Goal: Task Accomplishment & Management: Use online tool/utility

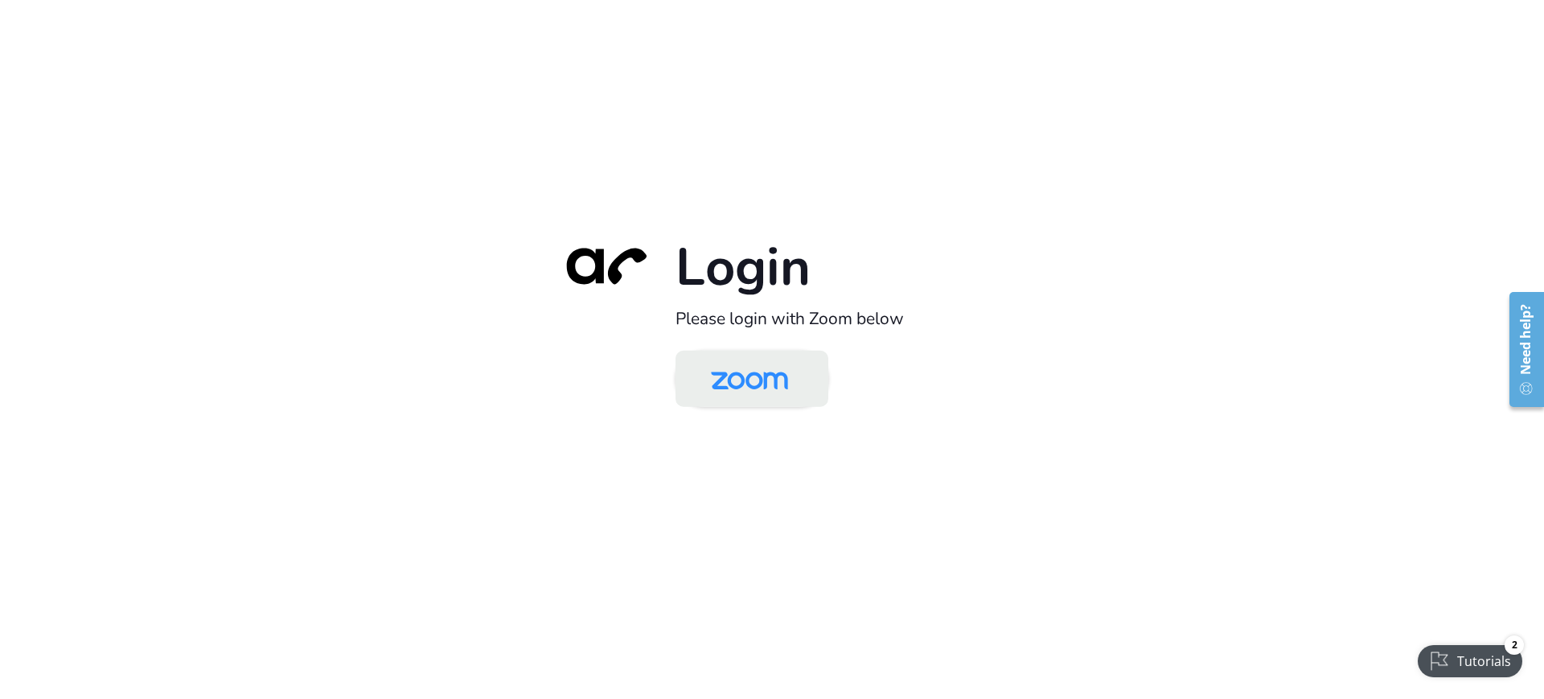
click at [804, 385] on img at bounding box center [749, 380] width 111 height 52
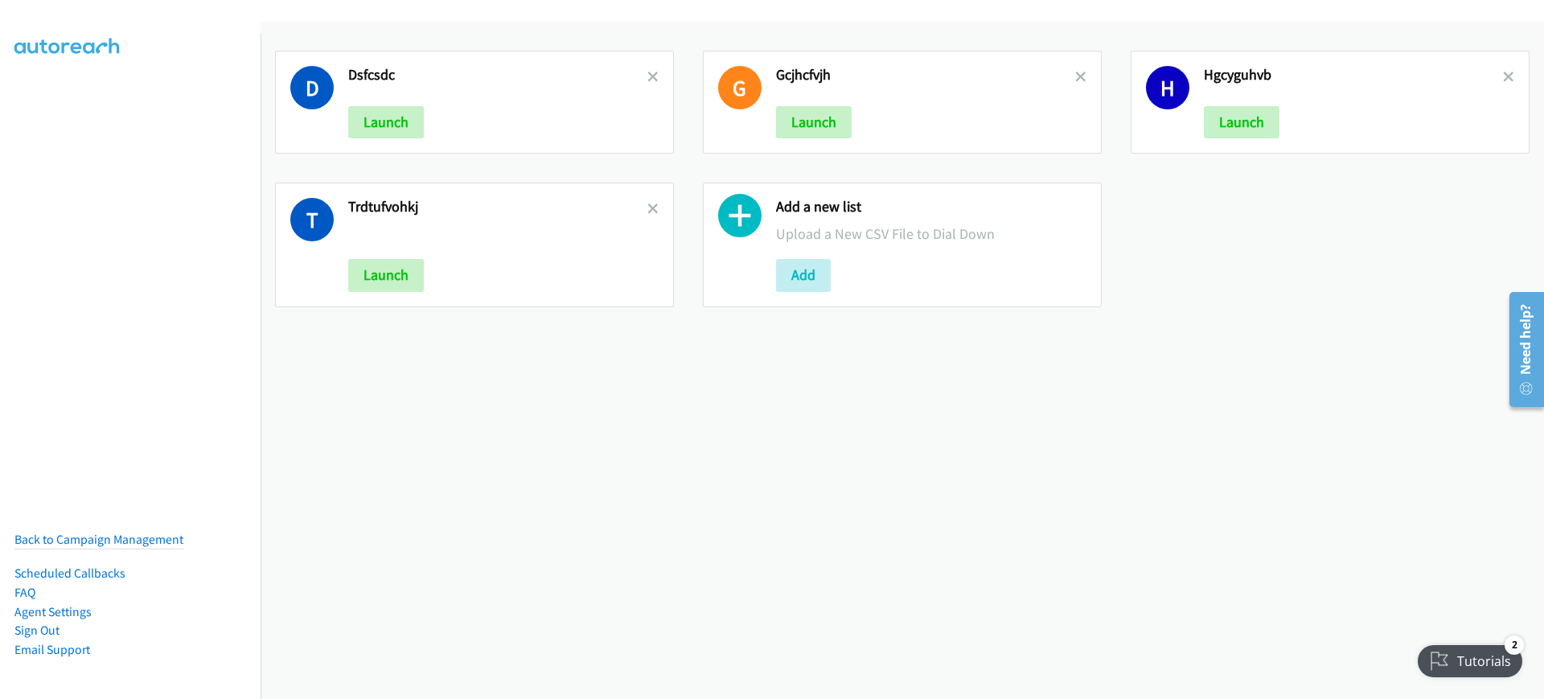
click at [630, 366] on div "D Dsfcsdc Launch G Gcjhcfvjh Launch H Hgcyguhvb Launch T Trdtufvohkj Launch Add…" at bounding box center [901, 360] width 1283 height 677
click at [802, 271] on button "Add" at bounding box center [803, 275] width 55 height 32
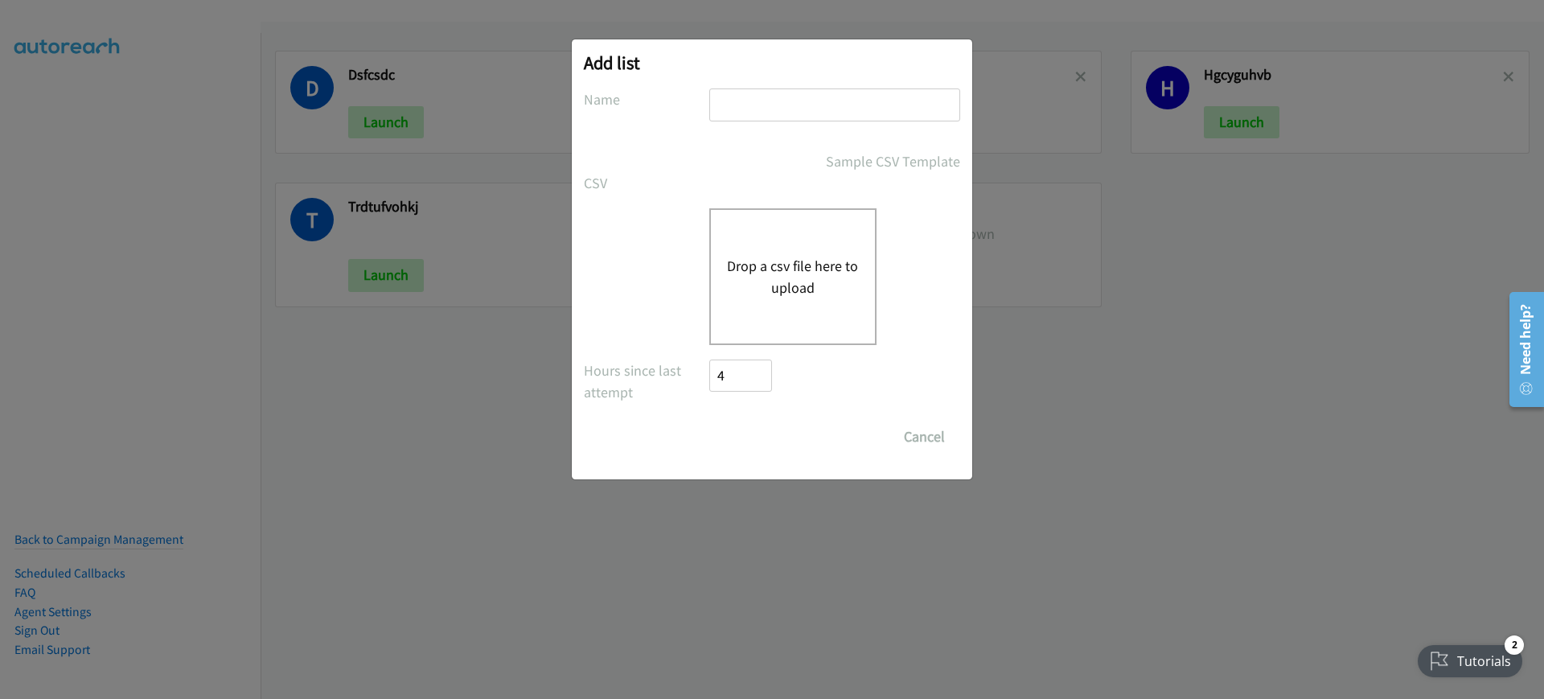
click at [802, 271] on button "Drop a csv file here to upload" at bounding box center [793, 276] width 132 height 43
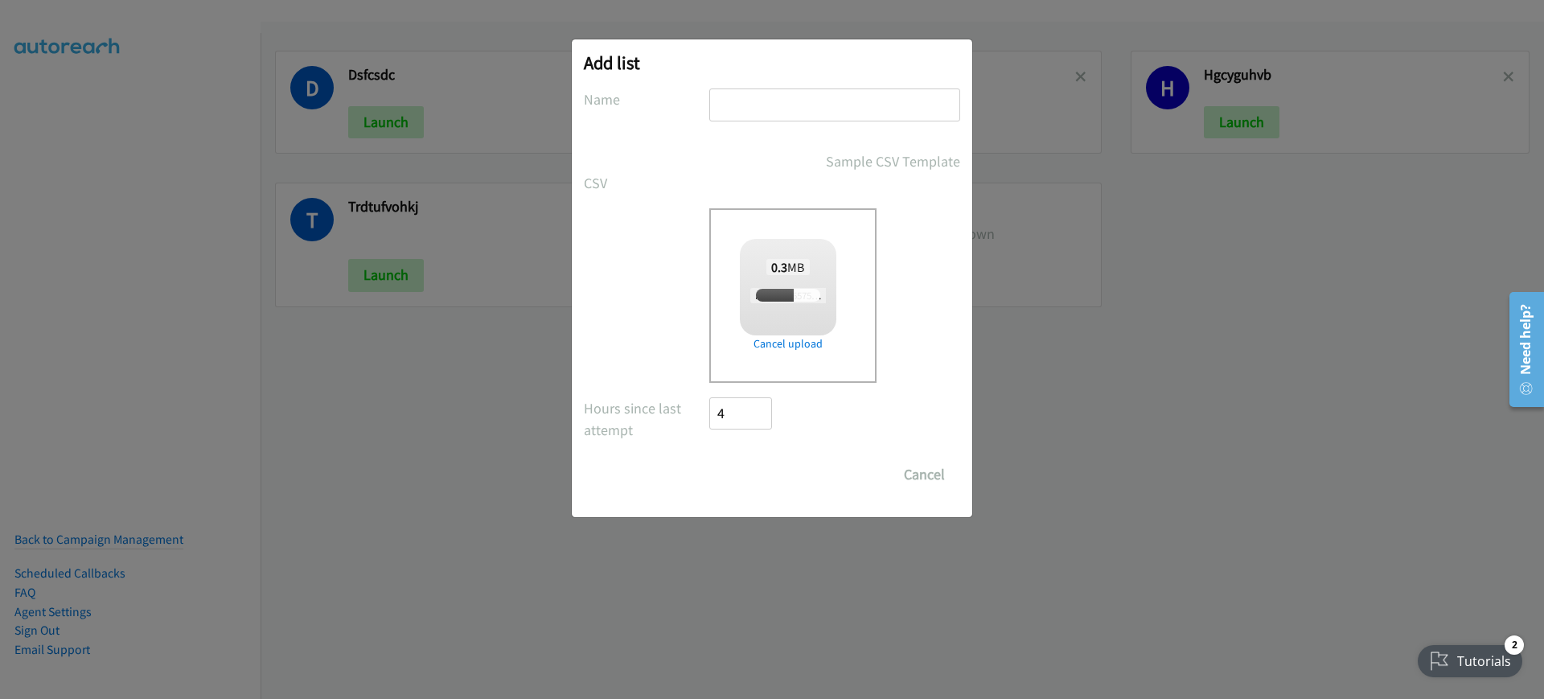
click at [822, 98] on input "text" at bounding box center [834, 104] width 251 height 33
type input "f"
checkbox input "true"
type input "fiyfhkjgb"
click at [752, 486] on input "Save List" at bounding box center [751, 474] width 84 height 32
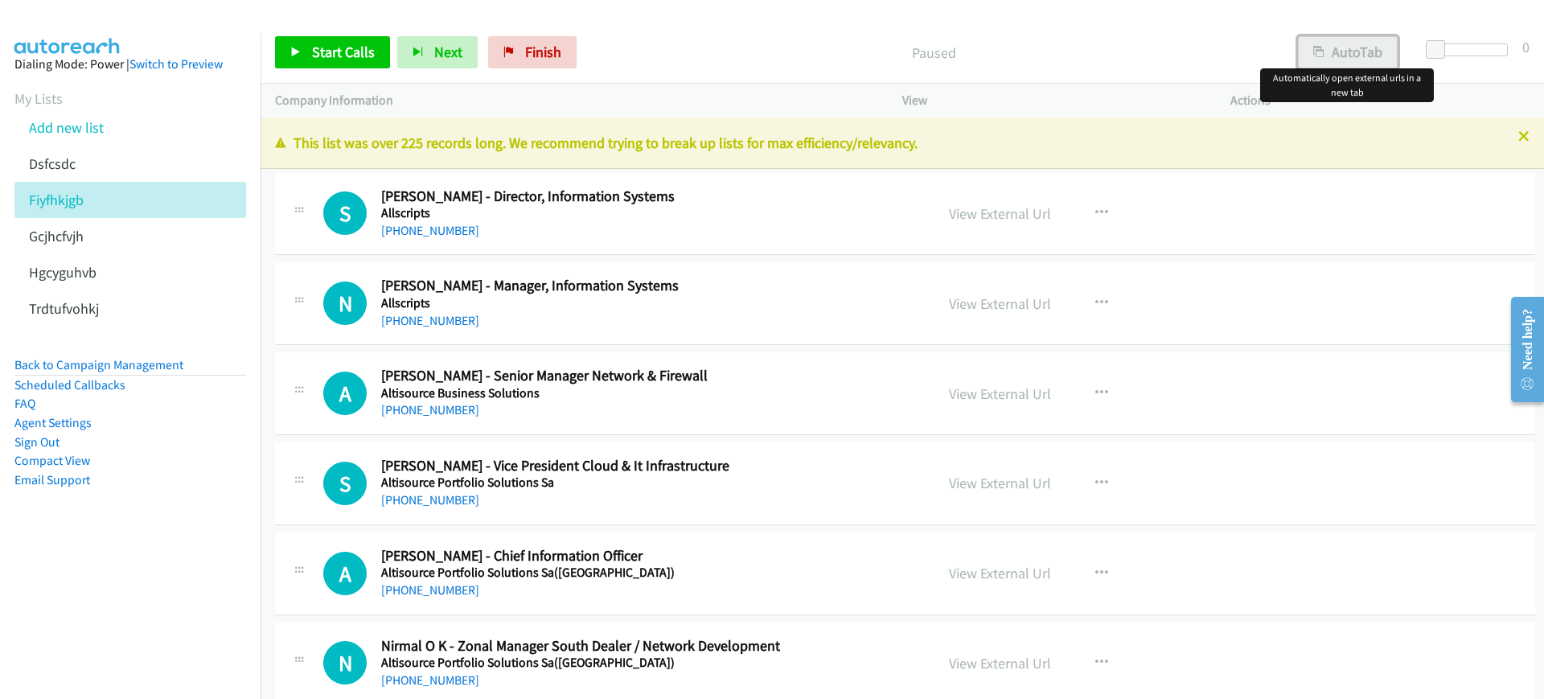
click at [1359, 49] on button "AutoTab" at bounding box center [1348, 52] width 100 height 32
click at [353, 47] on span "Start Calls" at bounding box center [343, 52] width 63 height 18
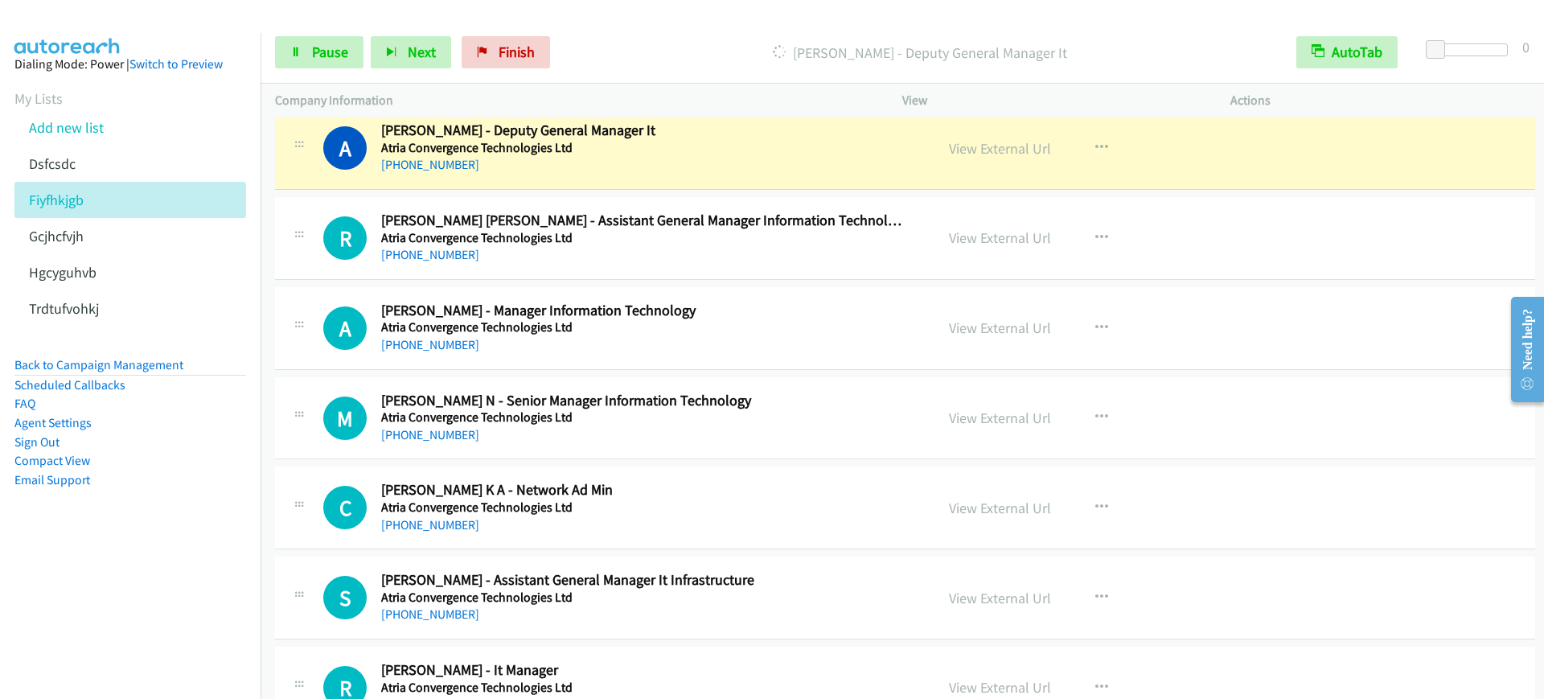
scroll to position [2010, 0]
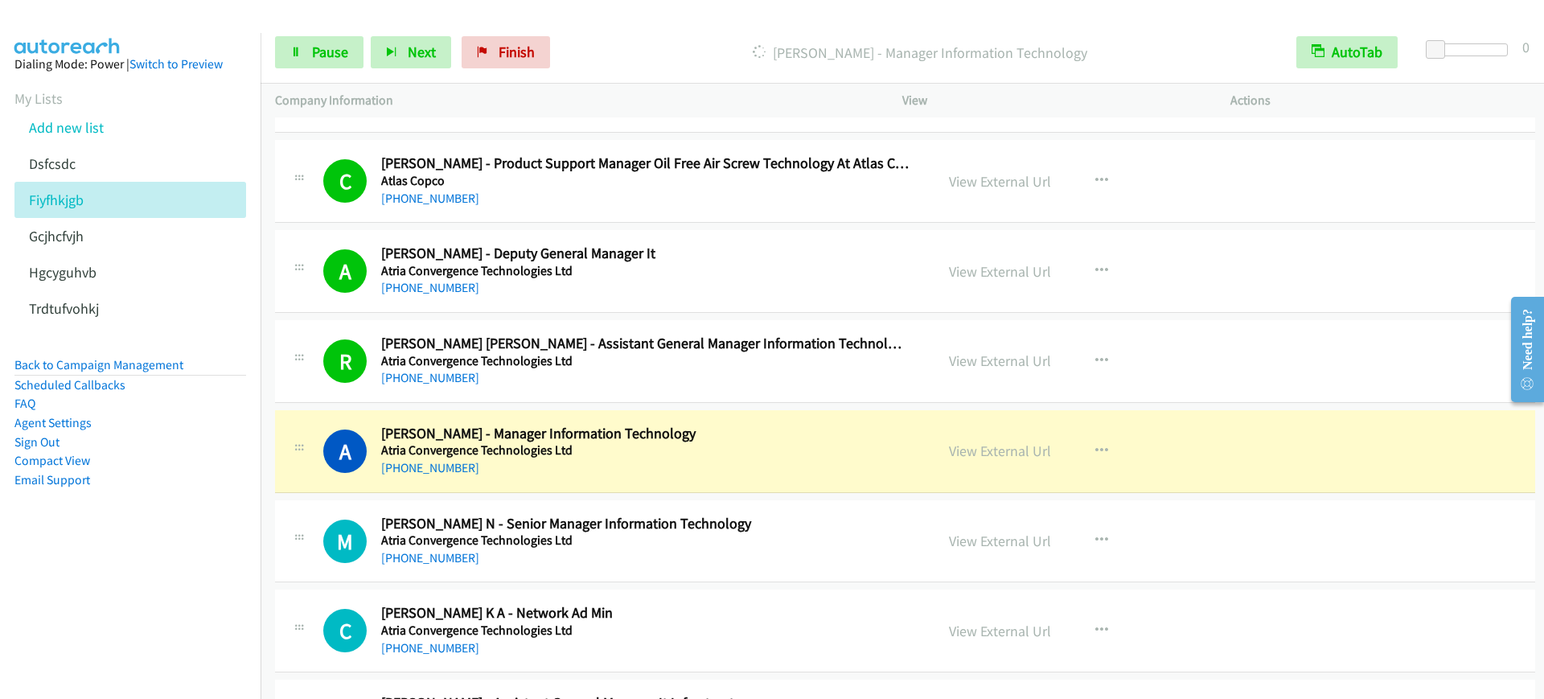
click at [746, 434] on h2 "[PERSON_NAME] - Manager Information Technology" at bounding box center [645, 434] width 528 height 18
click at [319, 95] on p "Company Information" at bounding box center [574, 100] width 598 height 19
click at [318, 54] on span "Pause" at bounding box center [330, 52] width 36 height 18
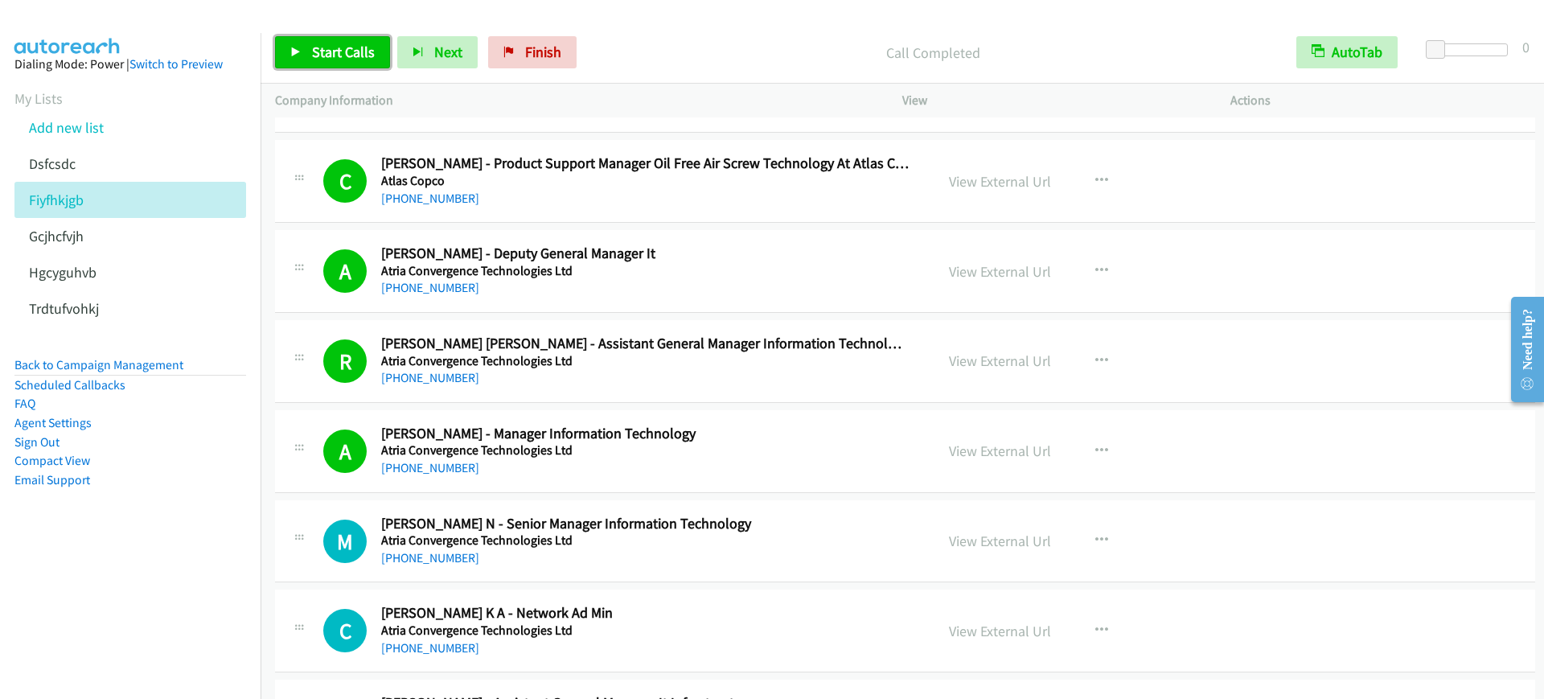
click at [333, 68] on link "Start Calls" at bounding box center [332, 52] width 115 height 32
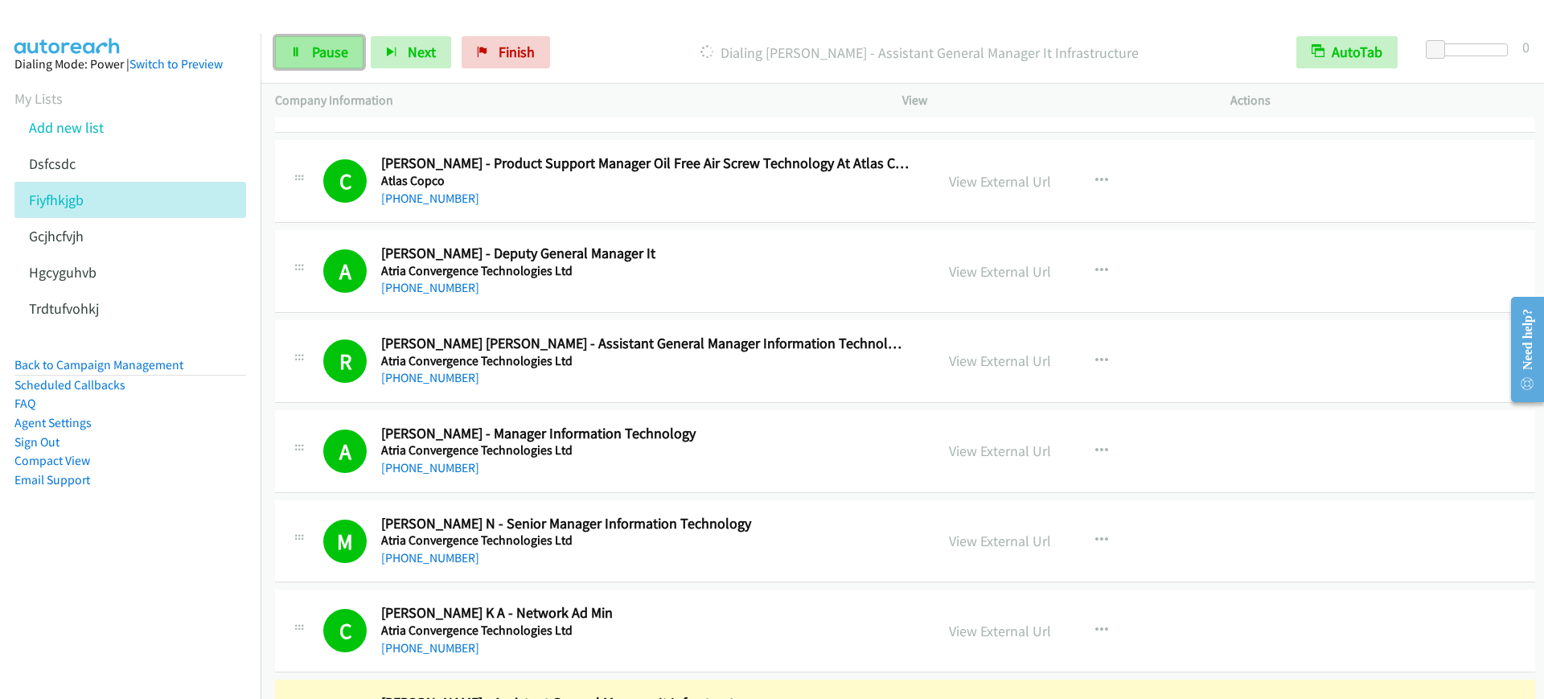
click at [324, 58] on span "Pause" at bounding box center [330, 52] width 36 height 18
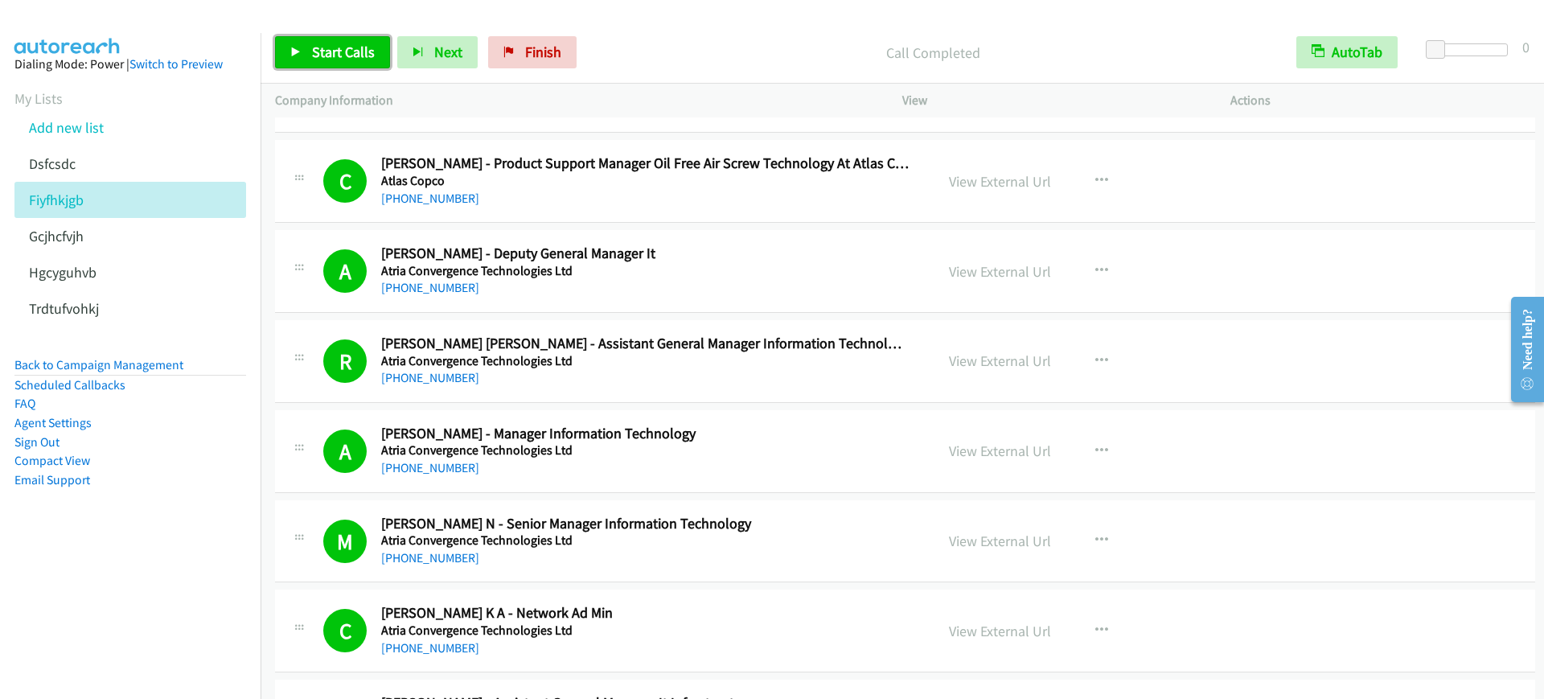
click at [352, 44] on span "Start Calls" at bounding box center [343, 52] width 63 height 18
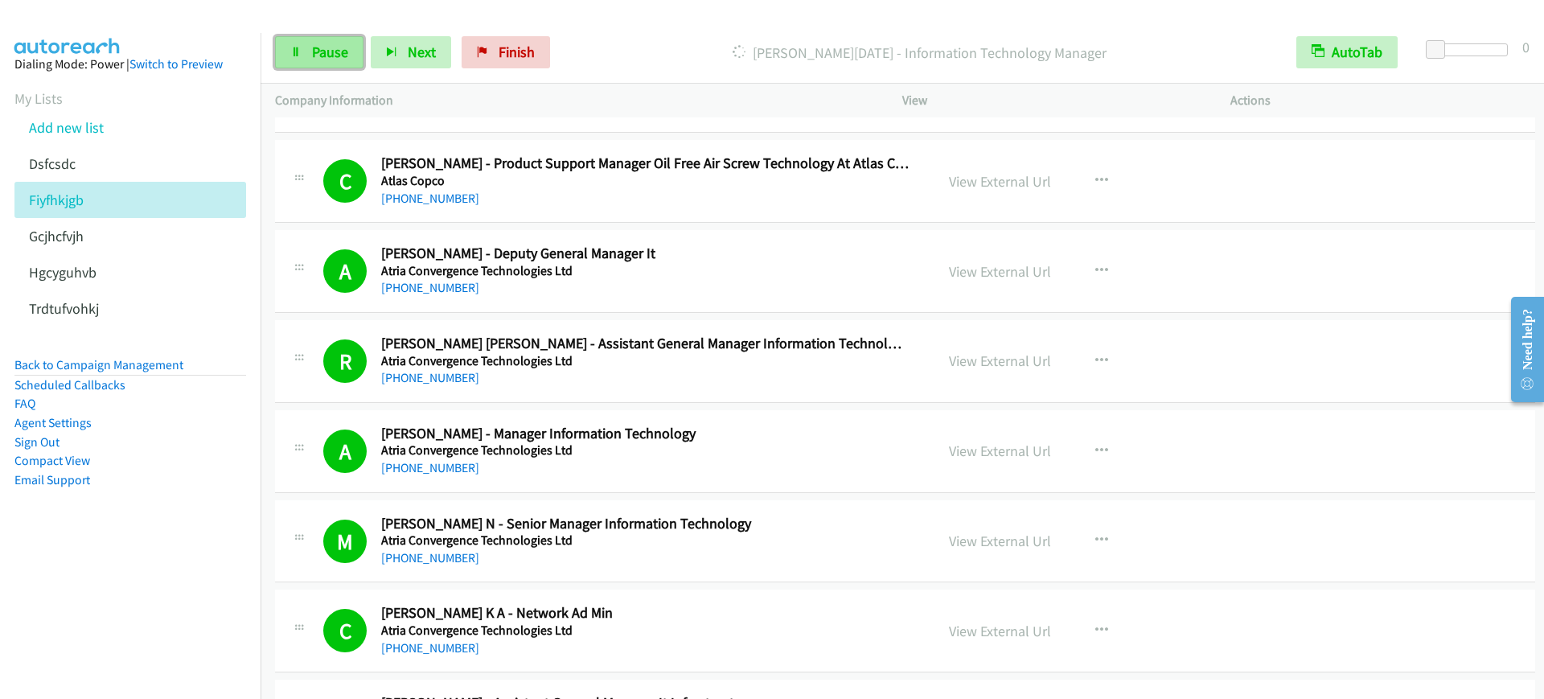
click at [295, 41] on link "Pause" at bounding box center [319, 52] width 88 height 32
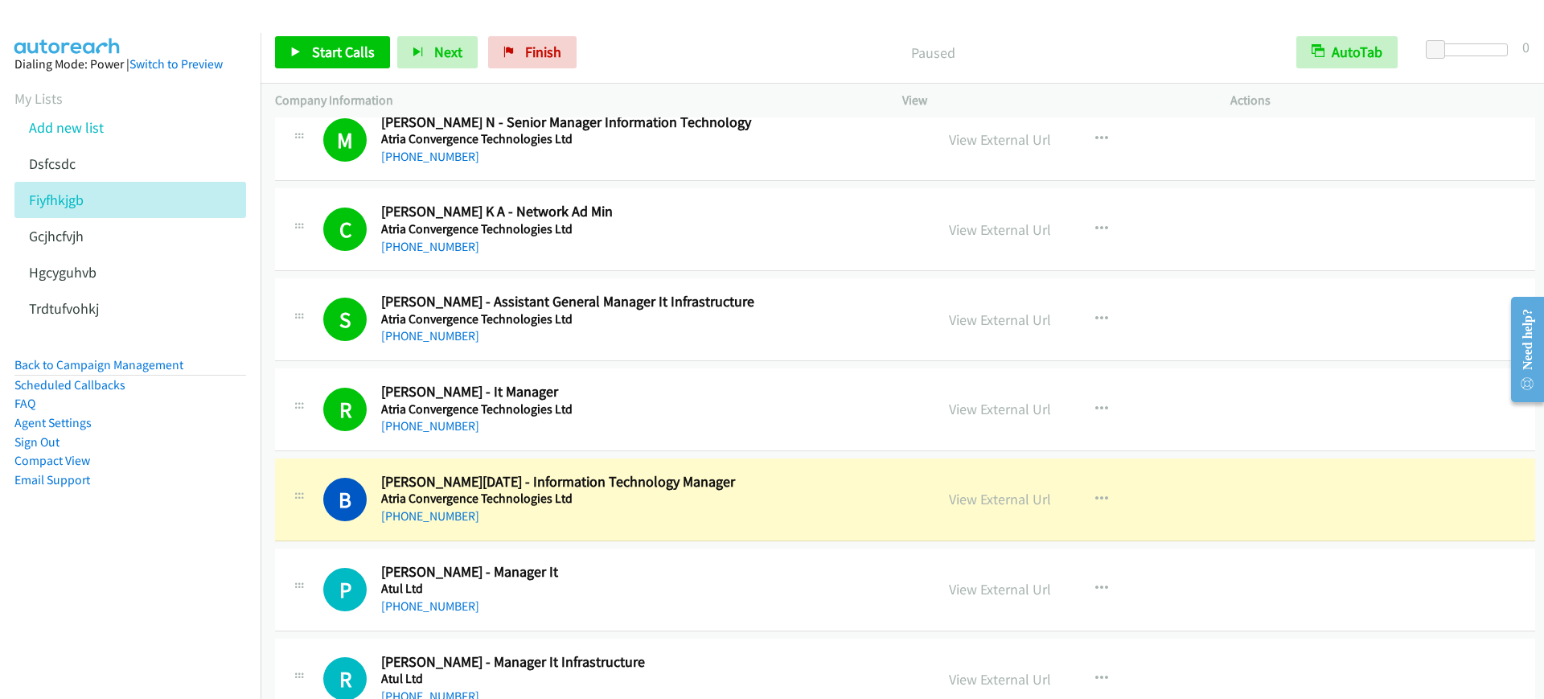
scroll to position [2513, 0]
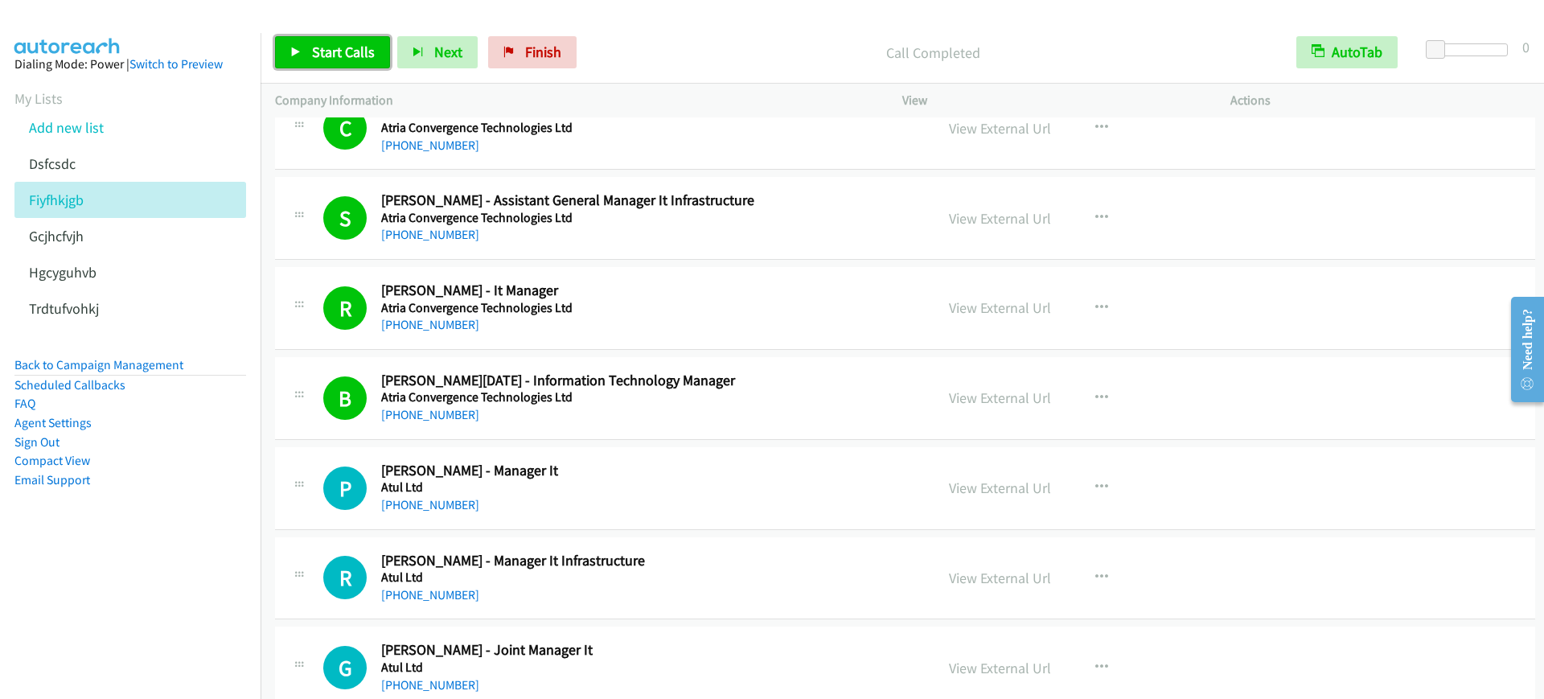
click at [349, 67] on link "Start Calls" at bounding box center [332, 52] width 115 height 32
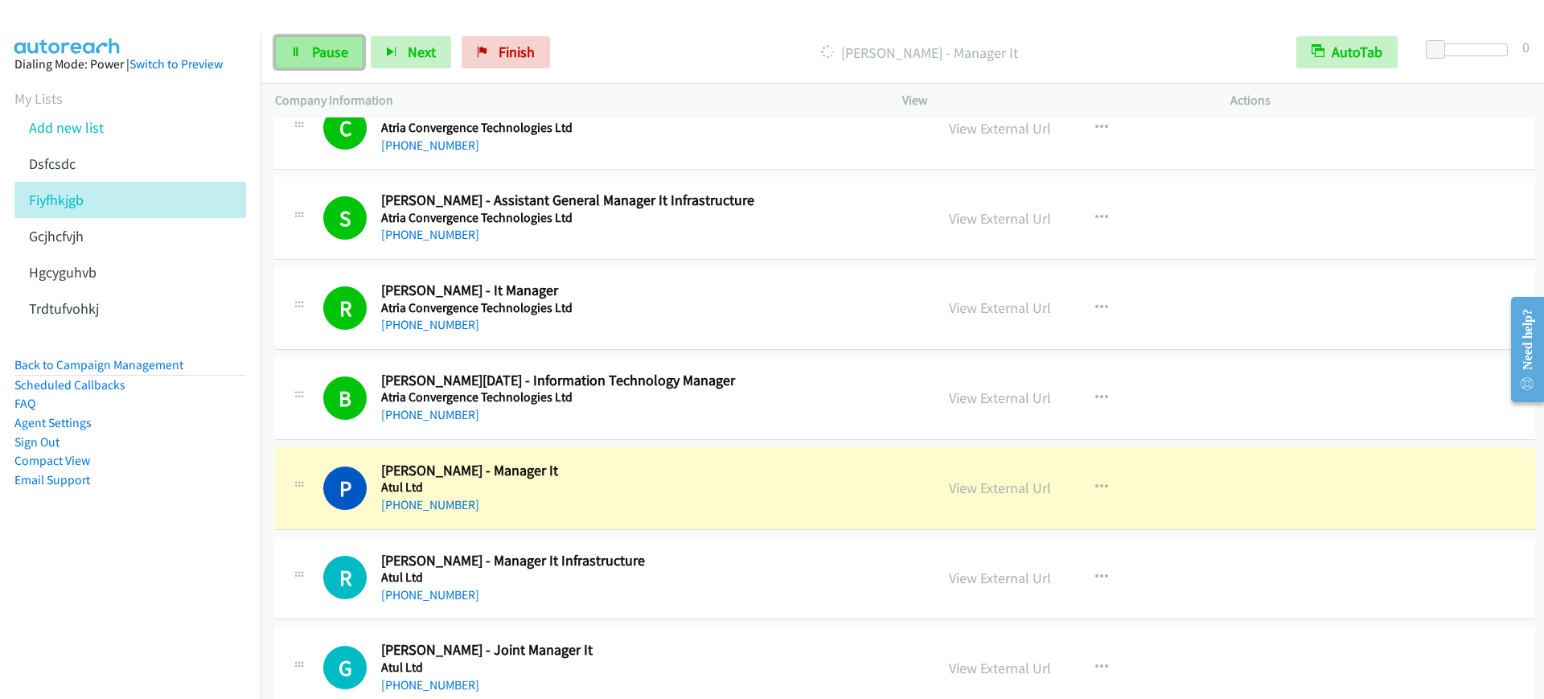
click at [337, 59] on span "Pause" at bounding box center [330, 52] width 36 height 18
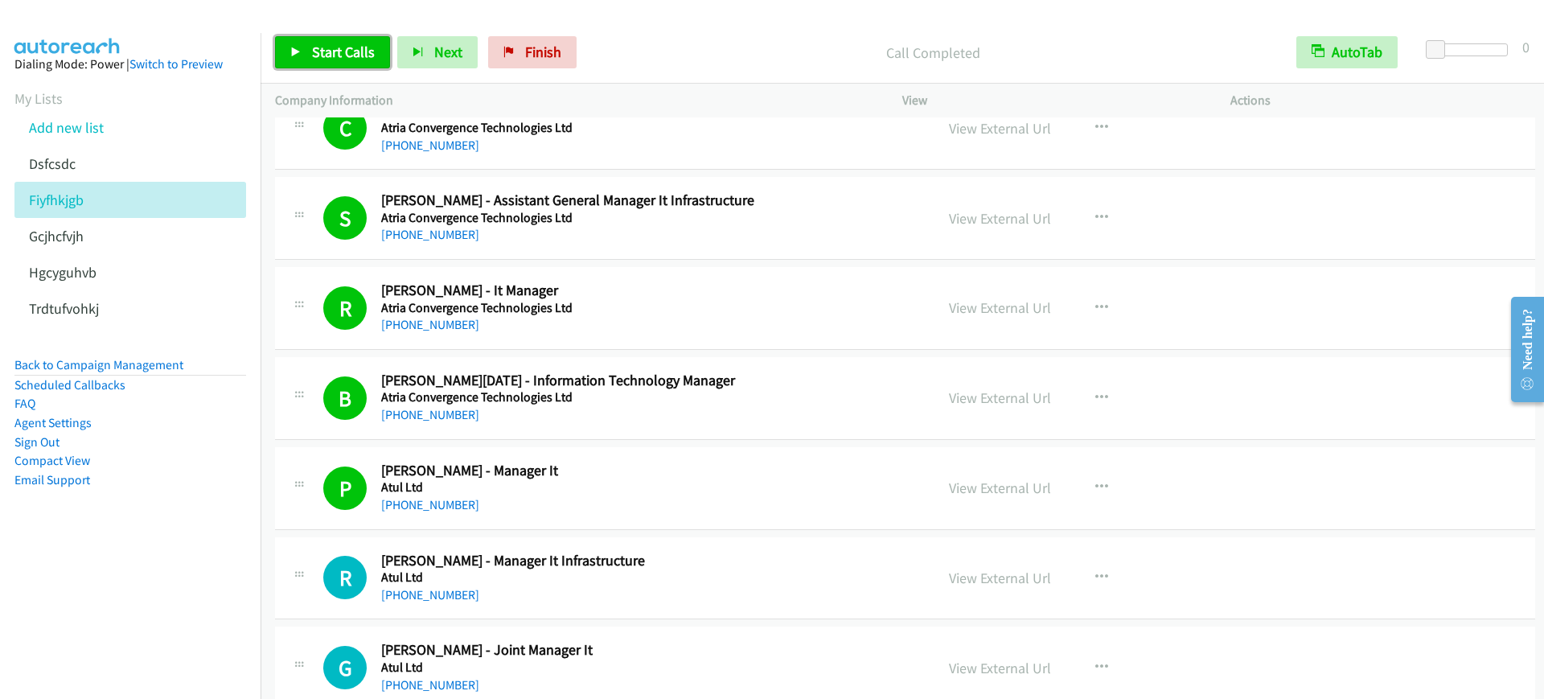
click at [298, 55] on icon at bounding box center [295, 52] width 11 height 11
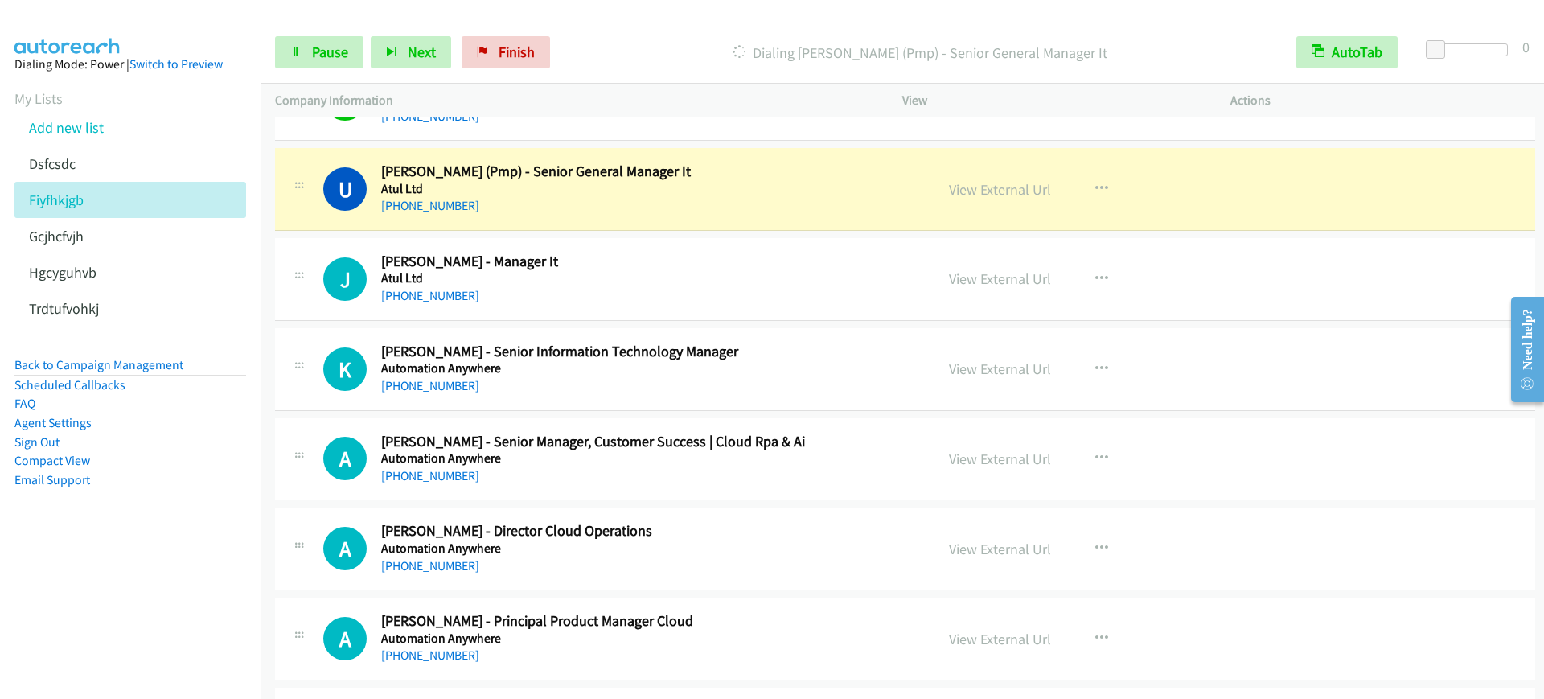
scroll to position [3116, 0]
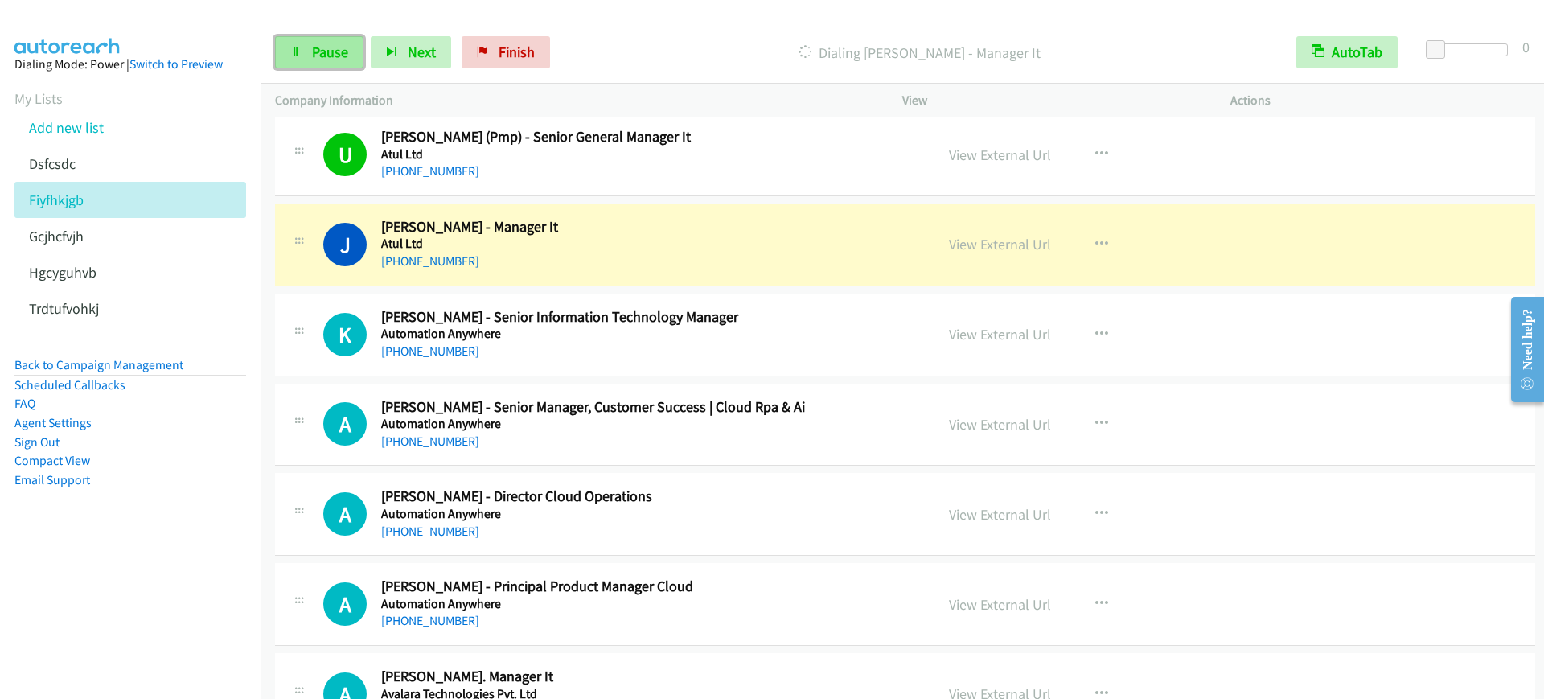
click at [314, 57] on span "Pause" at bounding box center [330, 52] width 36 height 18
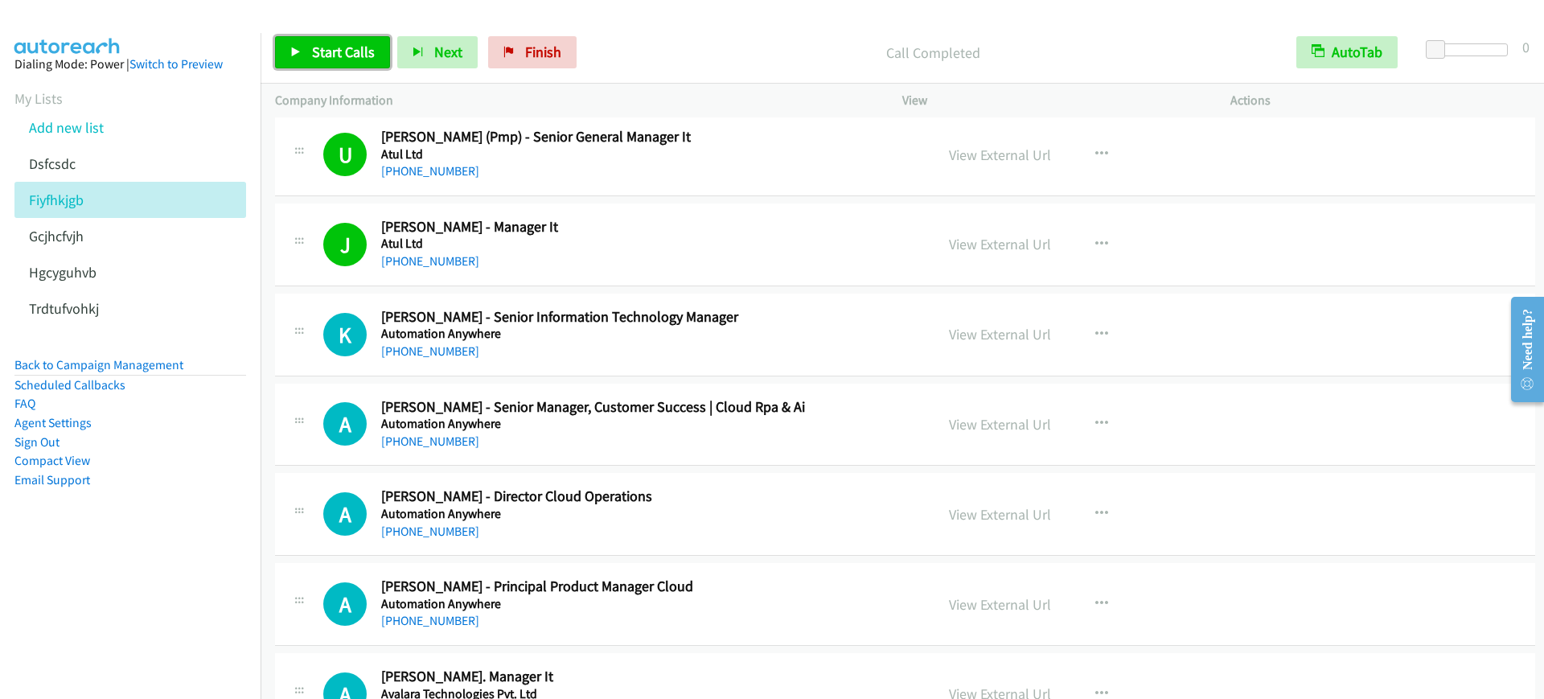
click at [332, 57] on span "Start Calls" at bounding box center [343, 52] width 63 height 18
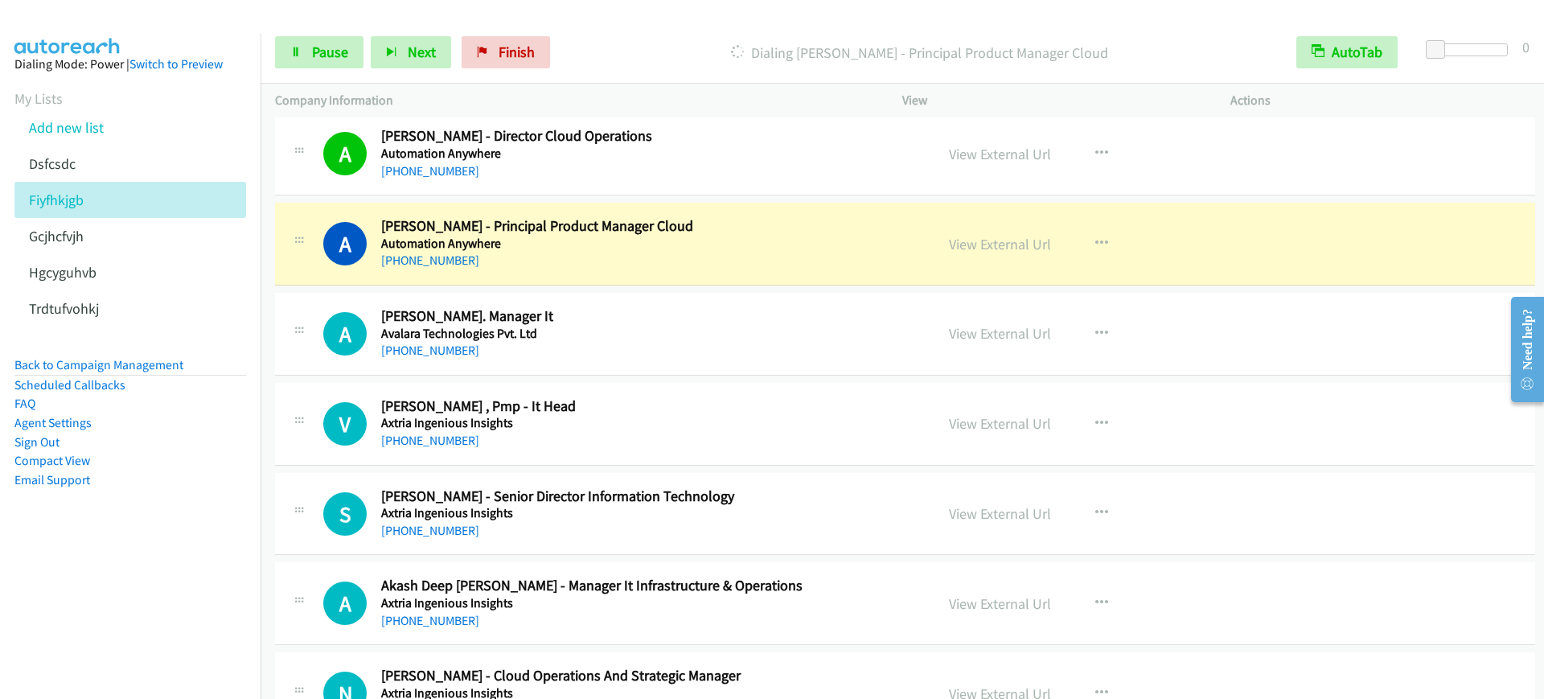
scroll to position [3518, 0]
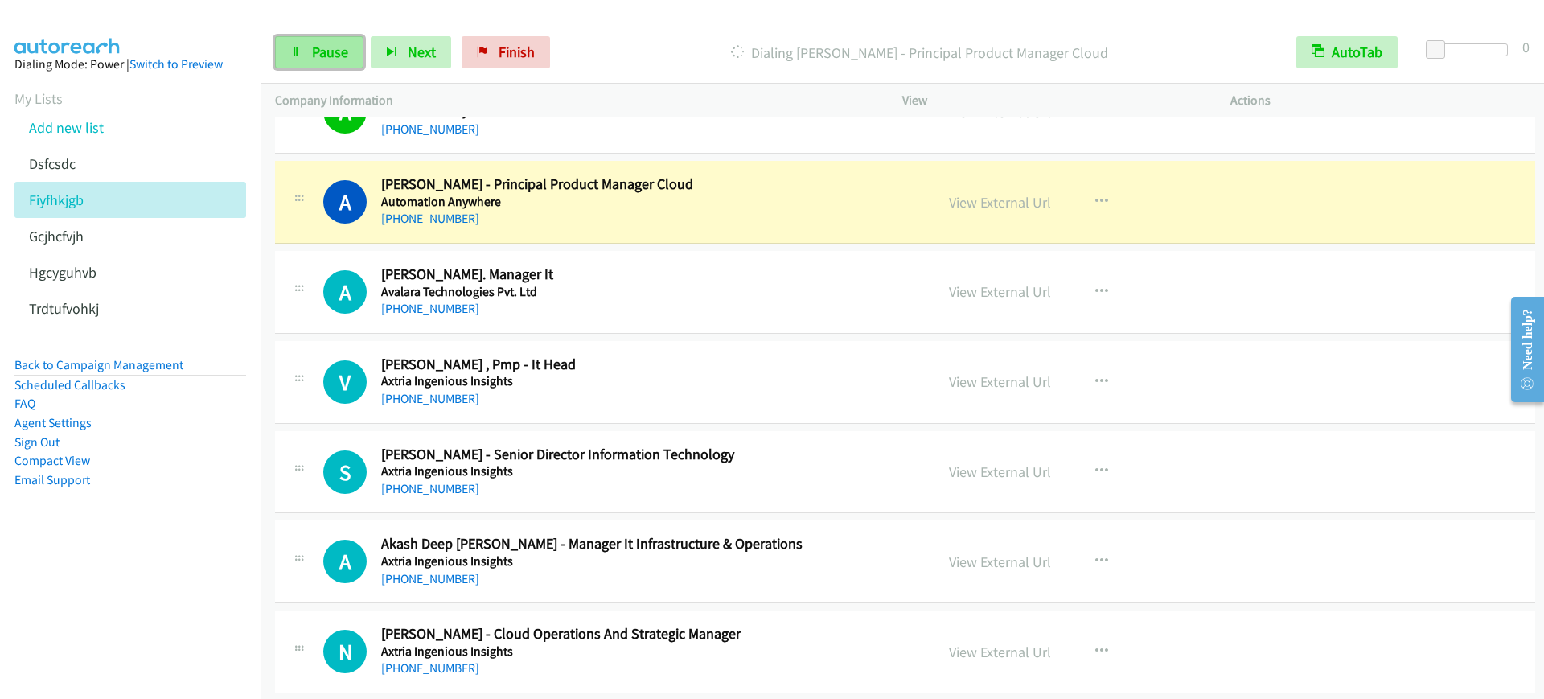
click at [302, 37] on link "Pause" at bounding box center [319, 52] width 88 height 32
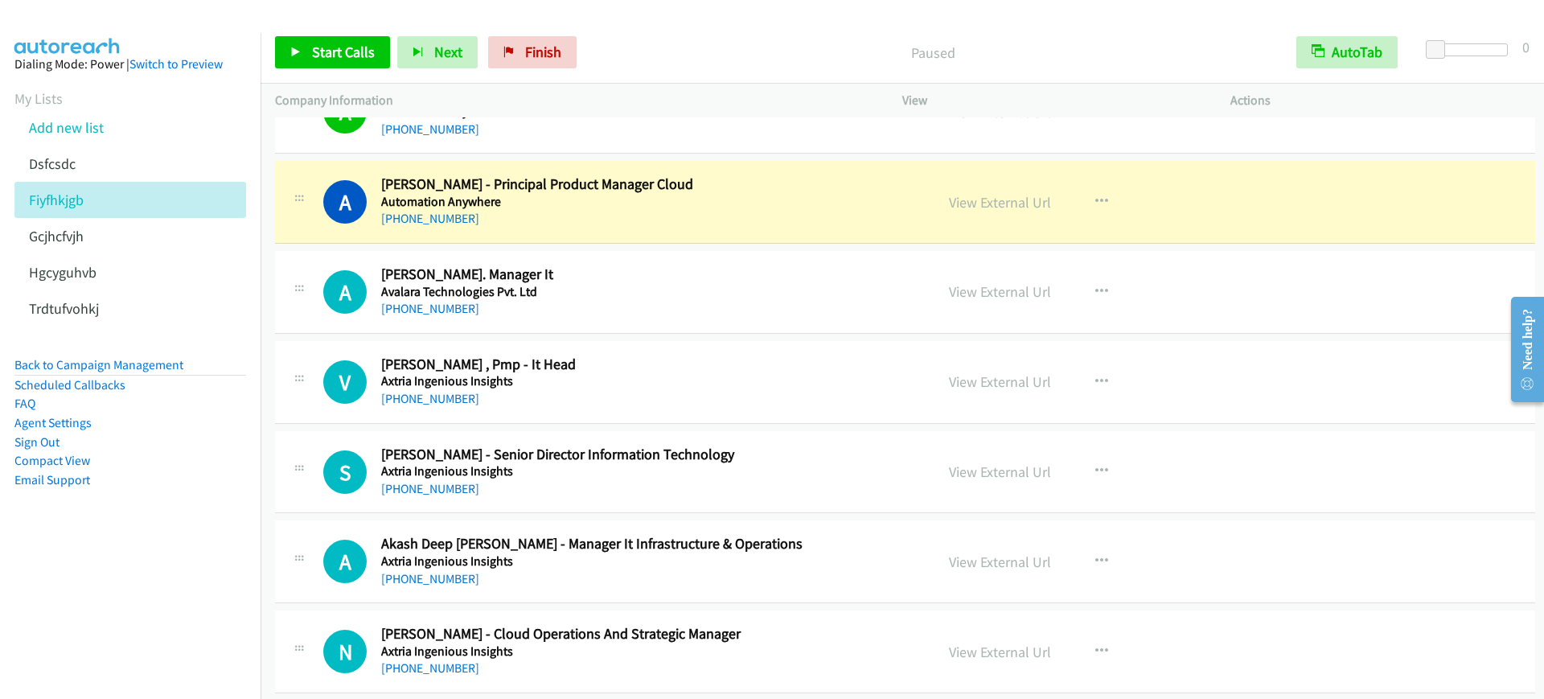
click at [607, 199] on h5 "Automation Anywhere" at bounding box center [645, 202] width 528 height 16
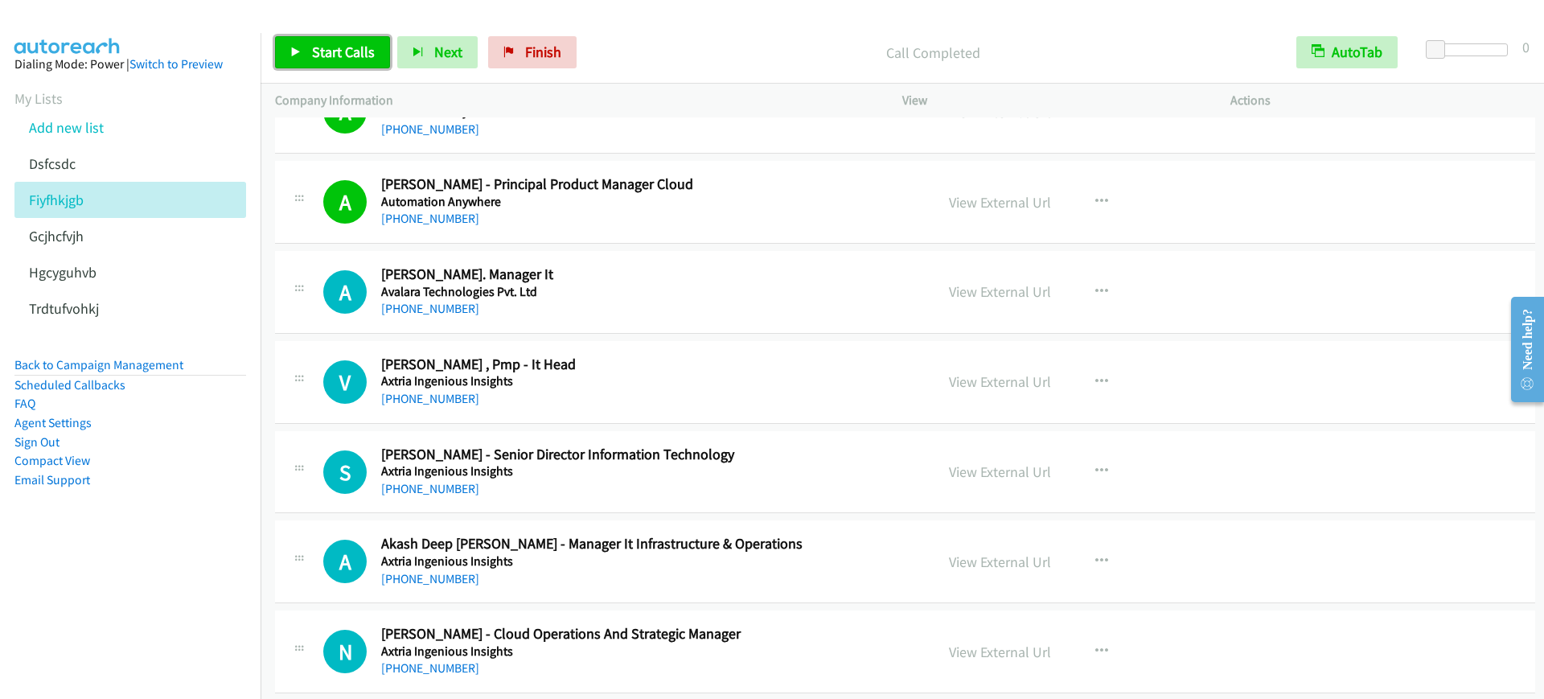
click at [334, 51] on span "Start Calls" at bounding box center [343, 52] width 63 height 18
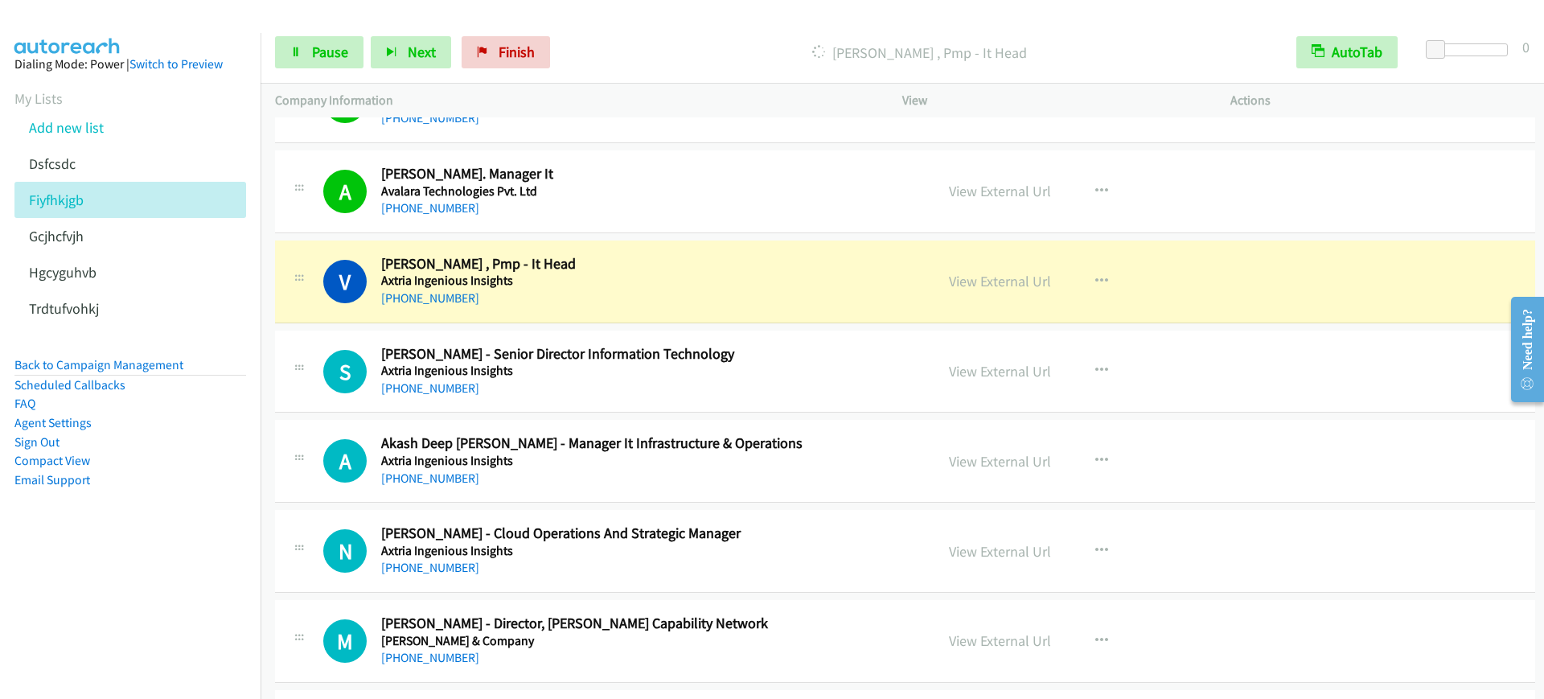
scroll to position [3719, 0]
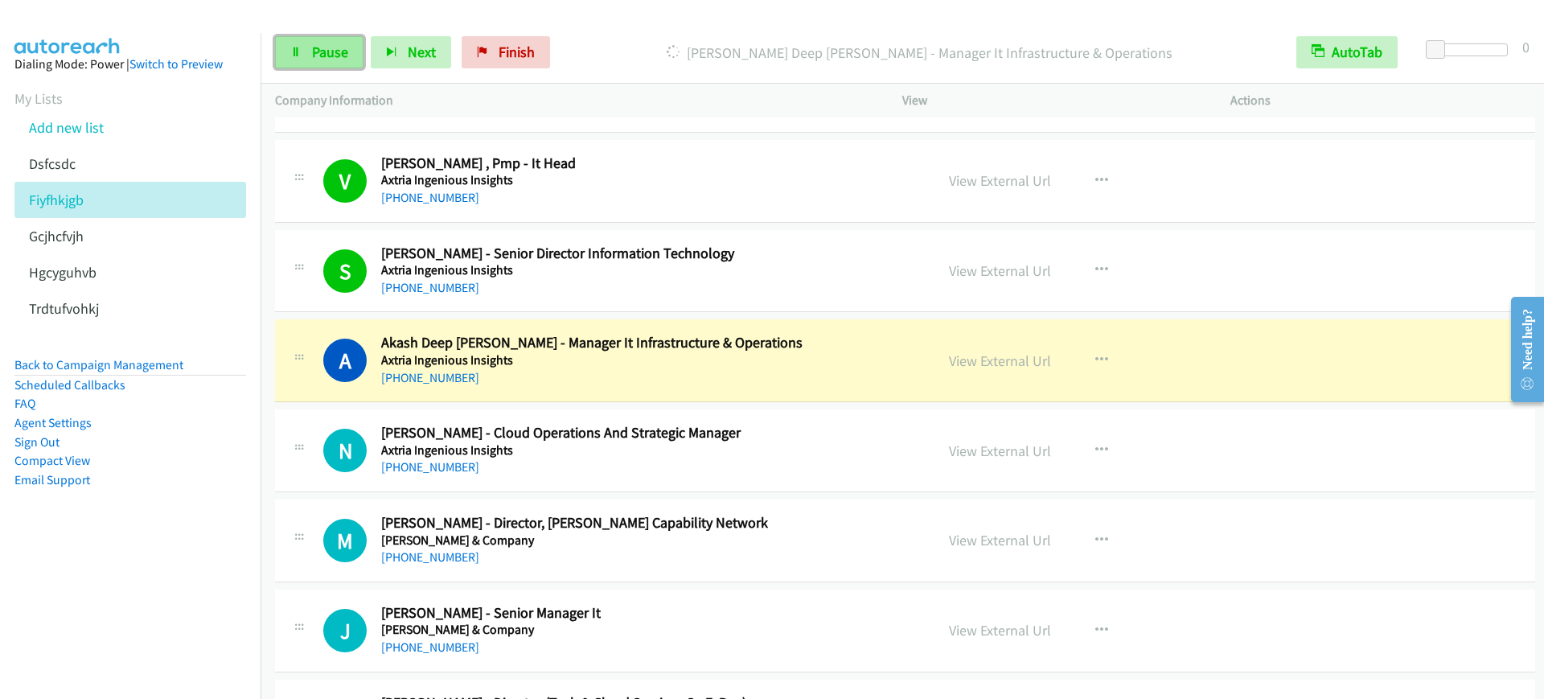
click at [332, 66] on link "Pause" at bounding box center [319, 52] width 88 height 32
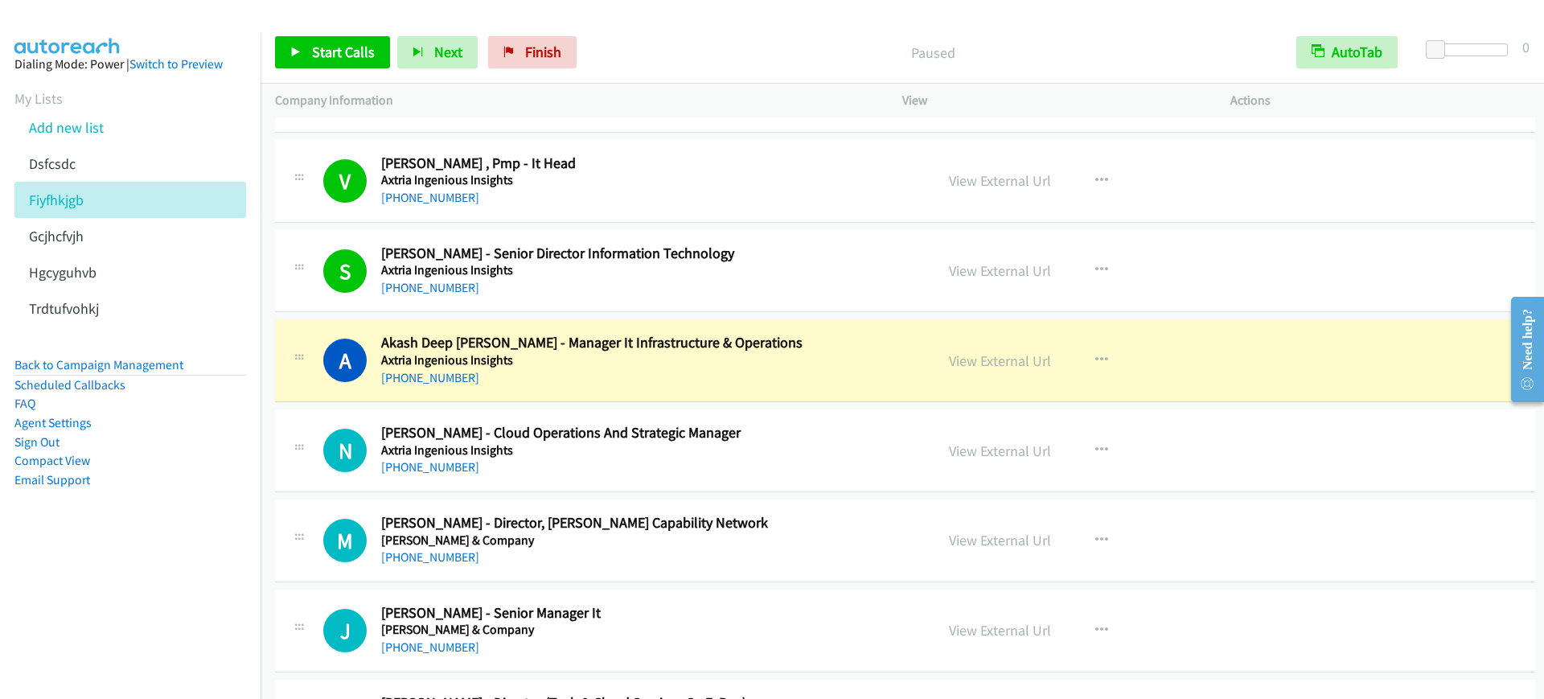
scroll to position [3819, 0]
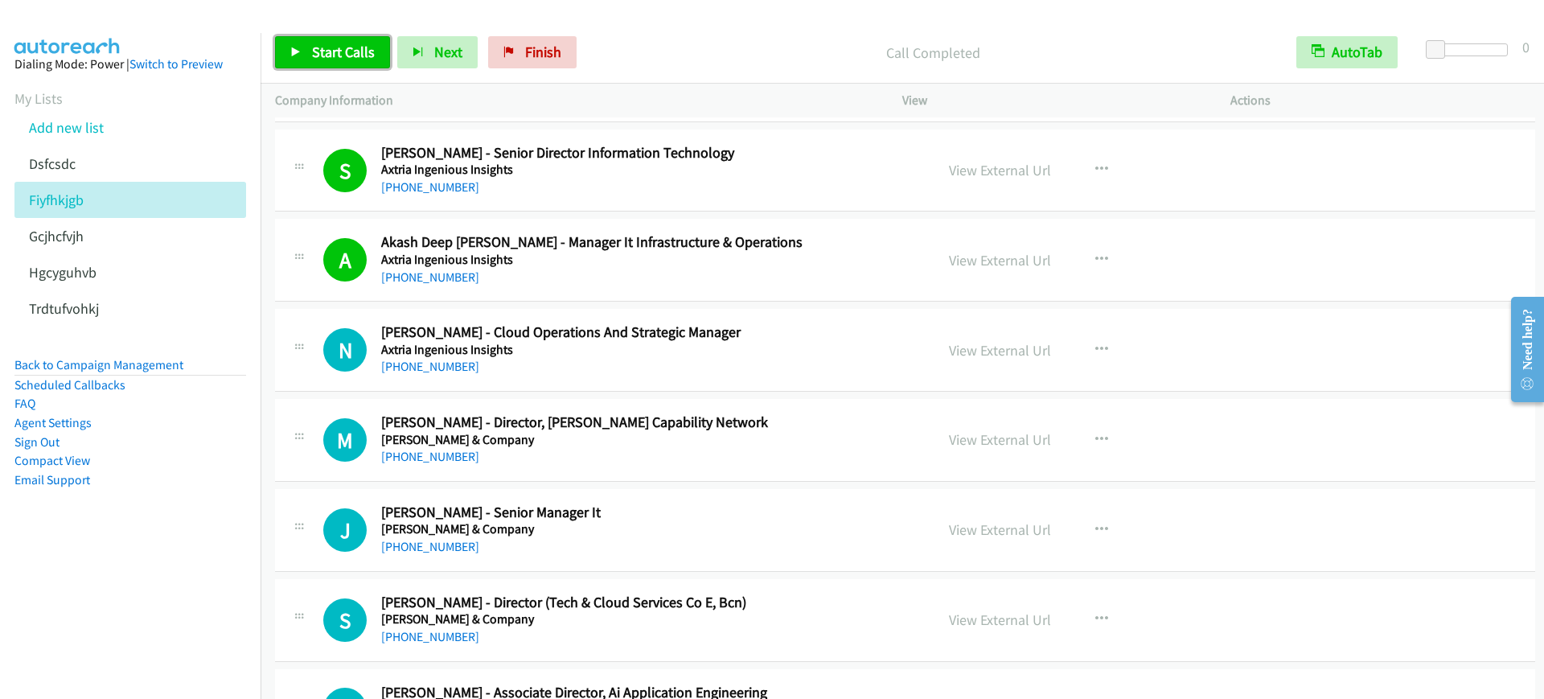
click at [363, 55] on span "Start Calls" at bounding box center [343, 52] width 63 height 18
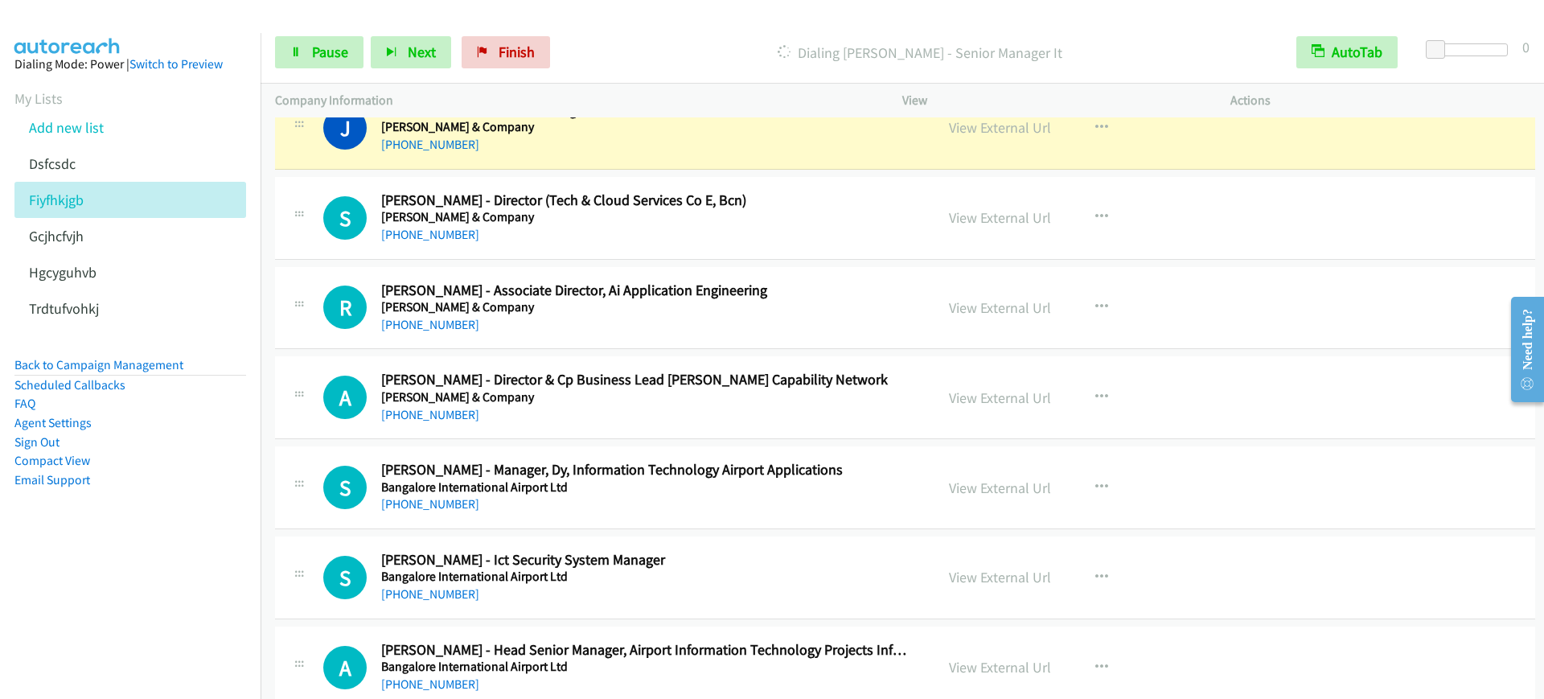
scroll to position [4121, 0]
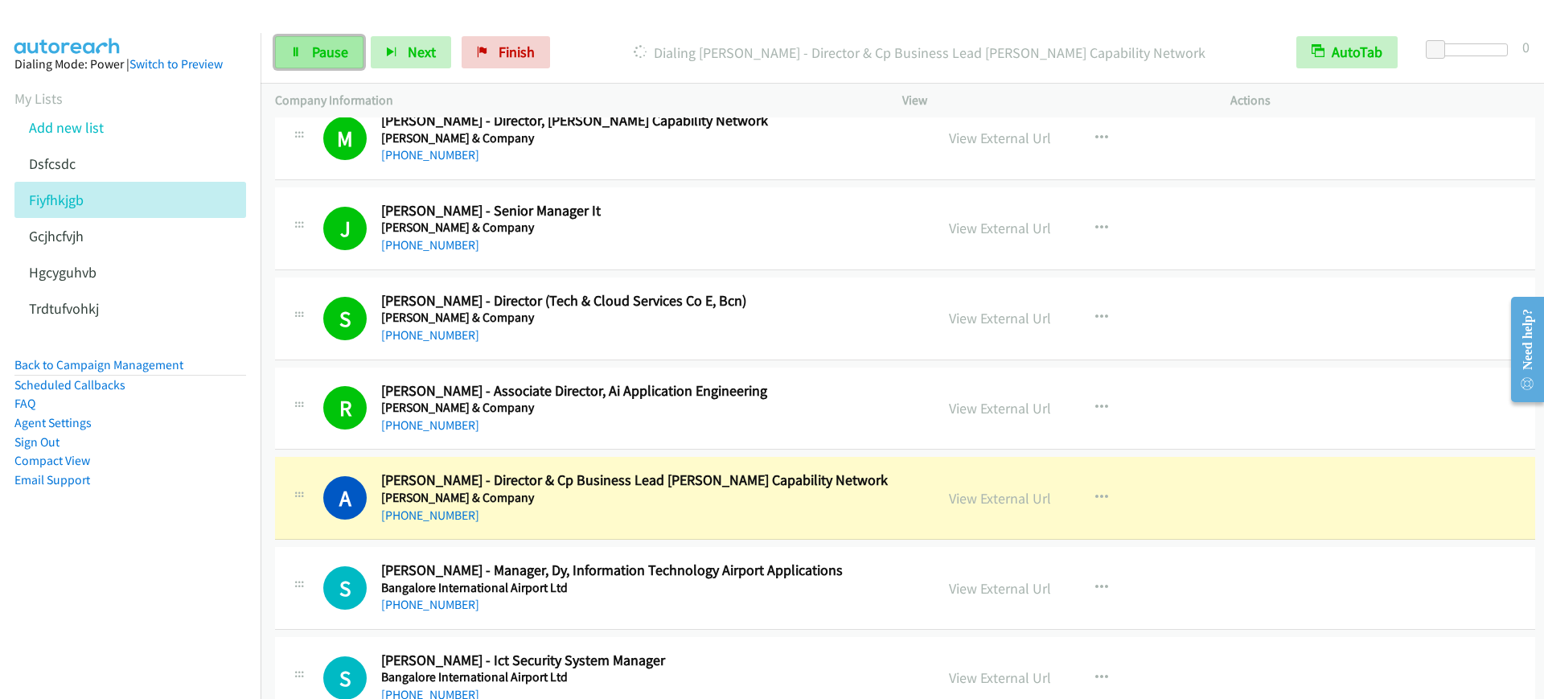
click at [325, 52] on span "Pause" at bounding box center [330, 52] width 36 height 18
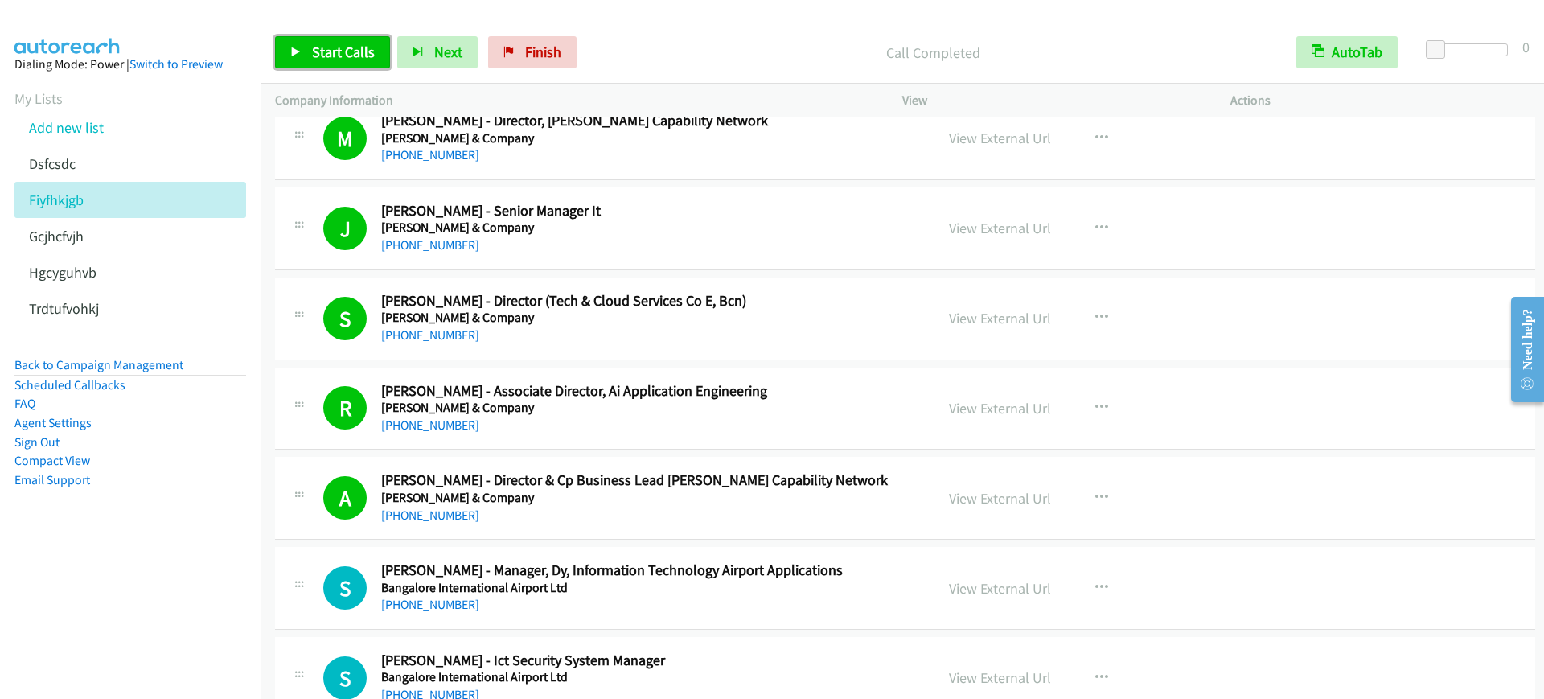
click at [284, 48] on link "Start Calls" at bounding box center [332, 52] width 115 height 32
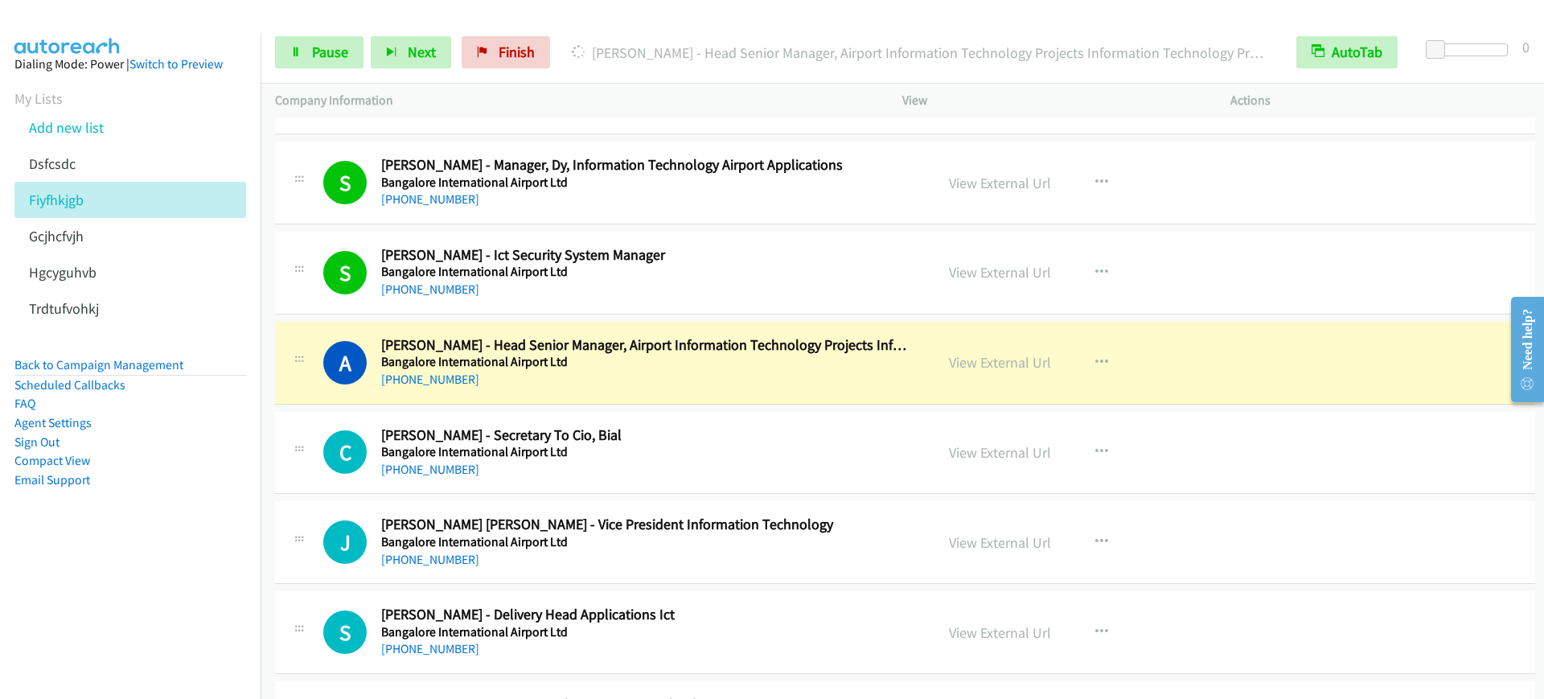
scroll to position [4623, 0]
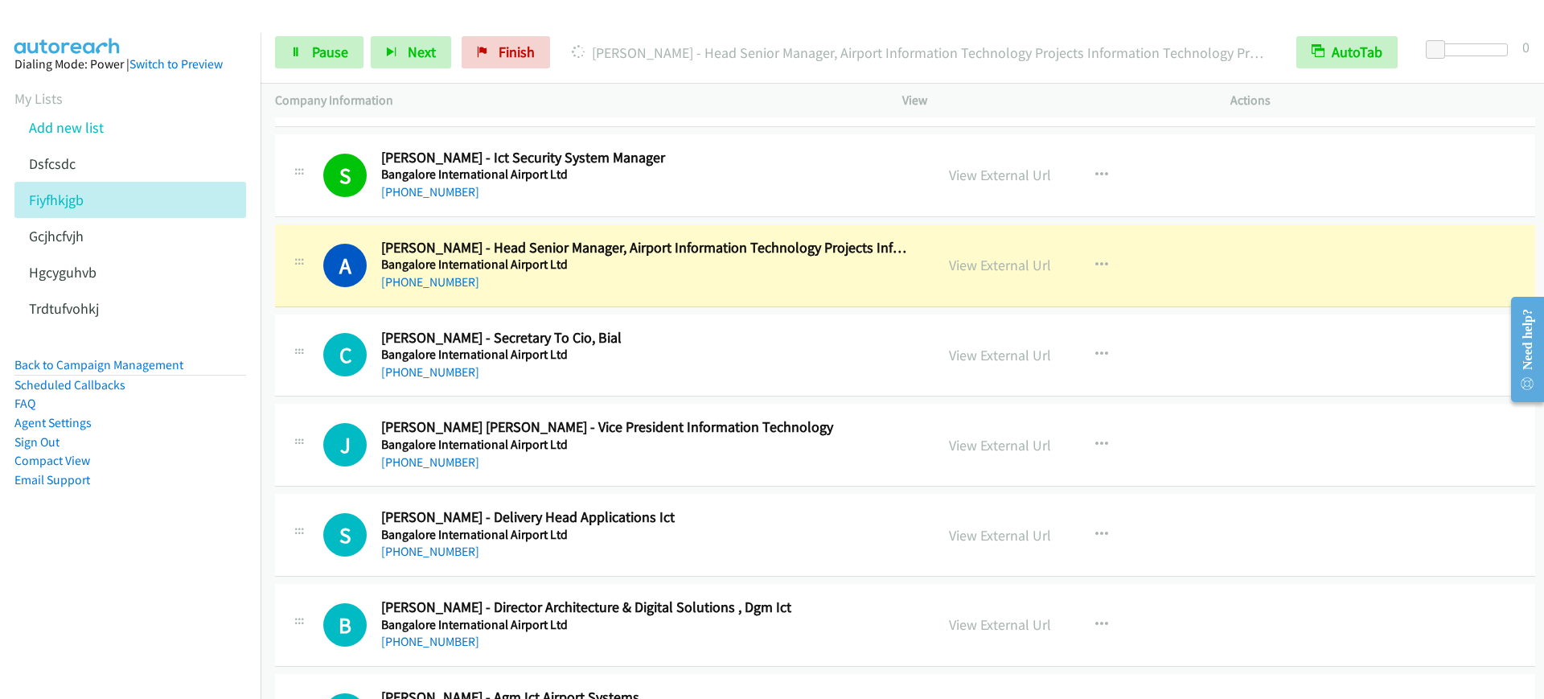
click at [634, 271] on h5 "Bangalore International Airport Ltd" at bounding box center [645, 264] width 528 height 16
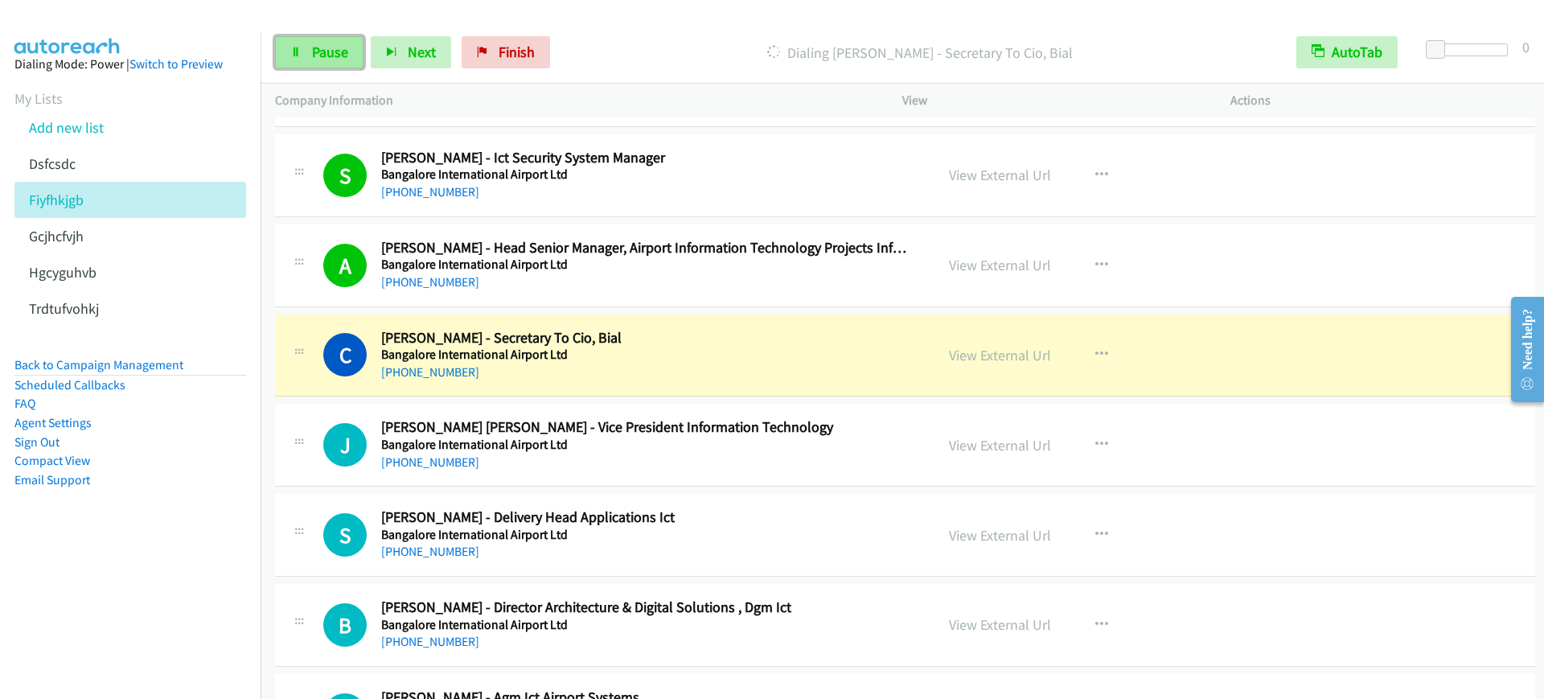
click at [342, 51] on span "Pause" at bounding box center [330, 52] width 36 height 18
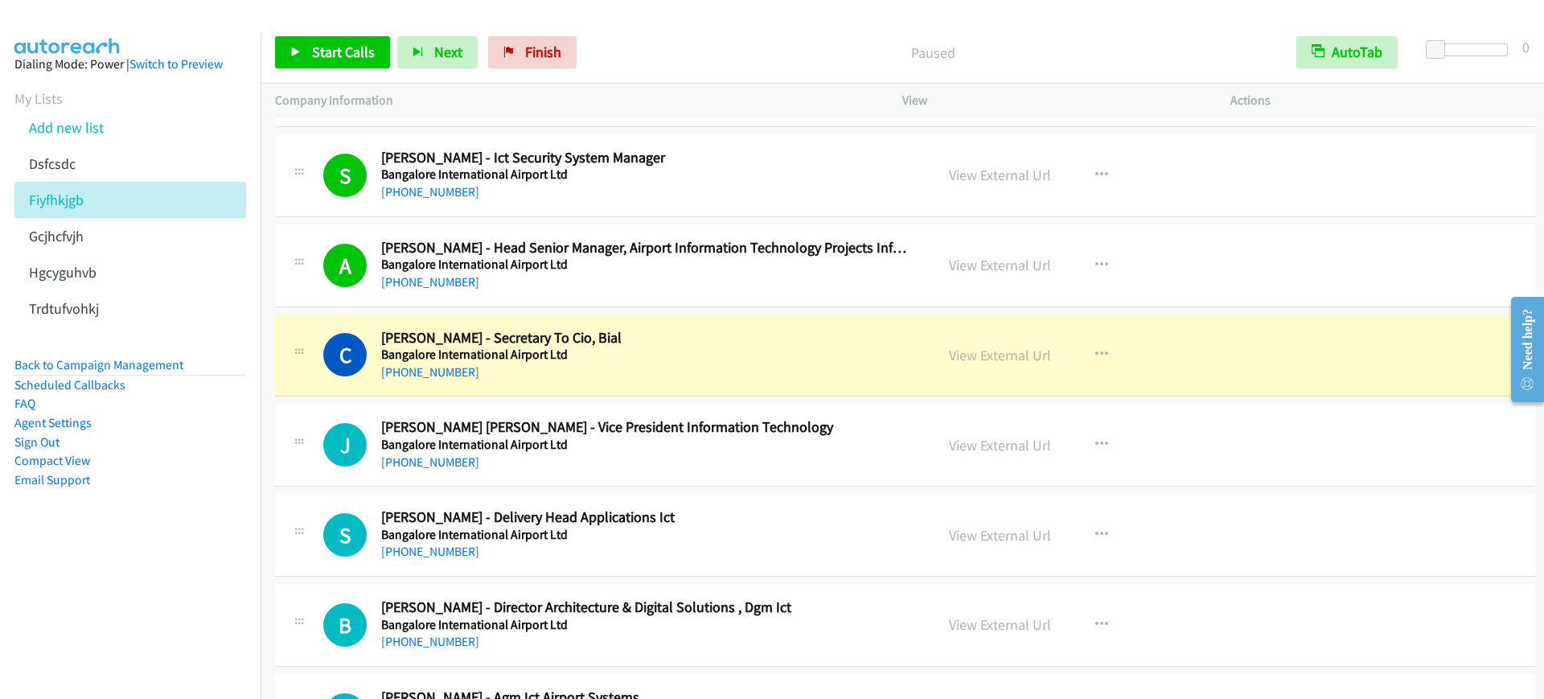
click at [745, 329] on h2 "[PERSON_NAME] - Secretary To Cio, Bial" at bounding box center [645, 338] width 528 height 18
click at [1011, 265] on link "View External Url" at bounding box center [1000, 265] width 102 height 18
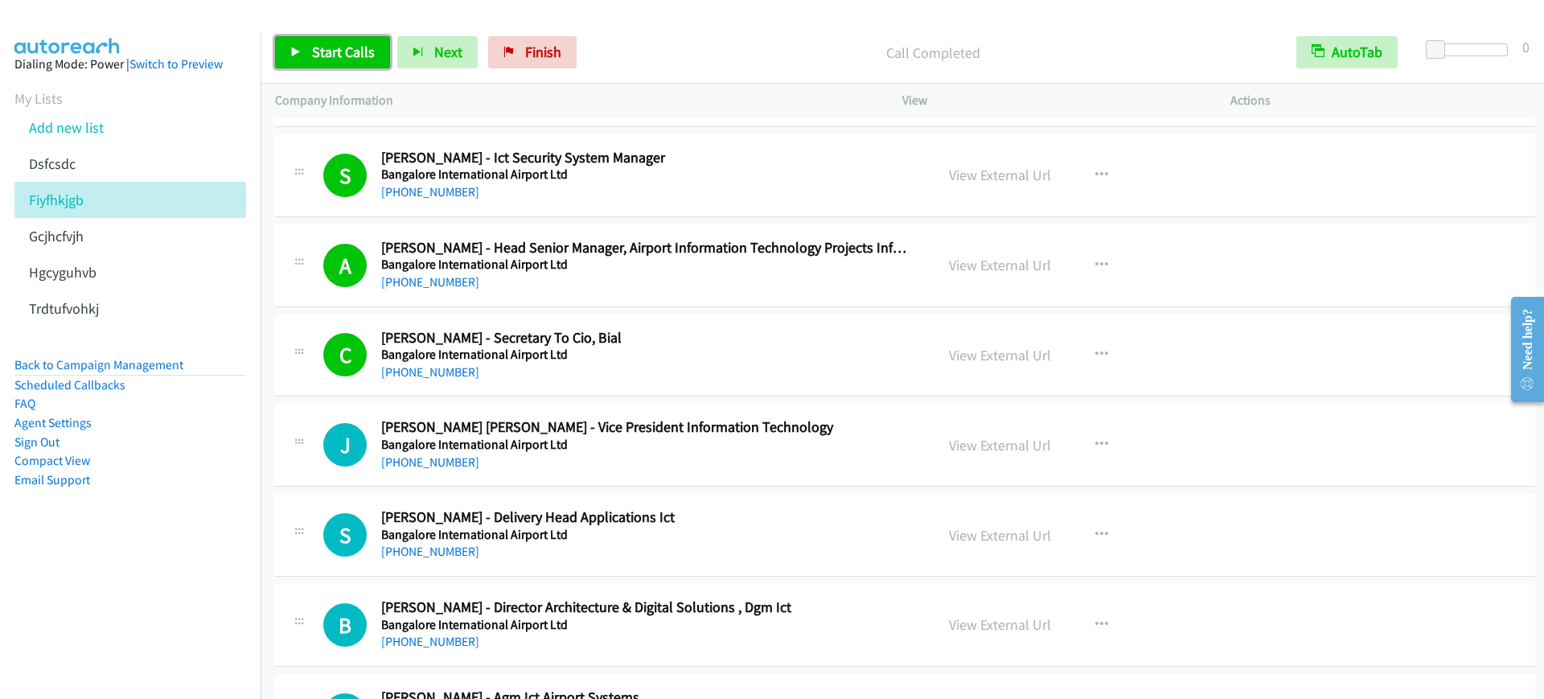
click at [343, 59] on span "Start Calls" at bounding box center [343, 52] width 63 height 18
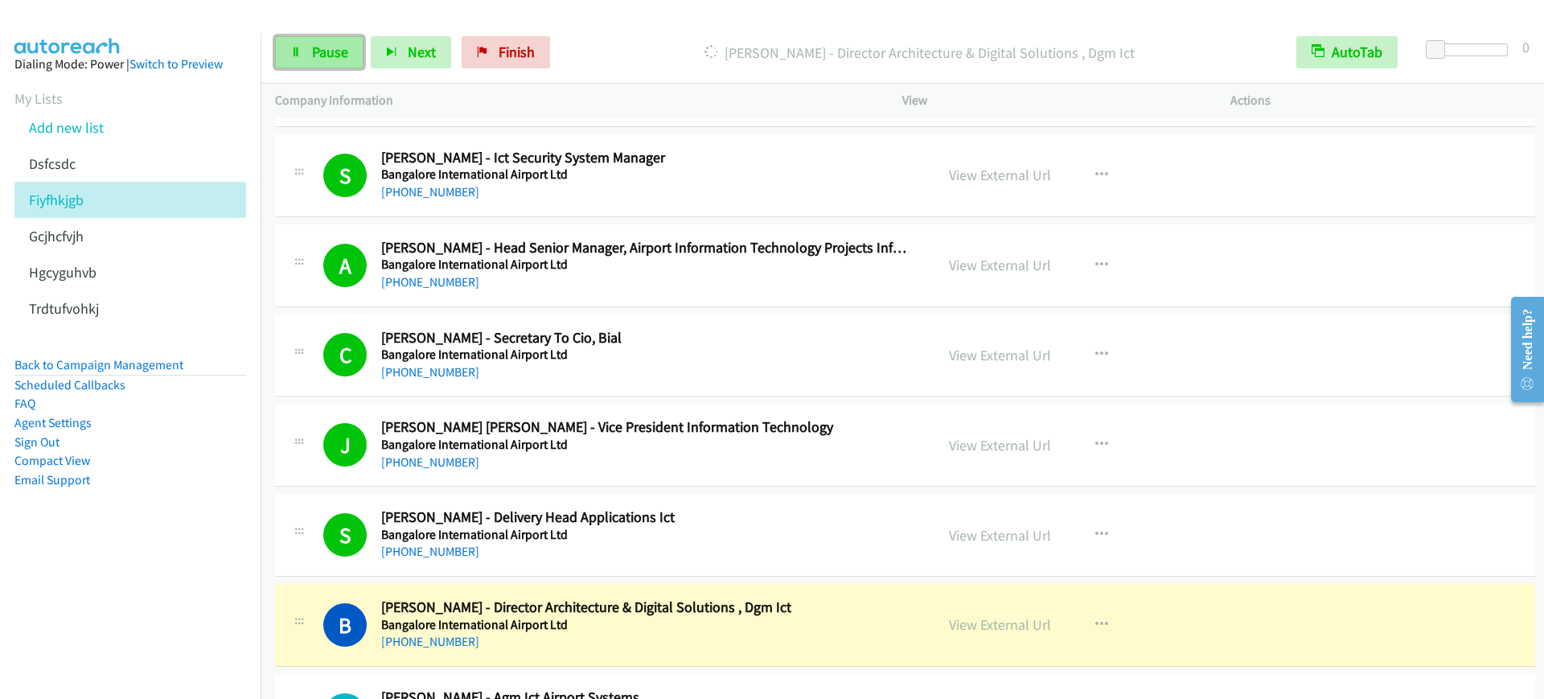
click at [292, 41] on link "Pause" at bounding box center [319, 52] width 88 height 32
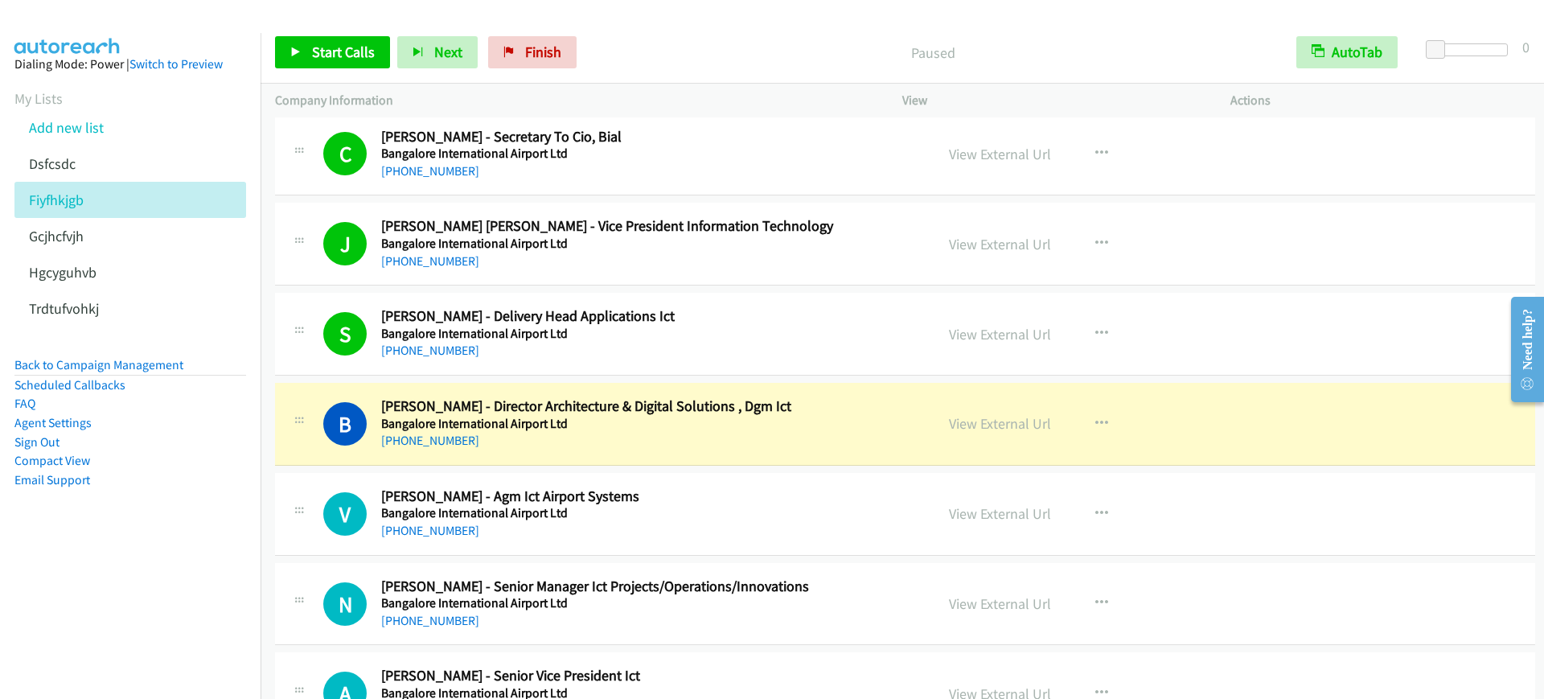
scroll to position [5025, 0]
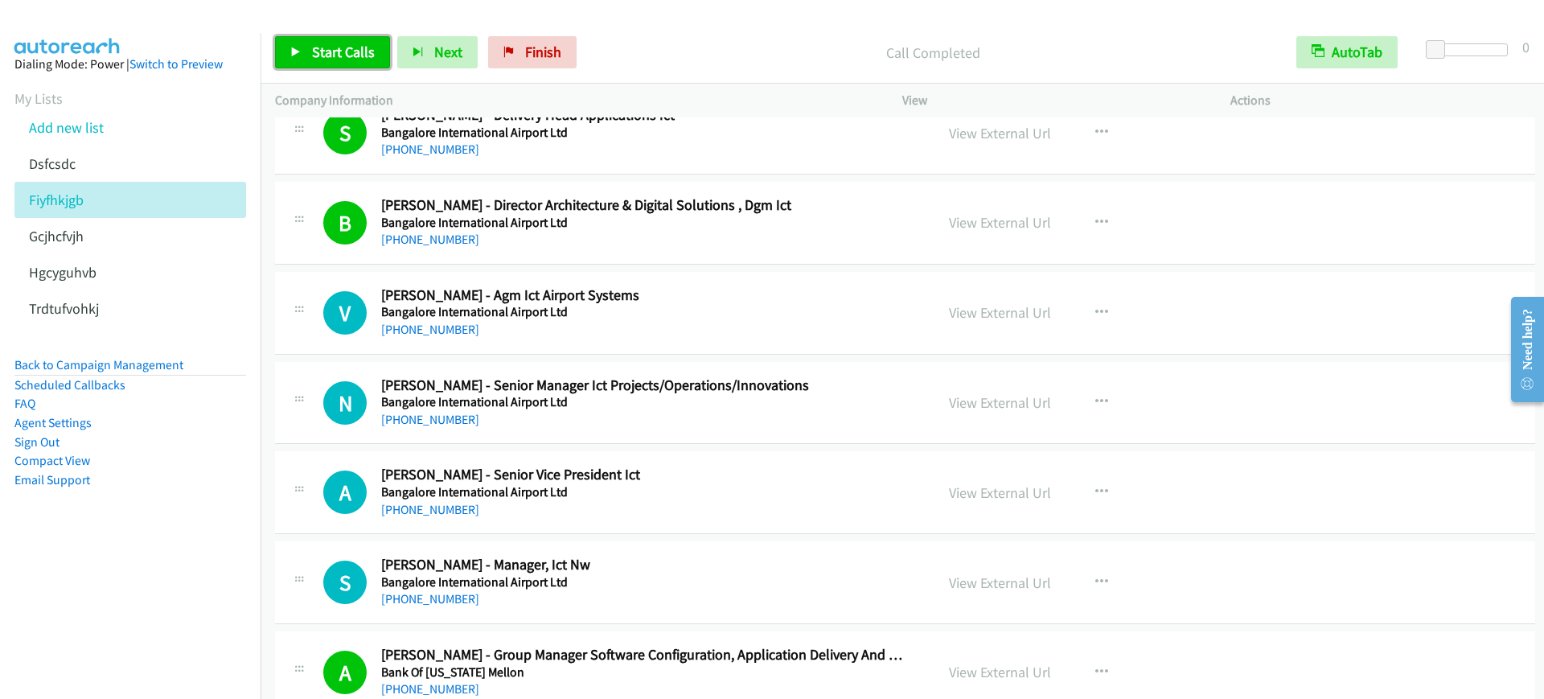
click at [368, 52] on span "Start Calls" at bounding box center [343, 52] width 63 height 18
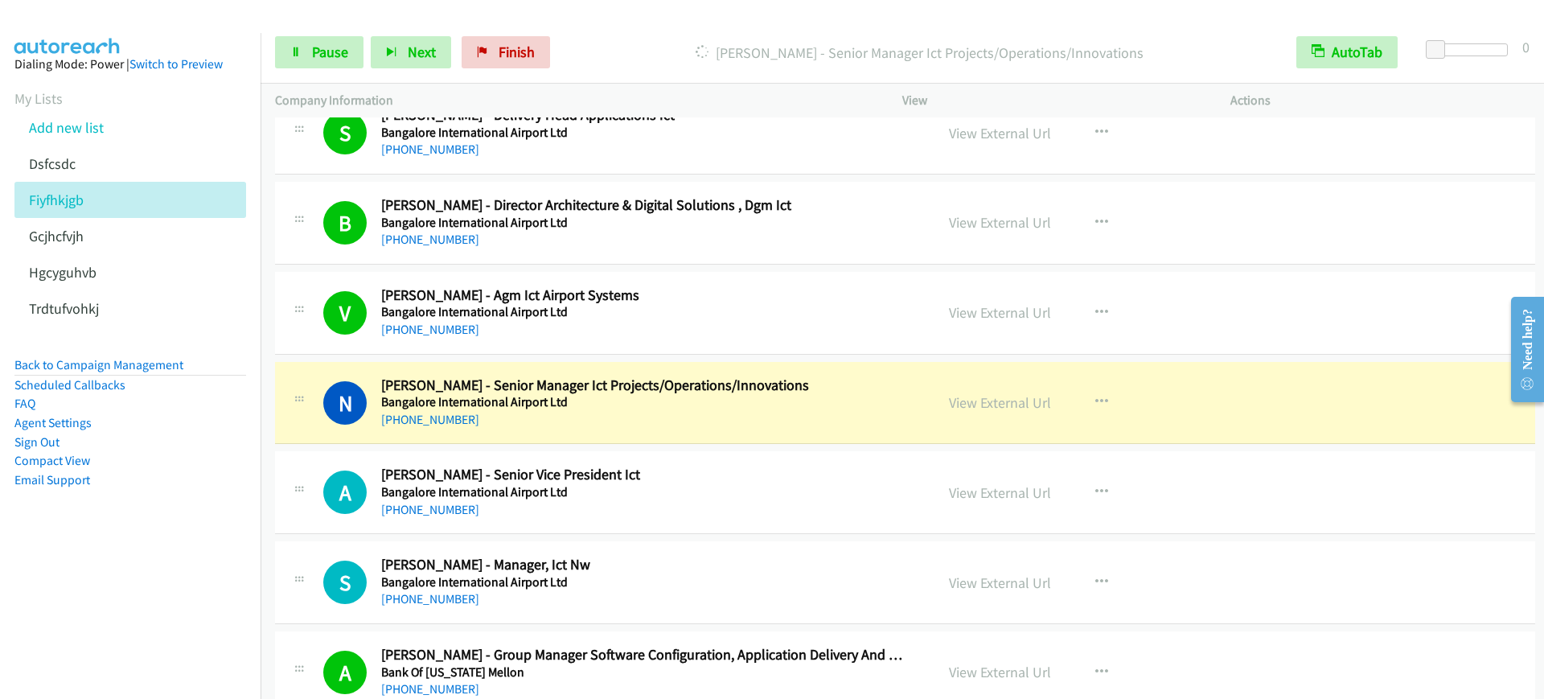
click at [692, 466] on h2 "[PERSON_NAME] - Senior Vice President Ict" at bounding box center [645, 475] width 528 height 18
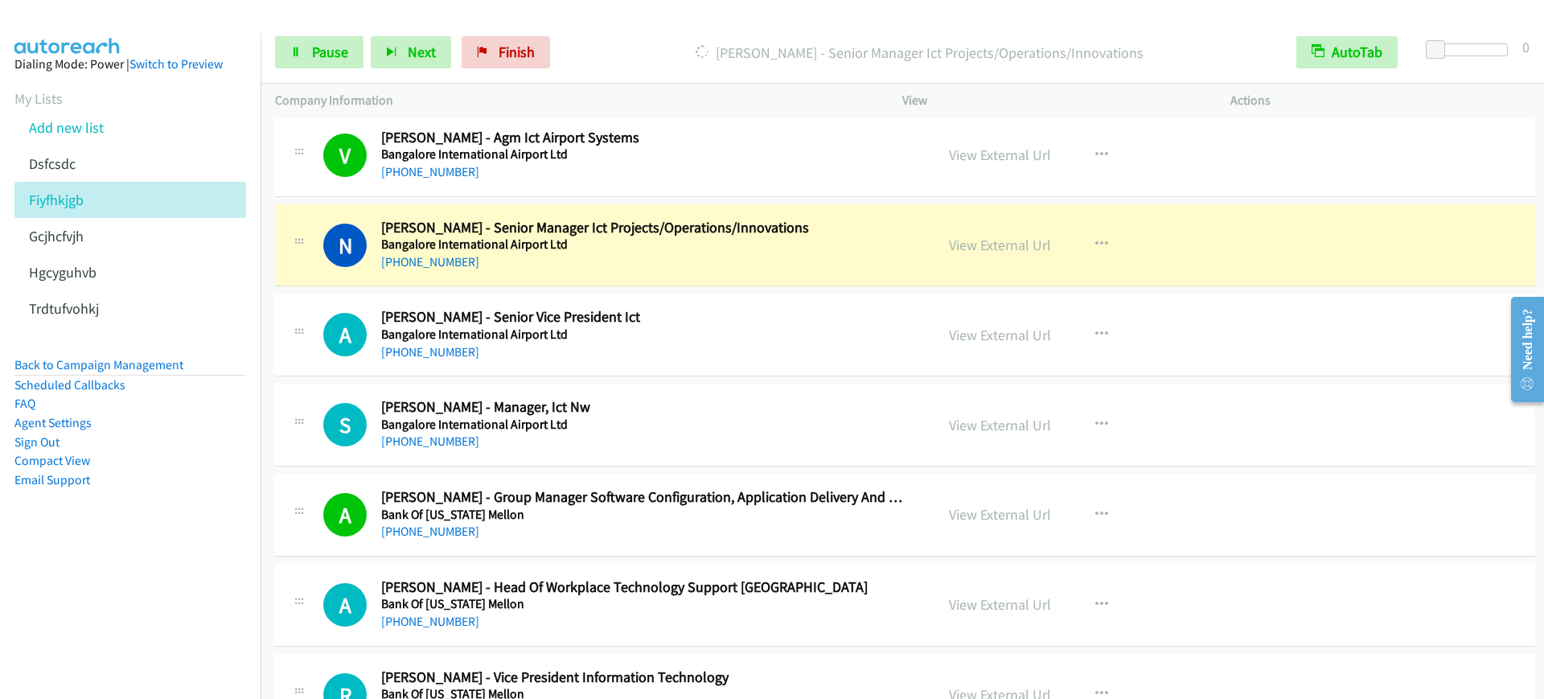
scroll to position [5226, 0]
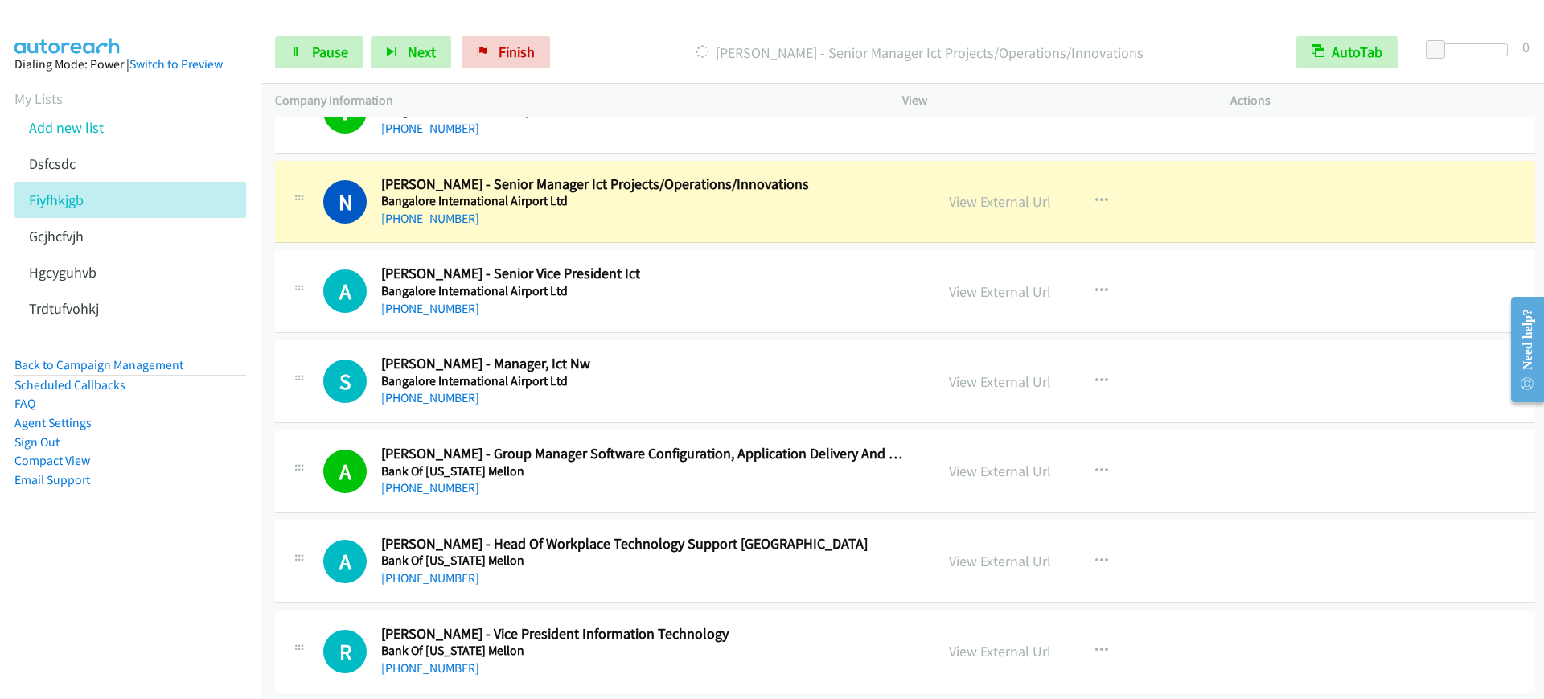
click at [284, 72] on div "Start Calls Pause Next Finish [PERSON_NAME] - Senior Manager Ict Projects/Opera…" at bounding box center [901, 53] width 1283 height 62
click at [298, 62] on link "Pause" at bounding box center [319, 52] width 88 height 32
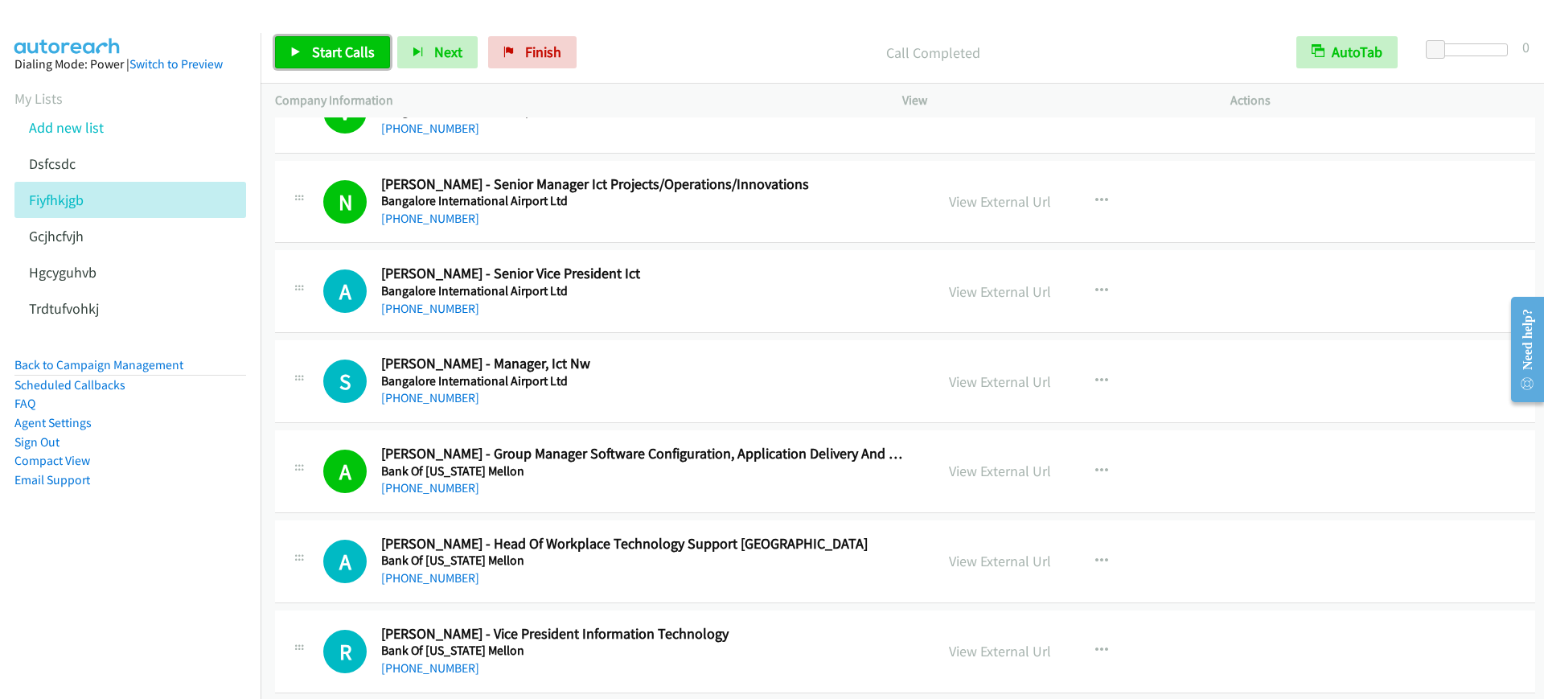
click at [293, 51] on icon at bounding box center [295, 52] width 11 height 11
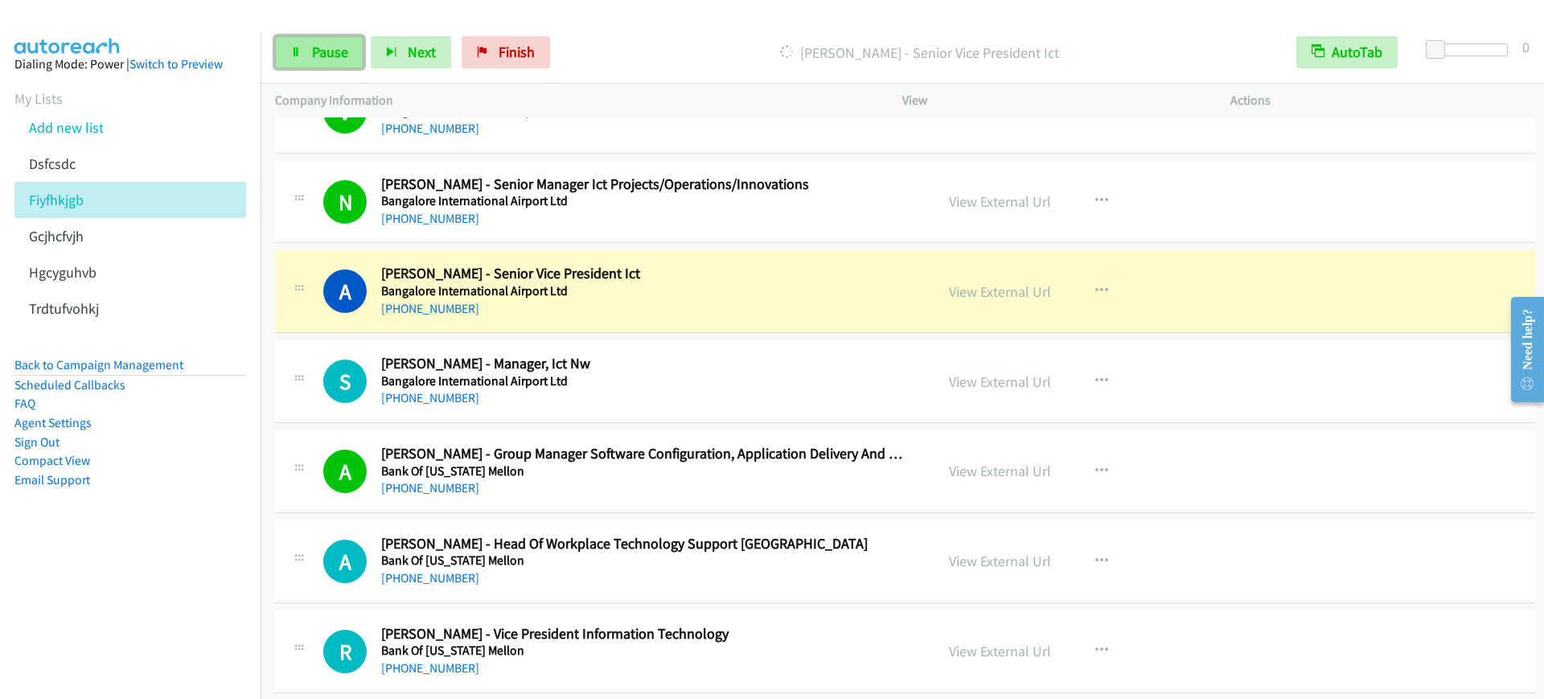
click at [298, 51] on icon at bounding box center [295, 52] width 11 height 11
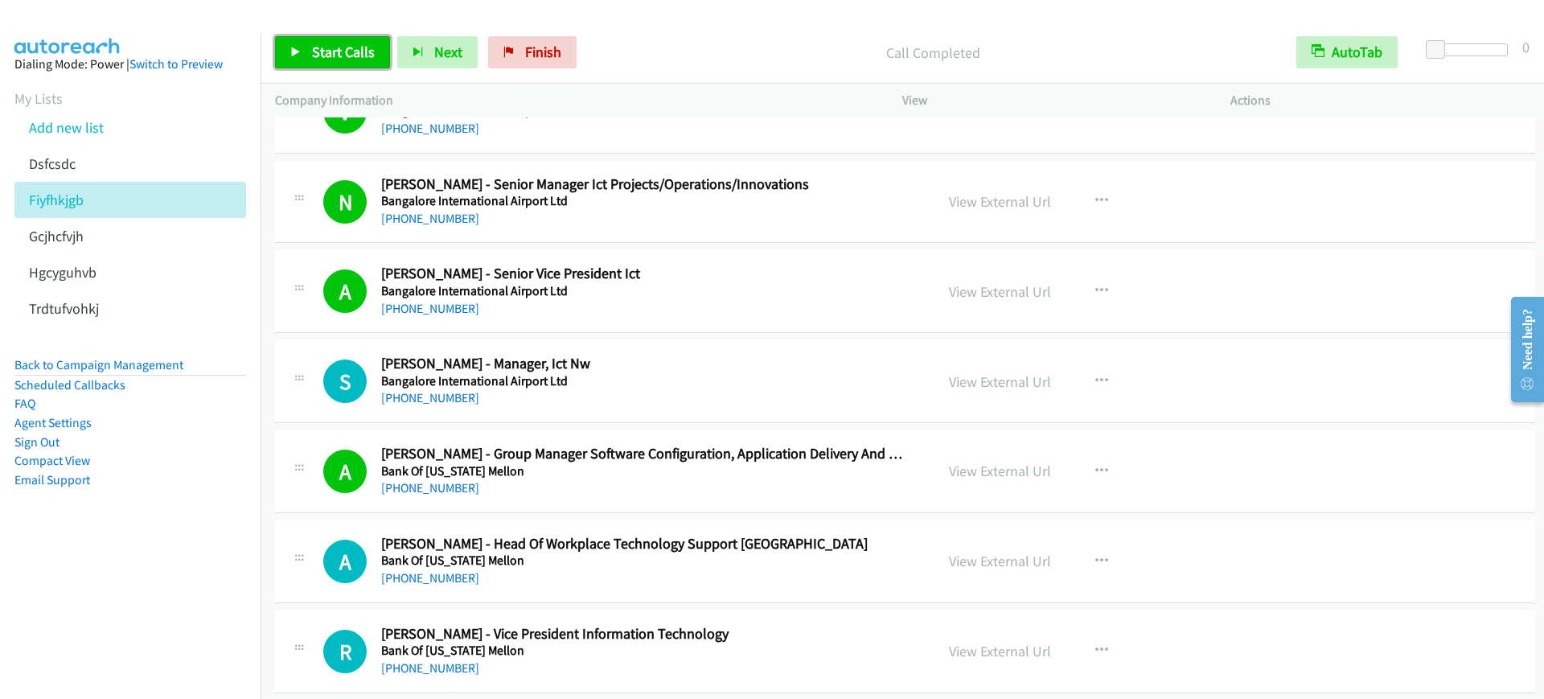
click at [348, 51] on span "Start Calls" at bounding box center [343, 52] width 63 height 18
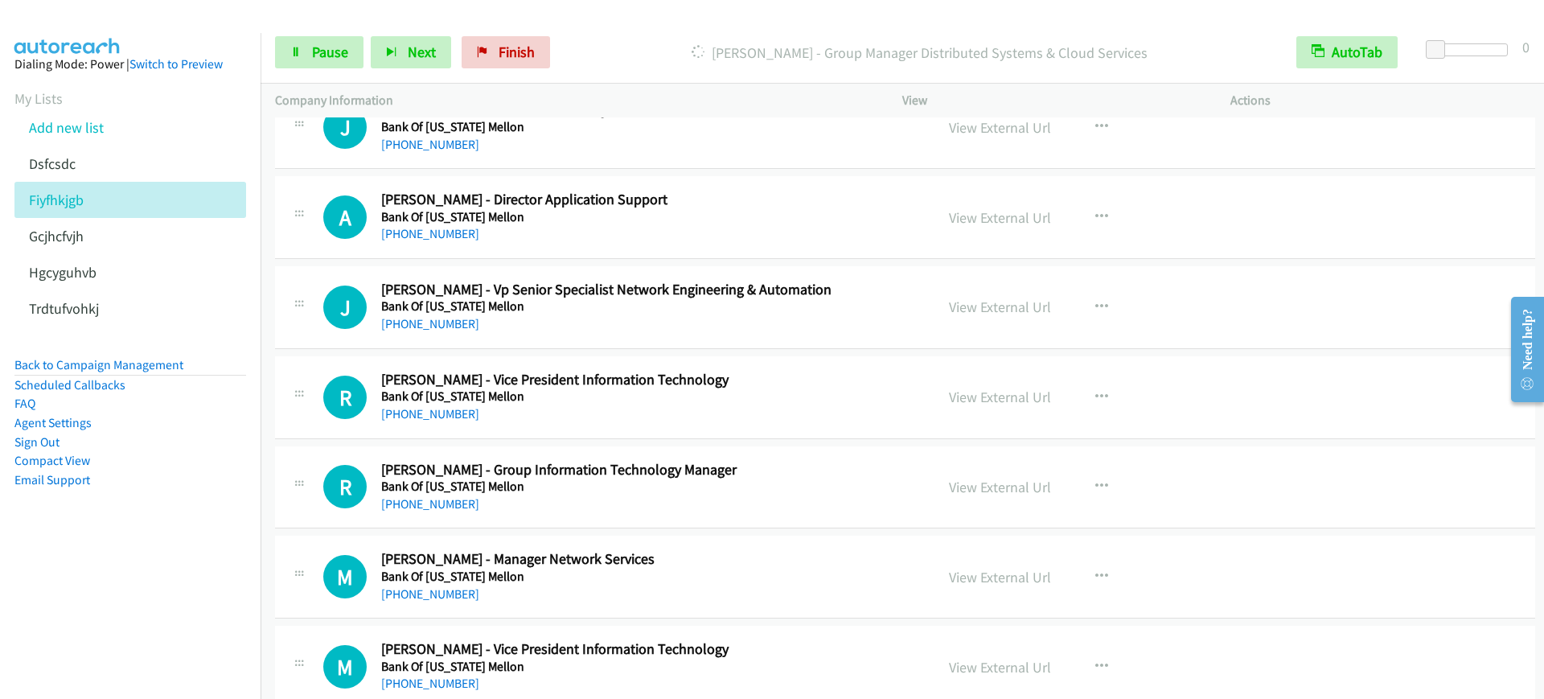
scroll to position [5628, 0]
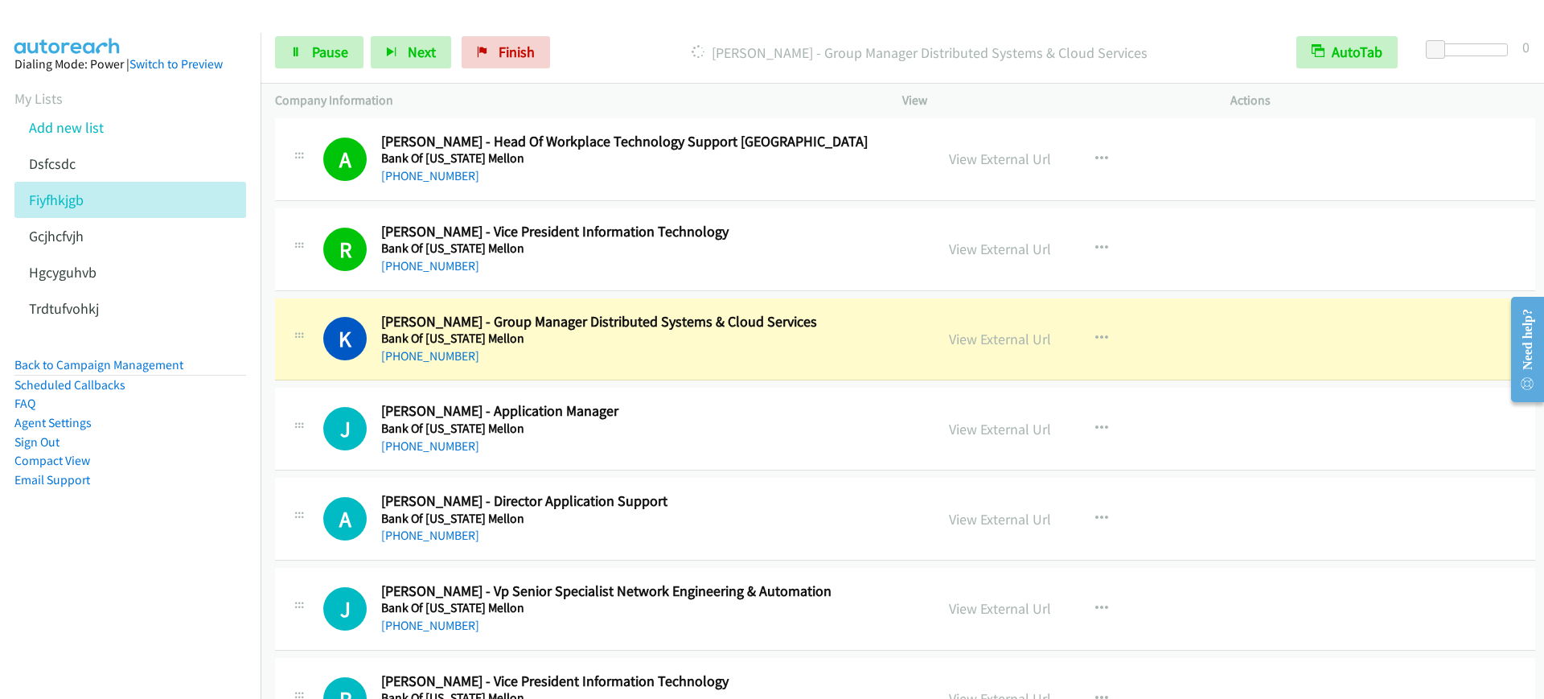
click at [619, 355] on div "[PHONE_NUMBER]" at bounding box center [645, 356] width 528 height 19
click at [323, 63] on link "Pause" at bounding box center [319, 52] width 88 height 32
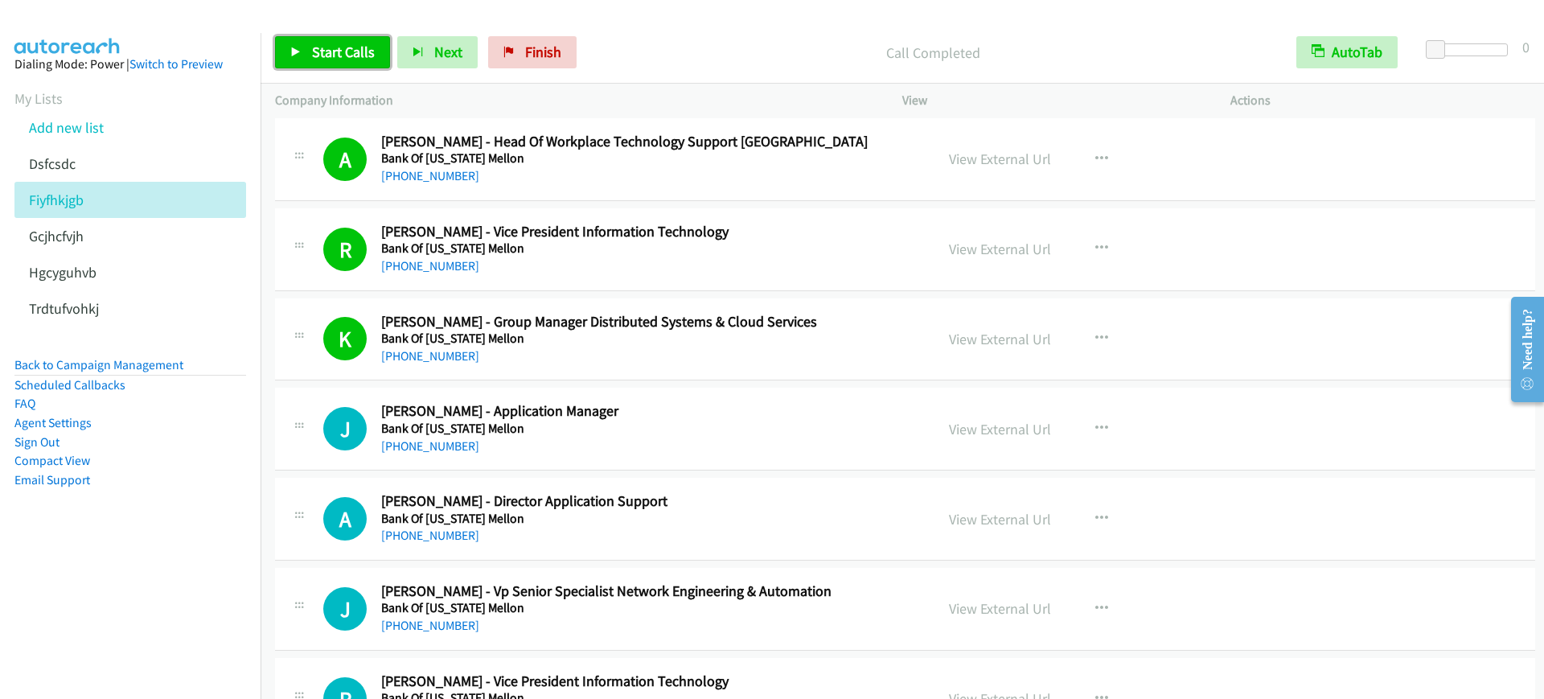
click at [331, 49] on span "Start Calls" at bounding box center [343, 52] width 63 height 18
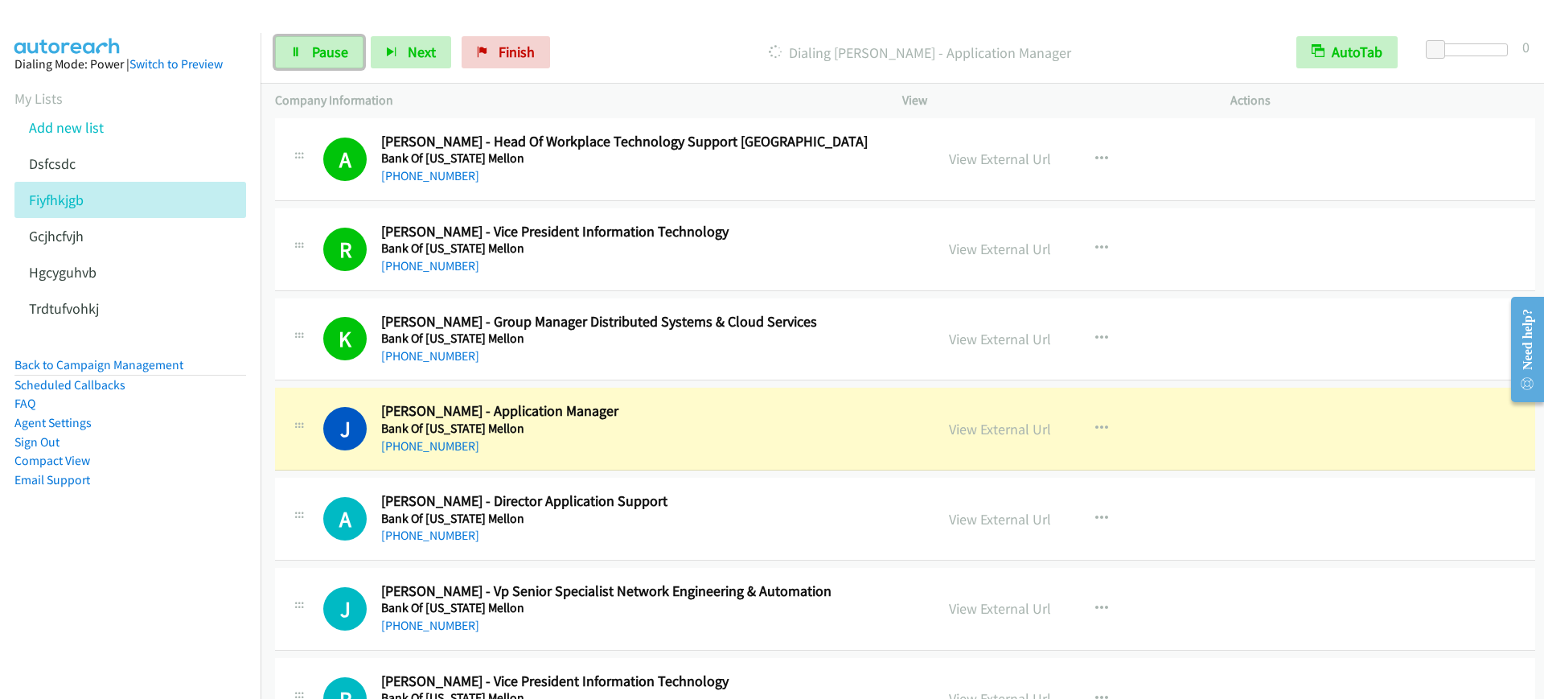
drag, startPoint x: 326, startPoint y: 59, endPoint x: 320, endPoint y: 18, distance: 41.5
click at [326, 59] on span "Pause" at bounding box center [330, 52] width 36 height 18
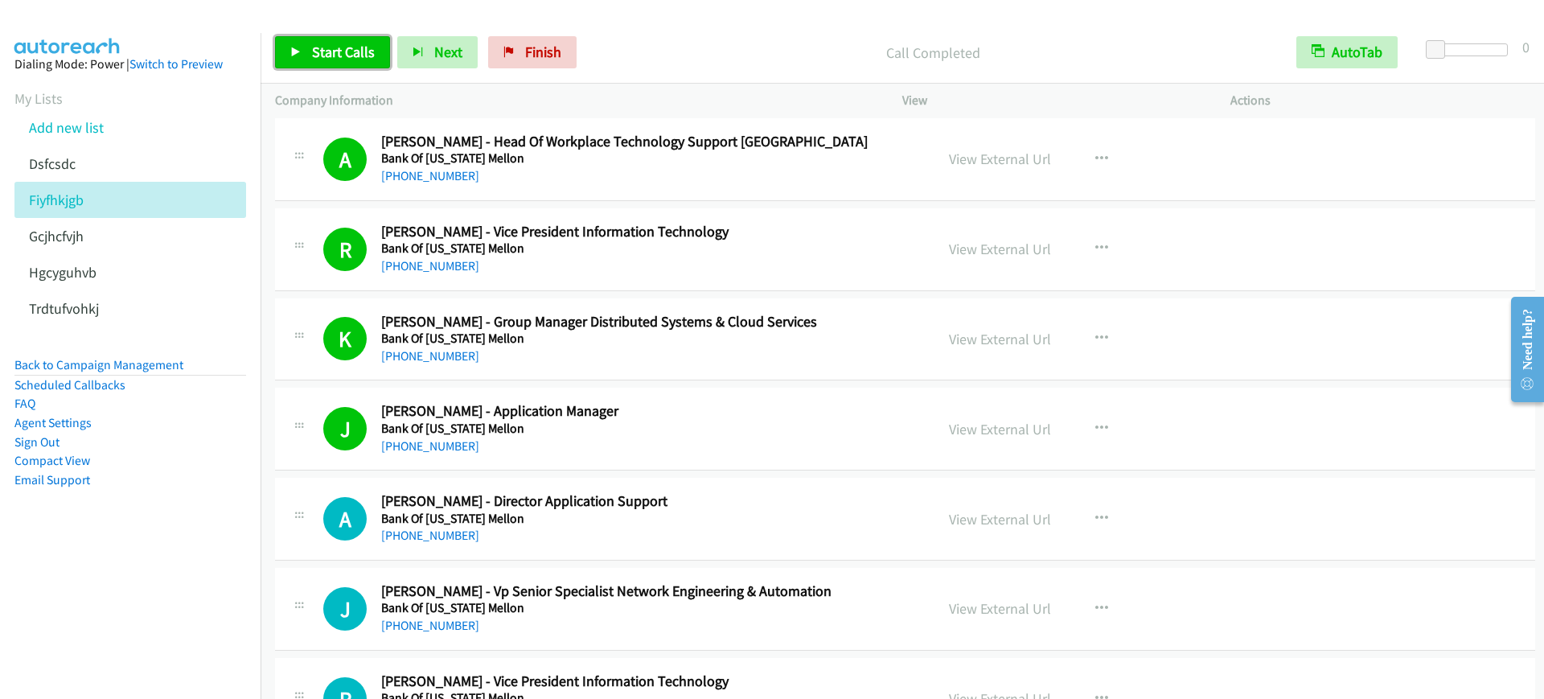
click at [356, 52] on span "Start Calls" at bounding box center [343, 52] width 63 height 18
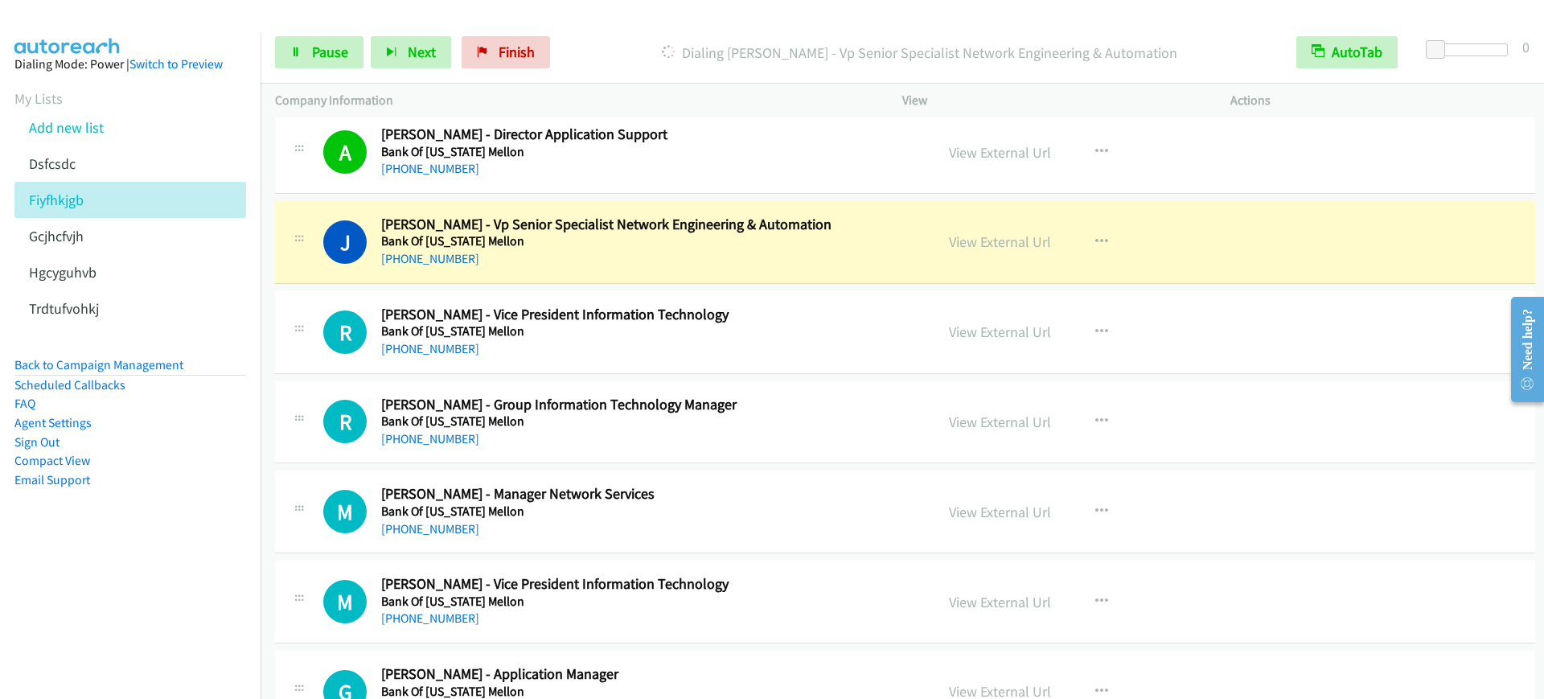
scroll to position [6030, 0]
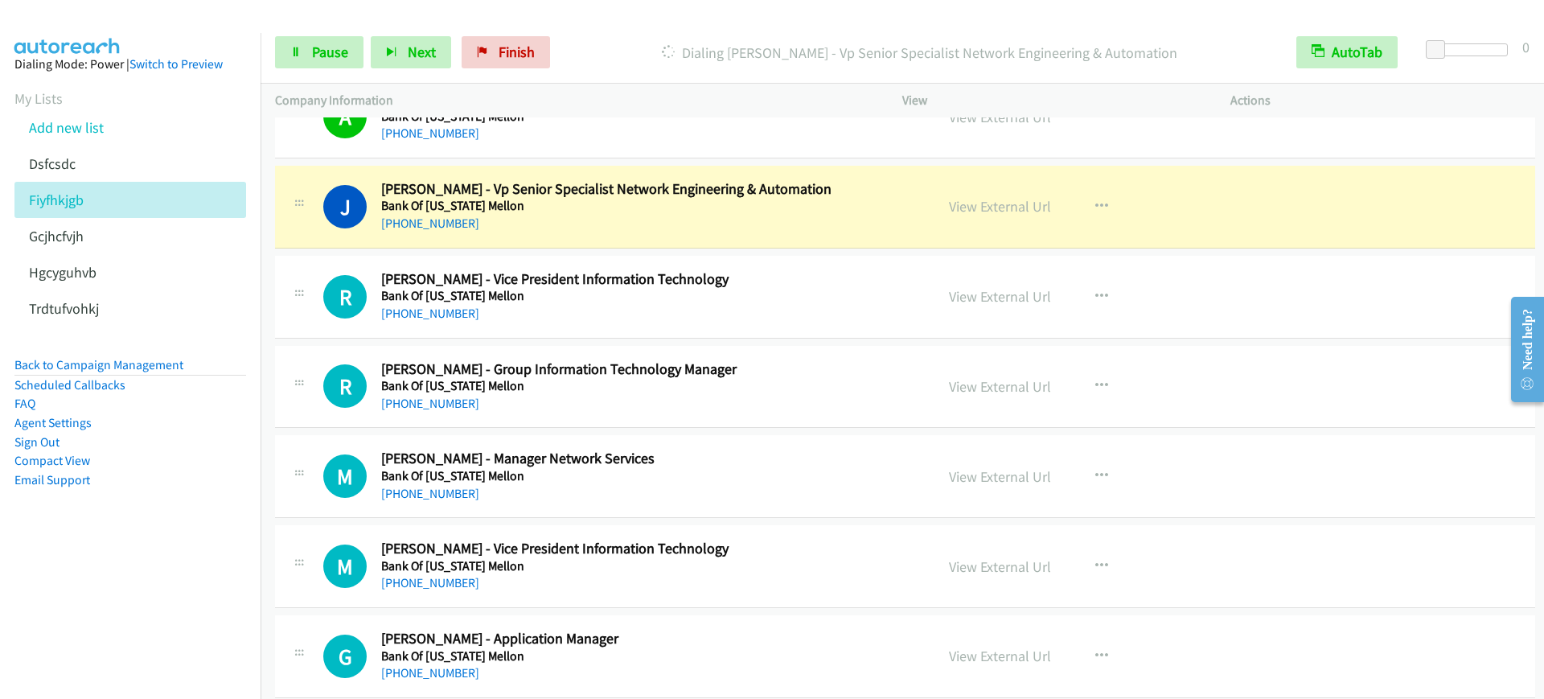
click at [585, 238] on div "J Callback Scheduled [PERSON_NAME] - Vp Senior Specialist Network Engineering &…" at bounding box center [905, 207] width 1260 height 83
click at [306, 53] on link "Pause" at bounding box center [319, 52] width 88 height 32
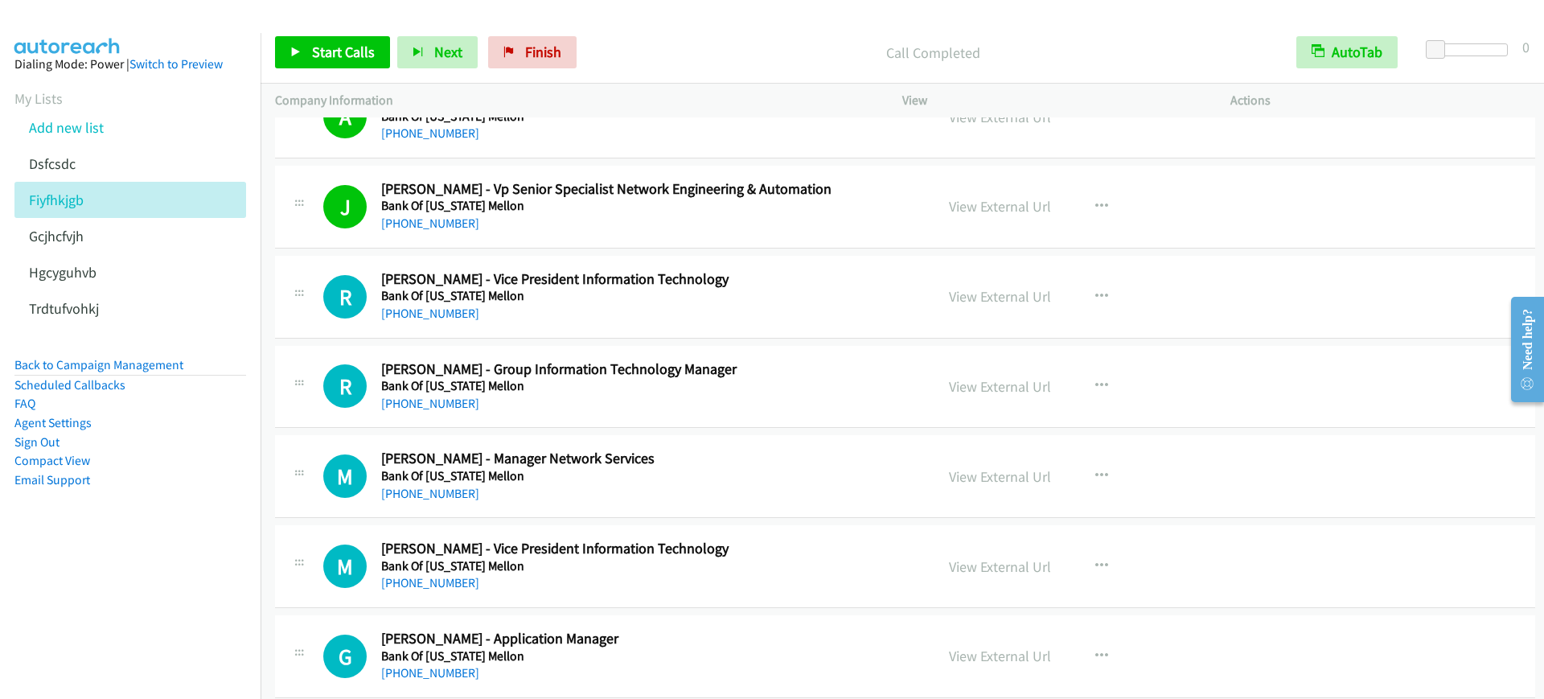
click at [684, 26] on div "Start Calls Pause Next Finish Call Completed AutoTab AutoTab 0" at bounding box center [901, 53] width 1283 height 62
click at [359, 59] on span "Start Calls" at bounding box center [343, 52] width 63 height 18
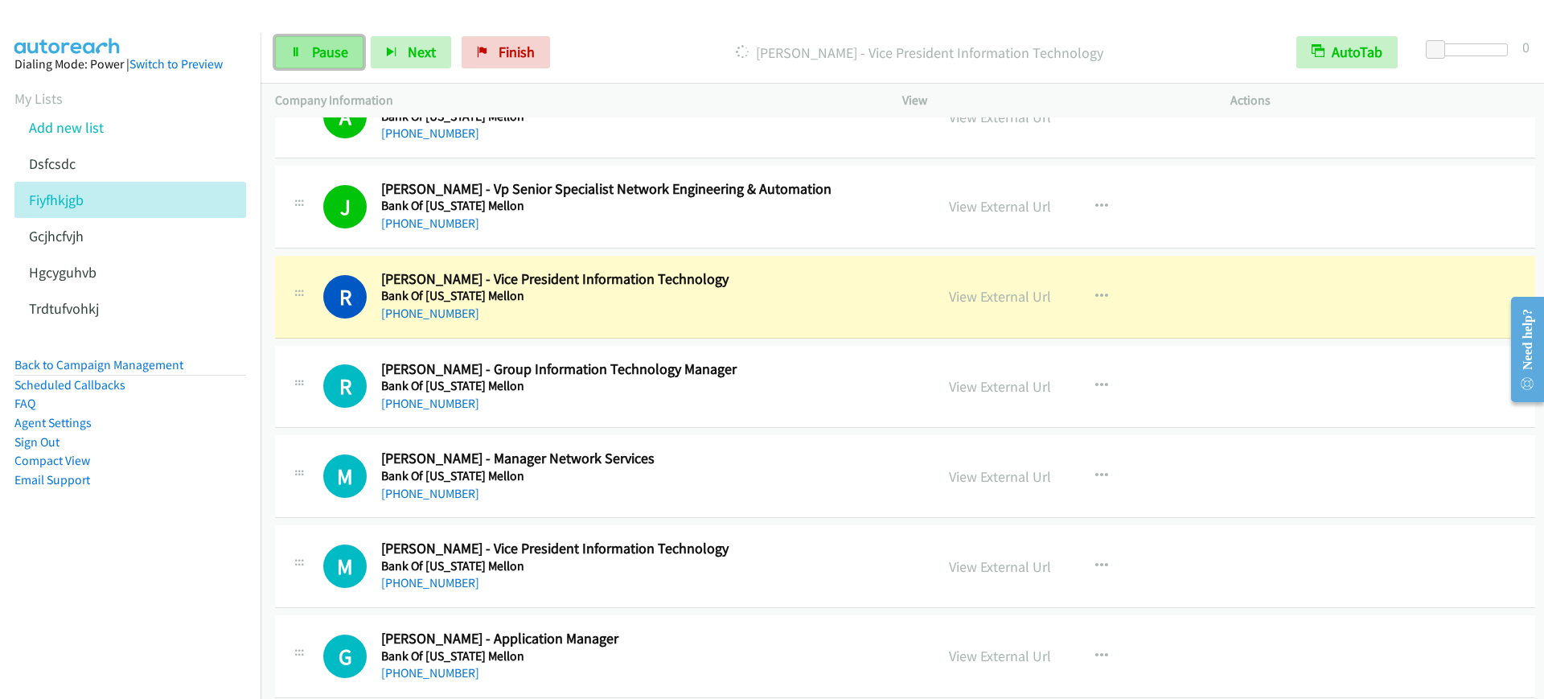
click at [295, 51] on icon at bounding box center [295, 52] width 11 height 11
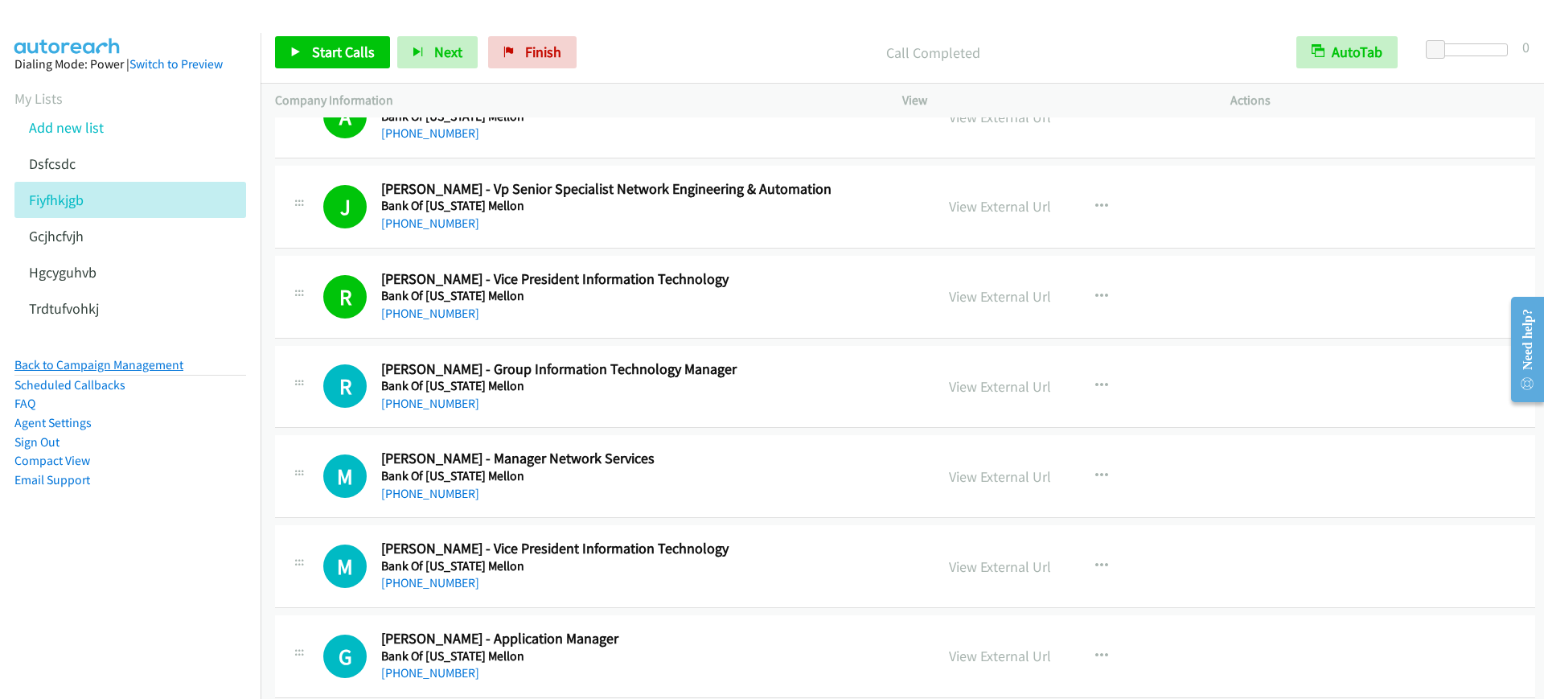
click at [133, 362] on link "Back to Campaign Management" at bounding box center [98, 364] width 169 height 15
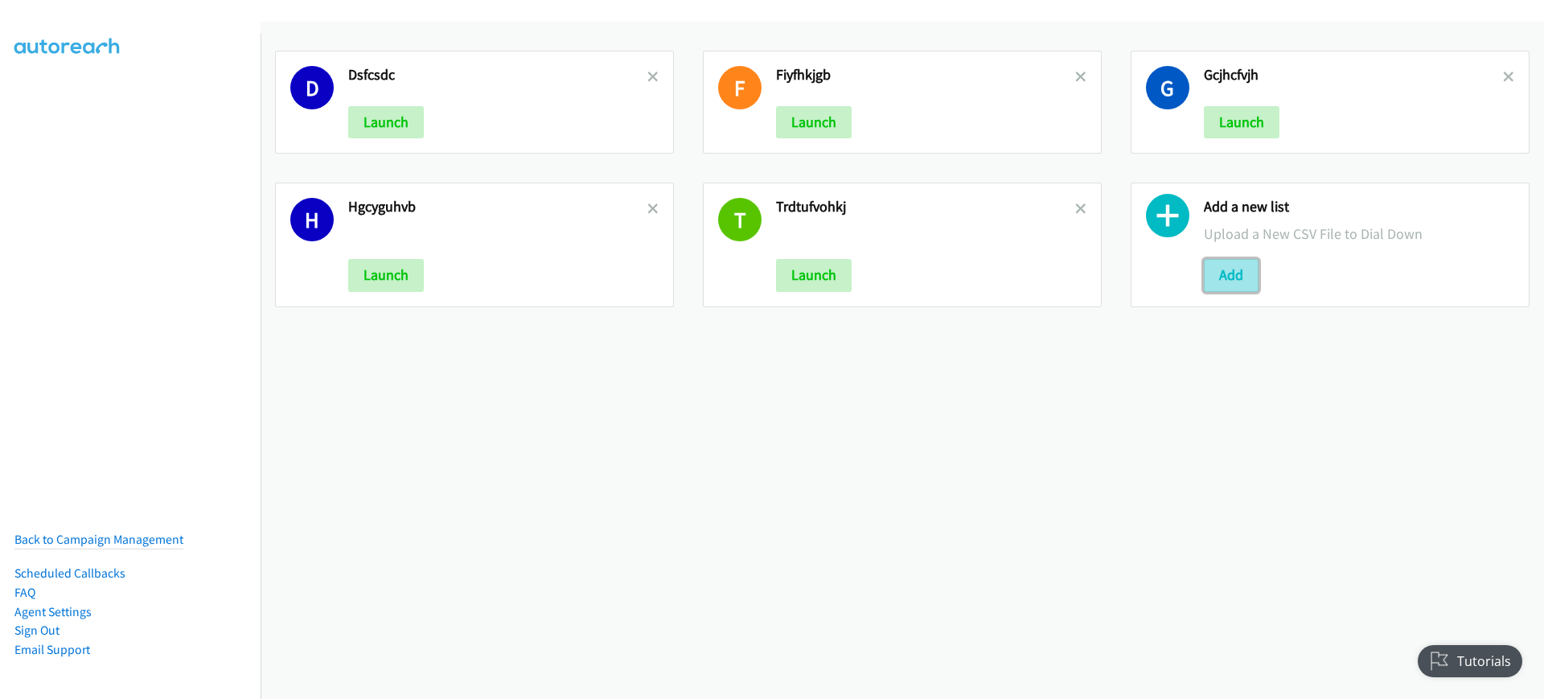
click at [1224, 278] on button "Add" at bounding box center [1231, 275] width 55 height 32
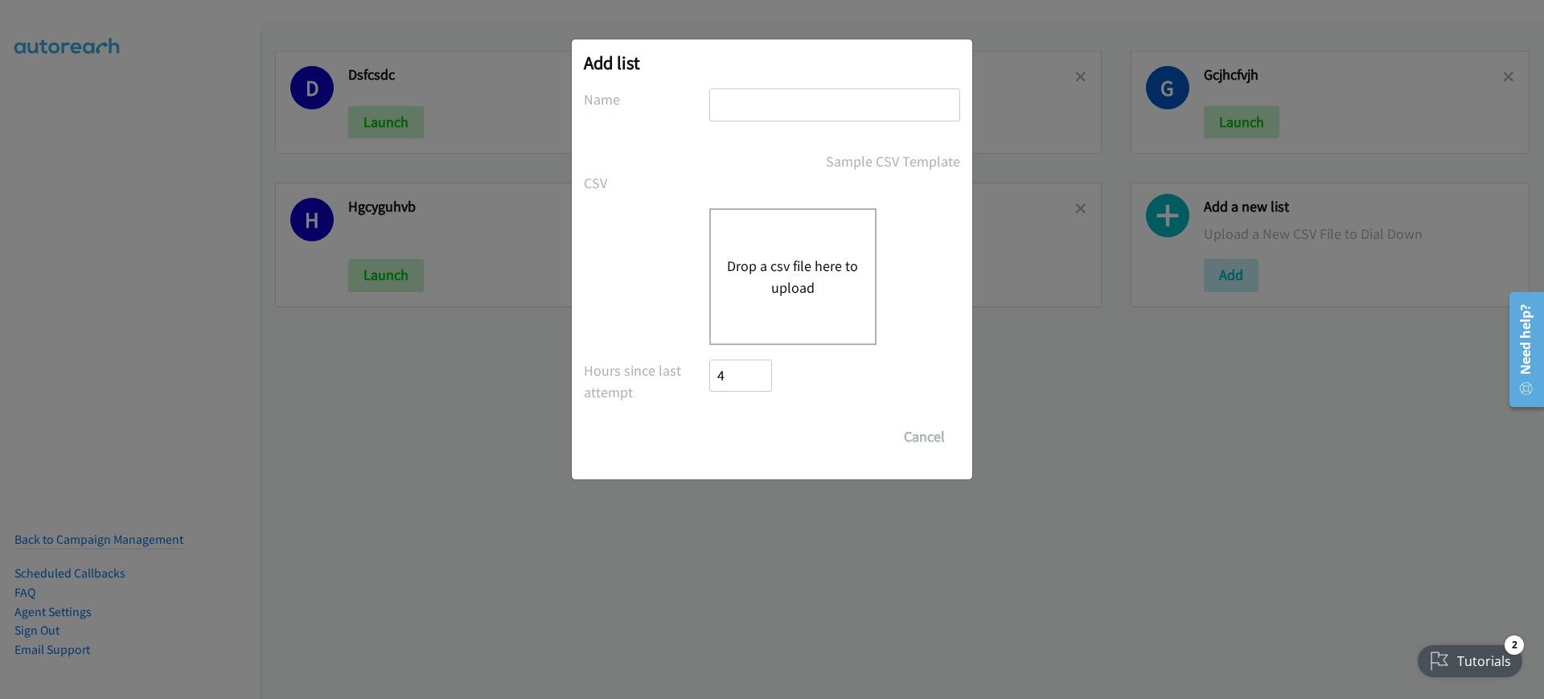
click at [773, 291] on button "Drop a csv file here to upload" at bounding box center [793, 276] width 132 height 43
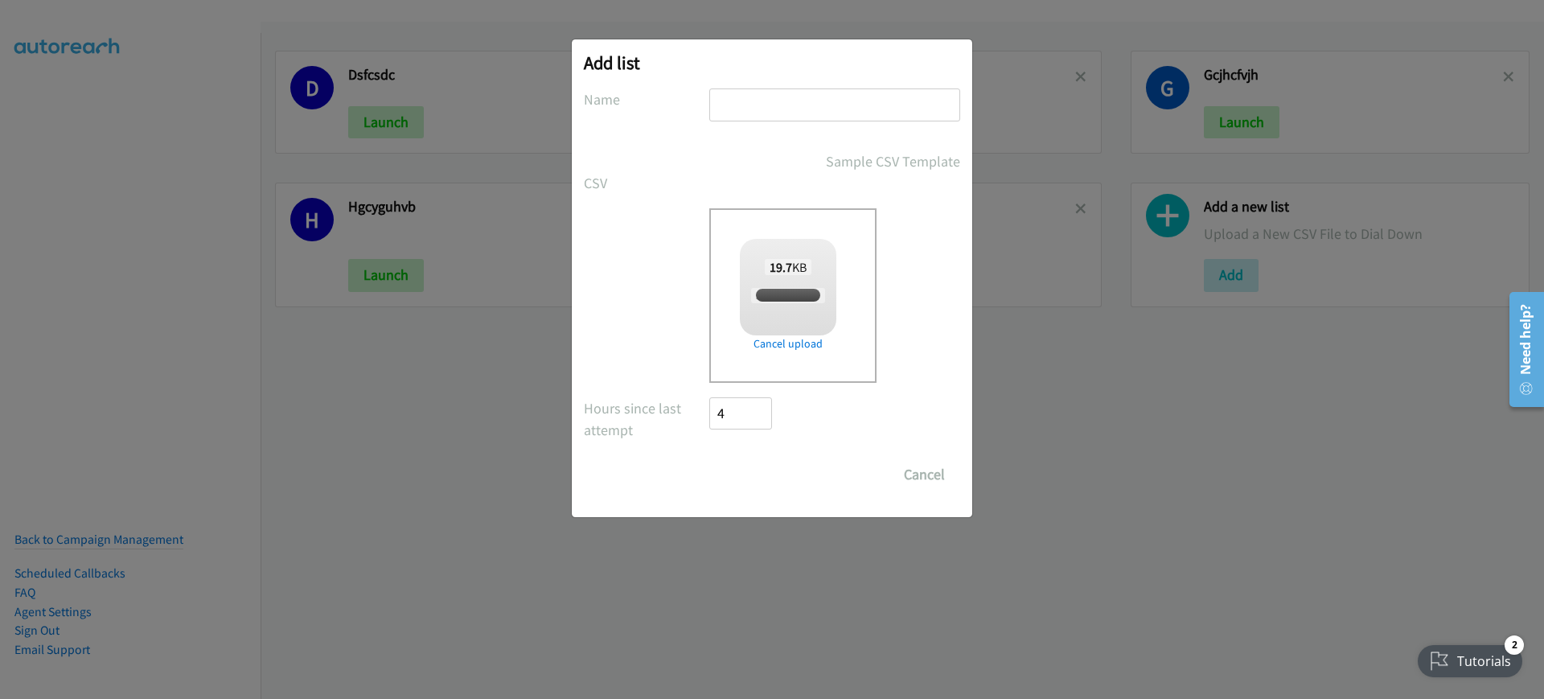
checkbox input "true"
click at [806, 108] on input "text" at bounding box center [834, 104] width 251 height 33
type input "scax"
click at [745, 482] on input "Save List" at bounding box center [751, 474] width 84 height 32
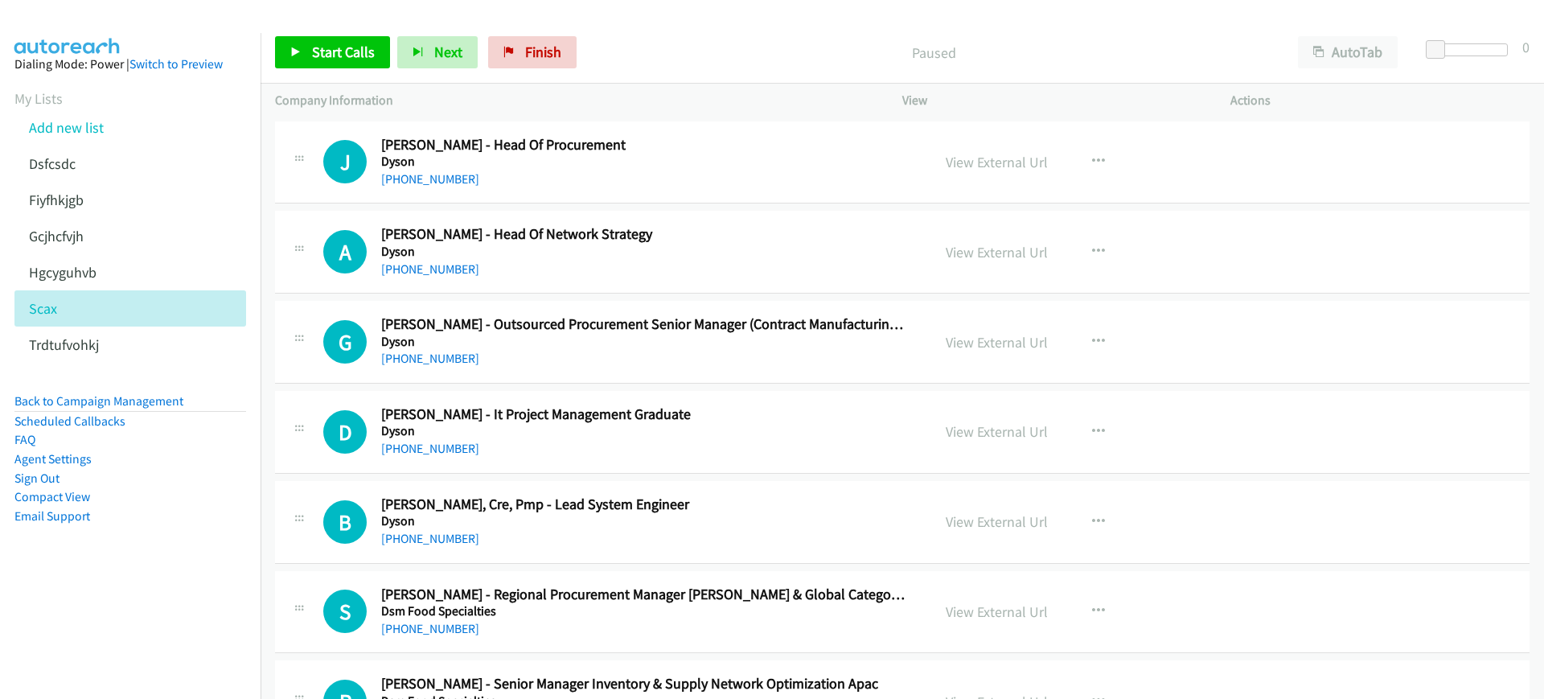
click at [1407, 58] on div "AutoTab AutoTab" at bounding box center [1351, 52] width 136 height 32
click at [1371, 51] on button "AutoTab" at bounding box center [1348, 52] width 100 height 32
click at [791, 57] on p "Paused" at bounding box center [932, 53] width 669 height 22
click at [1004, 36] on div "Paused" at bounding box center [933, 52] width 698 height 32
click at [355, 53] on span "Start Calls" at bounding box center [343, 52] width 63 height 18
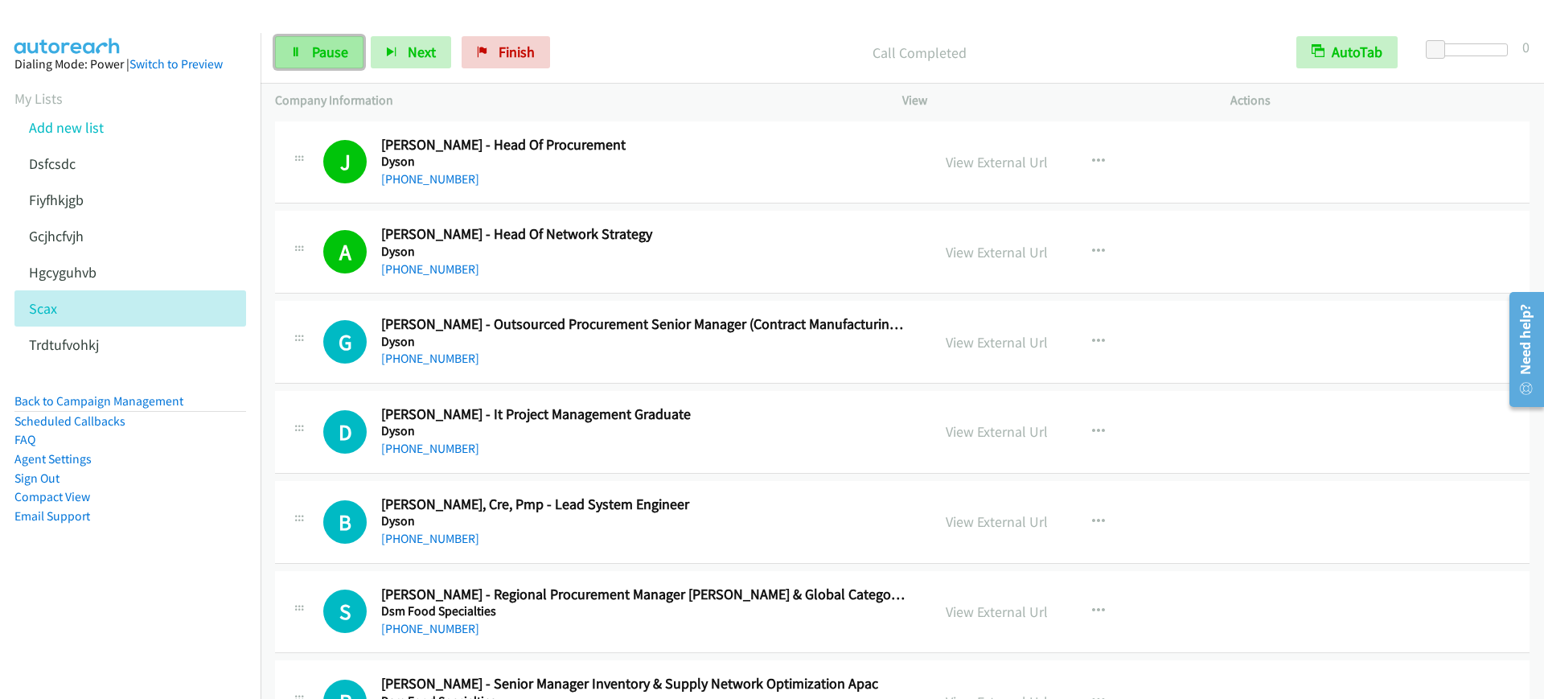
click at [313, 61] on link "Pause" at bounding box center [319, 52] width 88 height 32
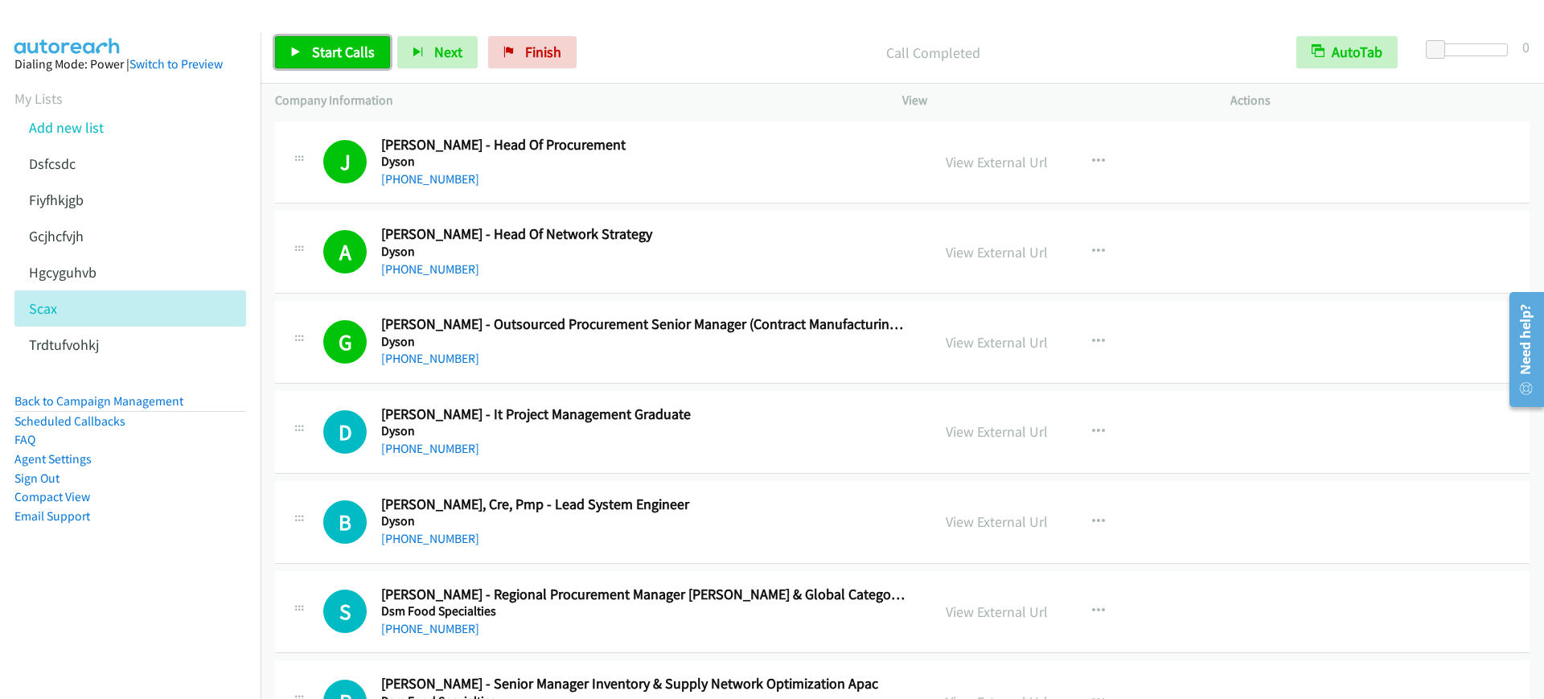
click at [323, 51] on span "Start Calls" at bounding box center [343, 52] width 63 height 18
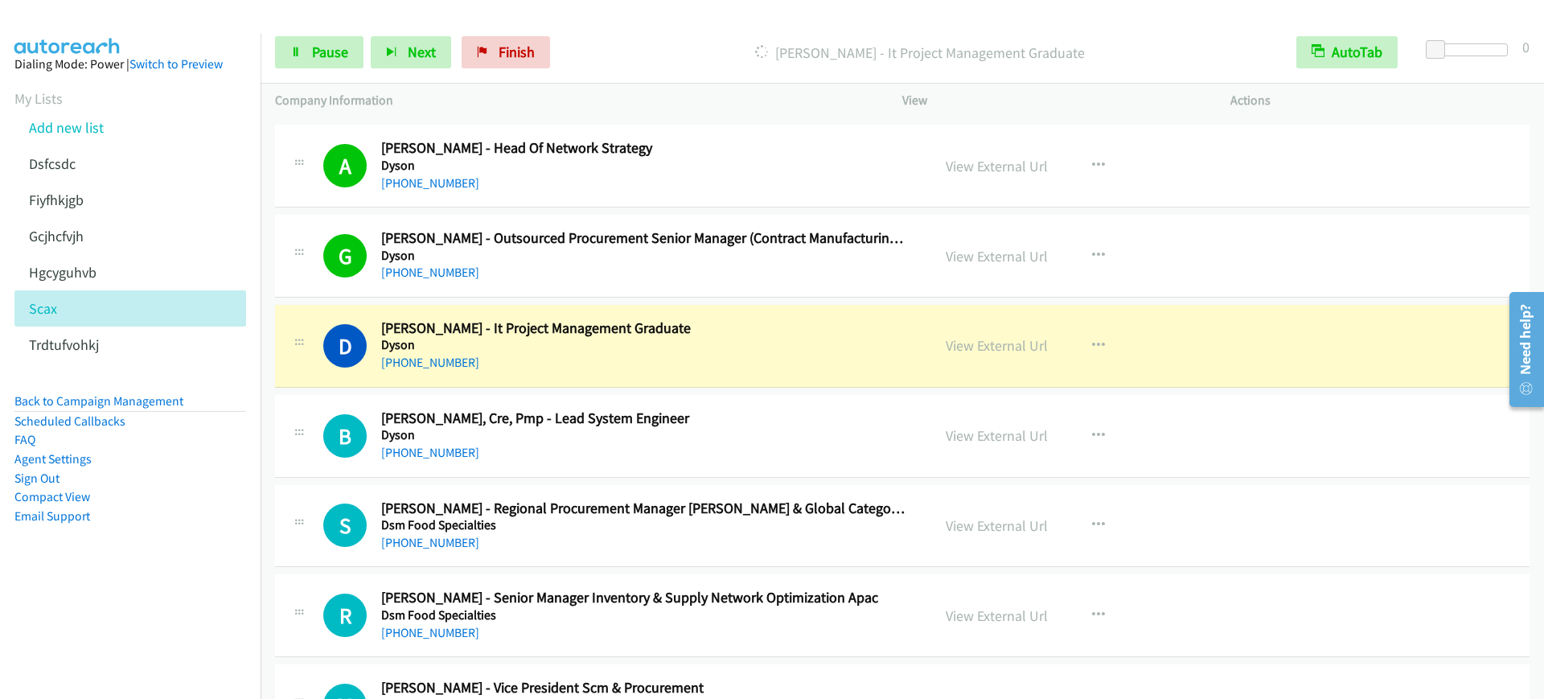
scroll to position [201, 0]
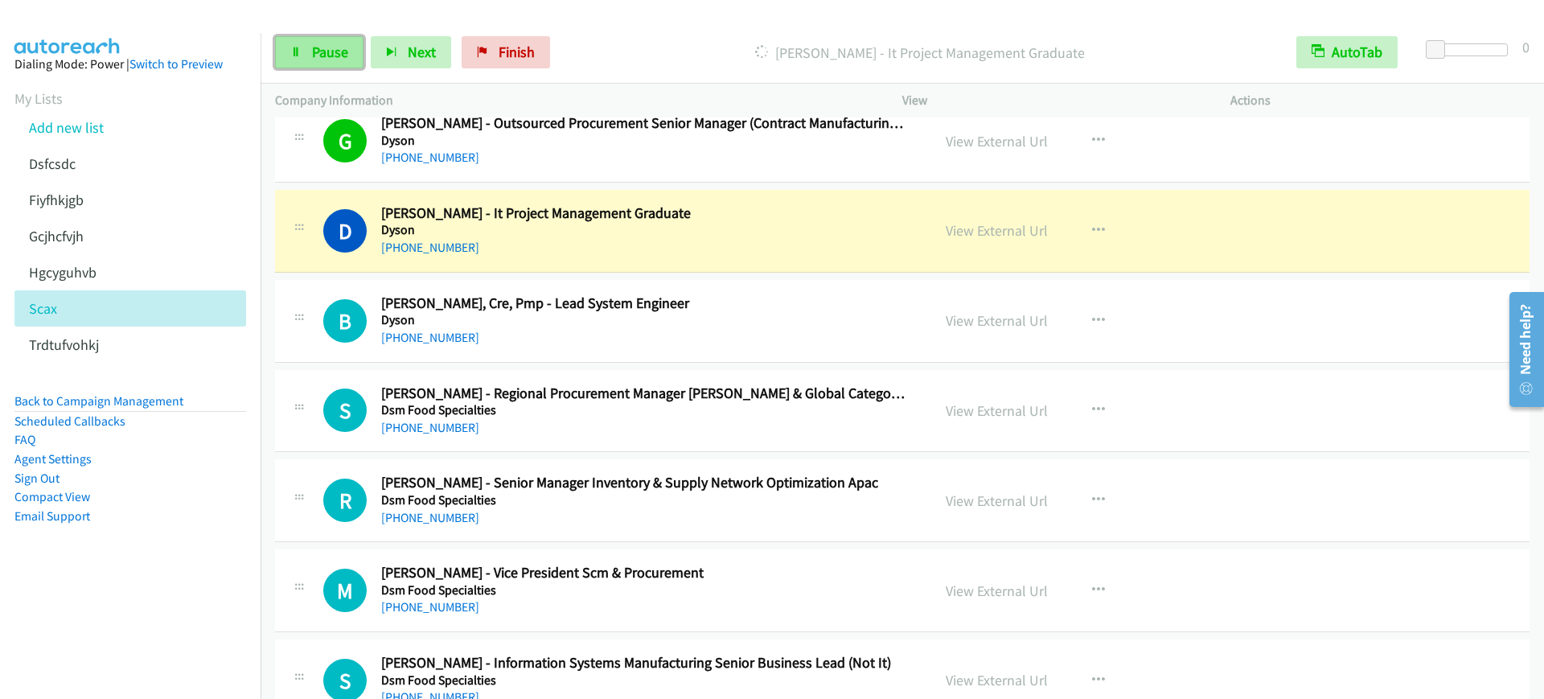
click at [290, 43] on link "Pause" at bounding box center [319, 52] width 88 height 32
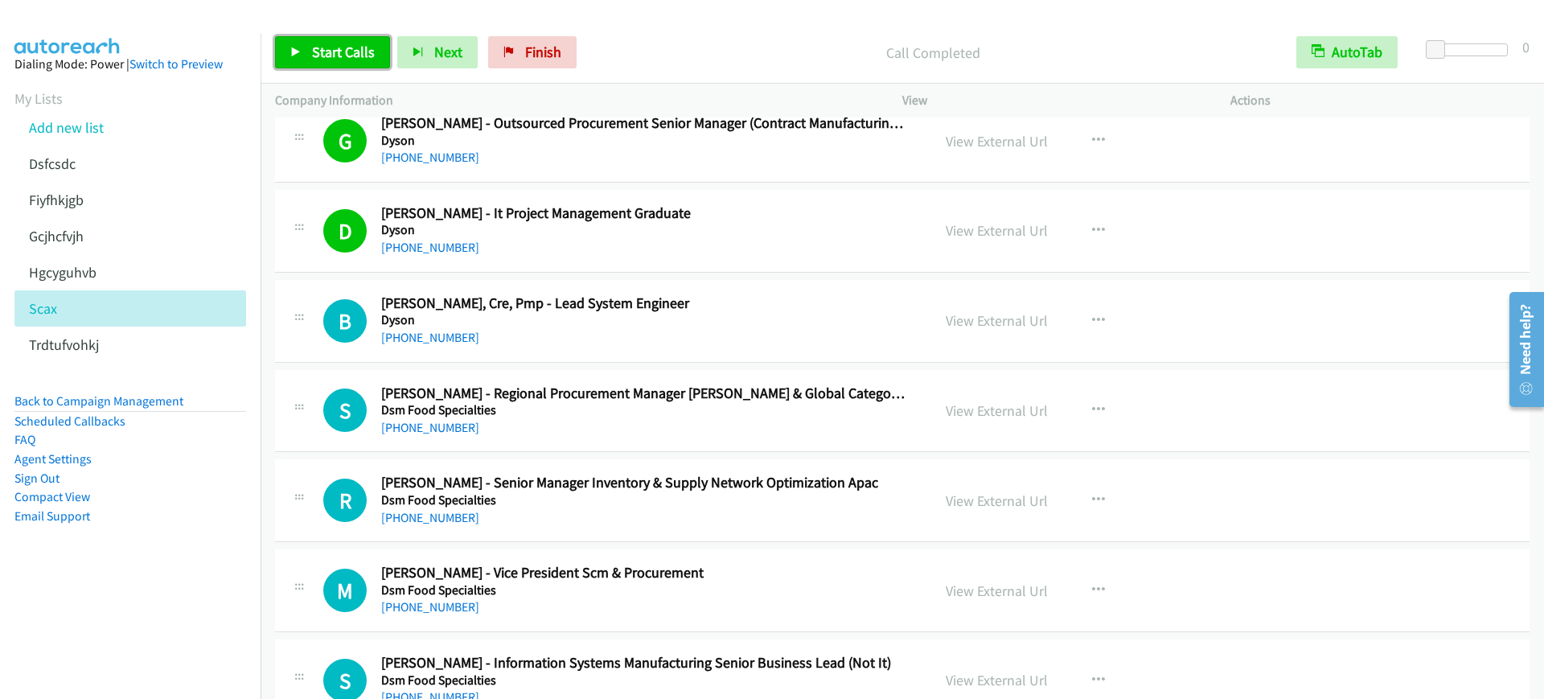
click at [314, 44] on span "Start Calls" at bounding box center [343, 52] width 63 height 18
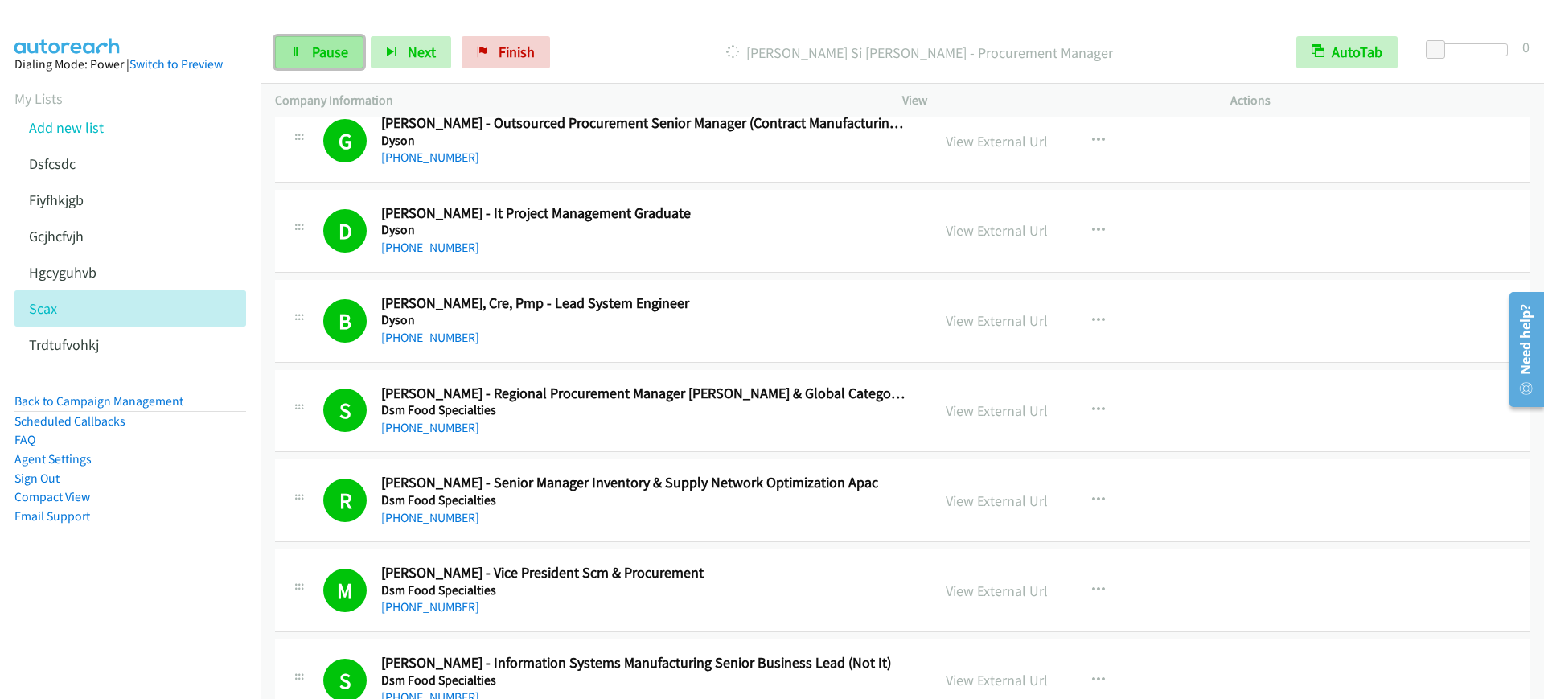
click at [335, 51] on span "Pause" at bounding box center [330, 52] width 36 height 18
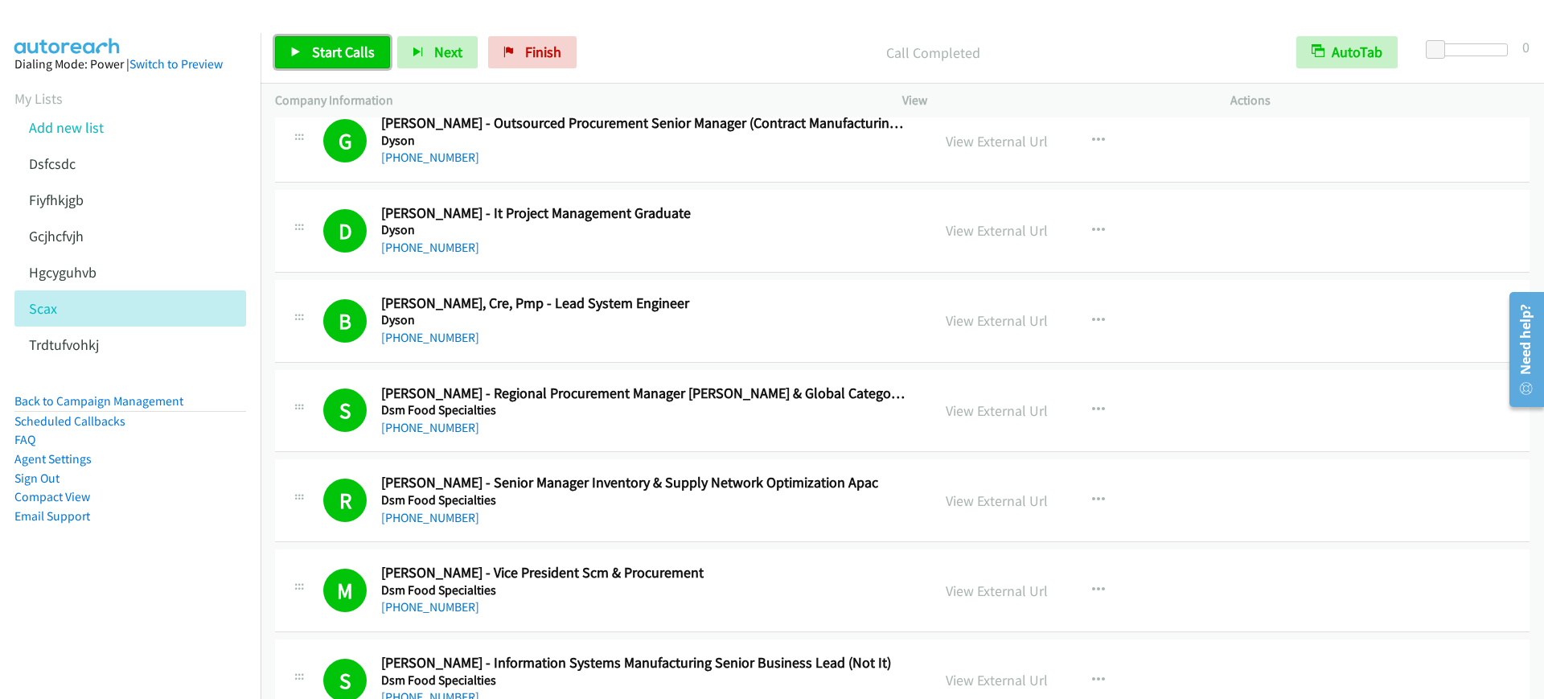
click at [308, 39] on link "Start Calls" at bounding box center [332, 52] width 115 height 32
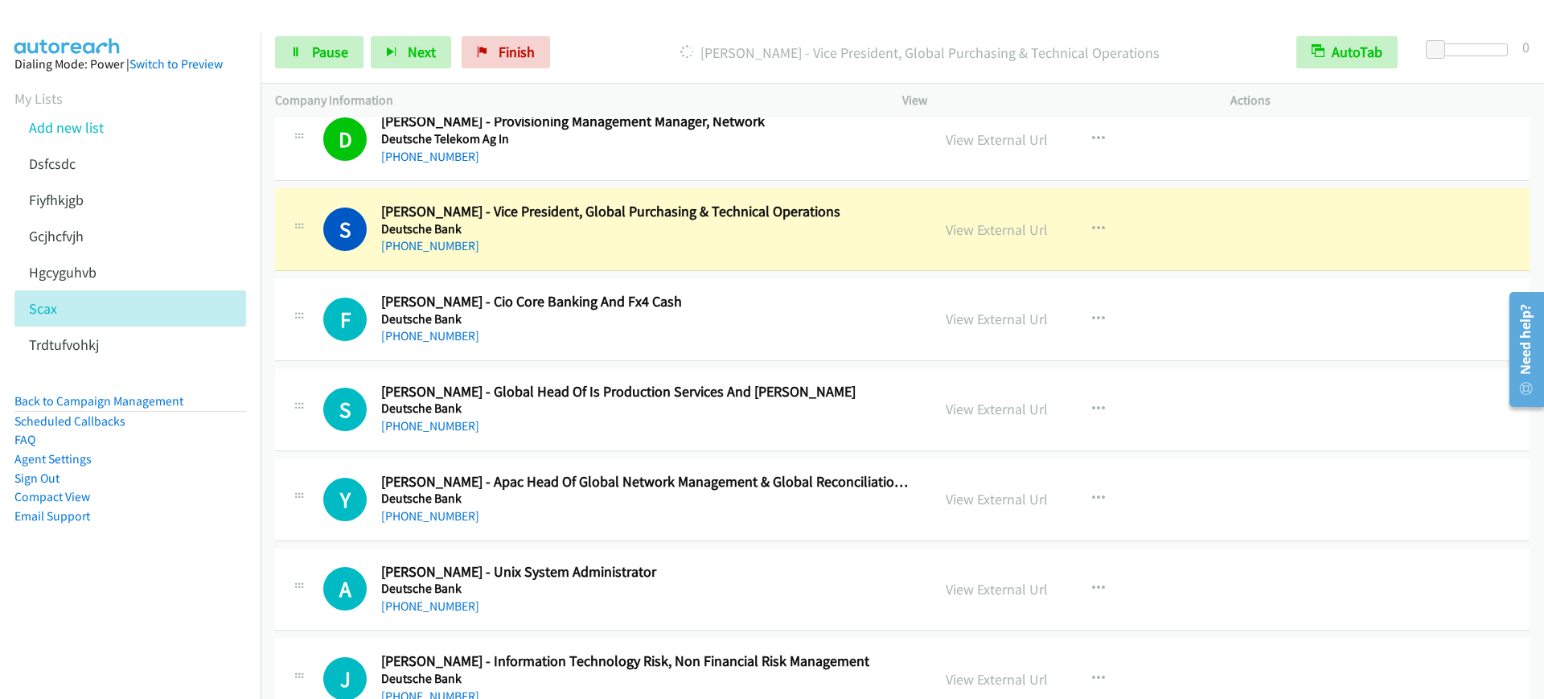
scroll to position [1005, 0]
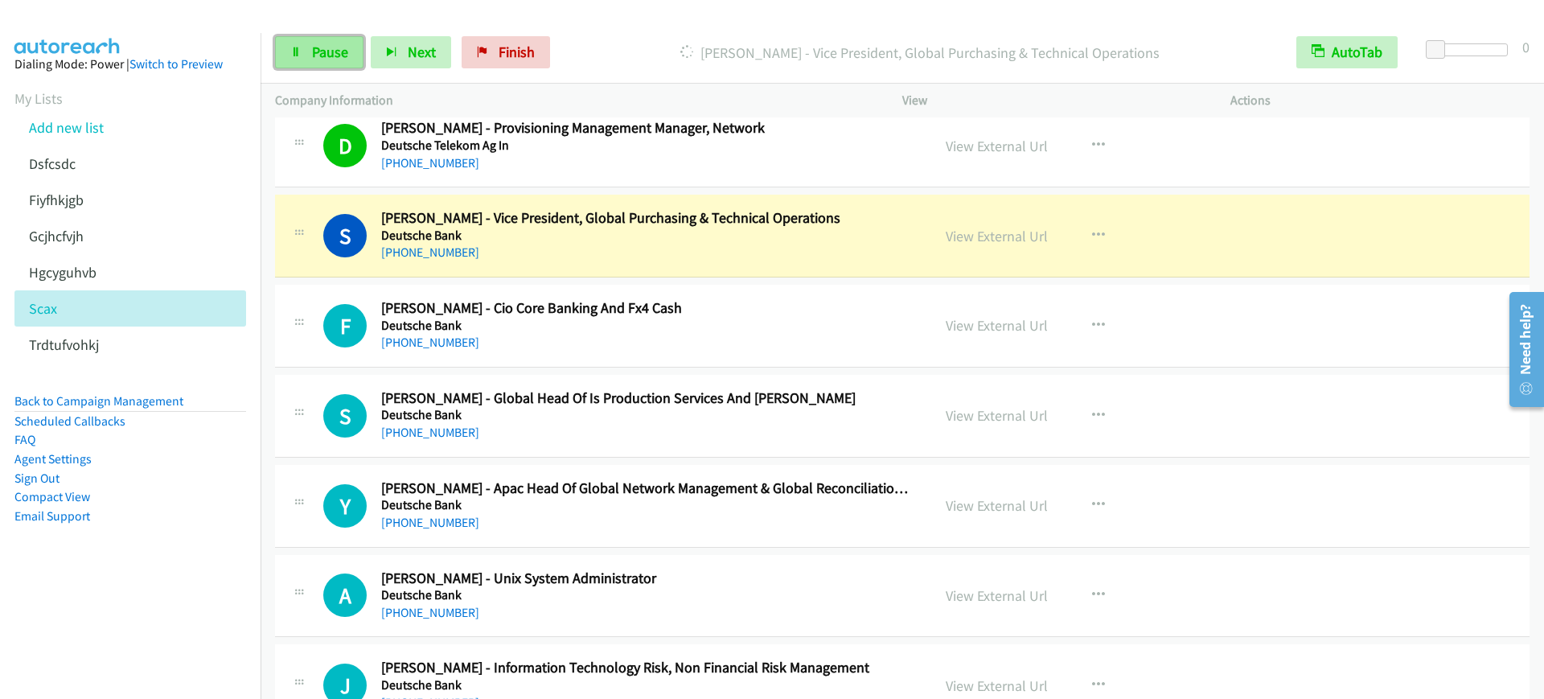
click at [331, 54] on span "Pause" at bounding box center [330, 52] width 36 height 18
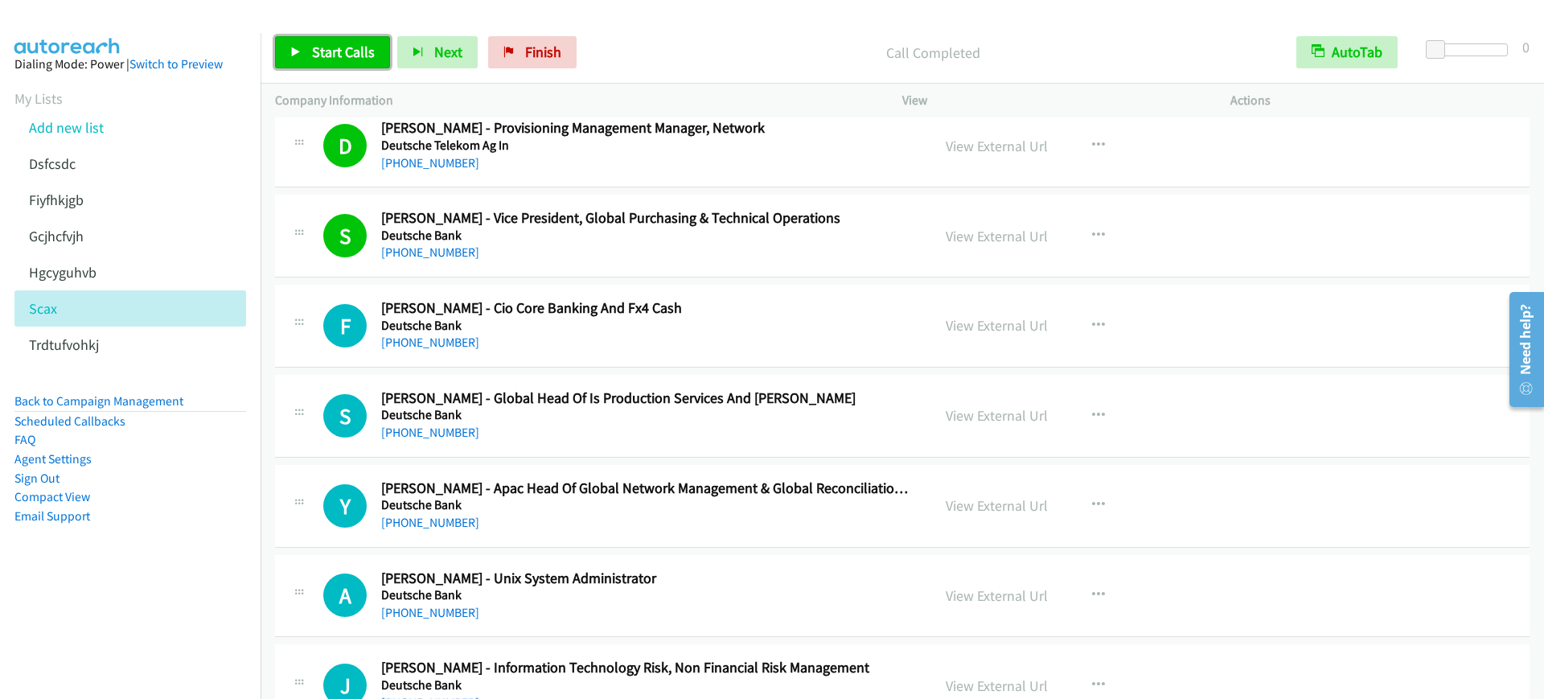
click at [333, 61] on link "Start Calls" at bounding box center [332, 52] width 115 height 32
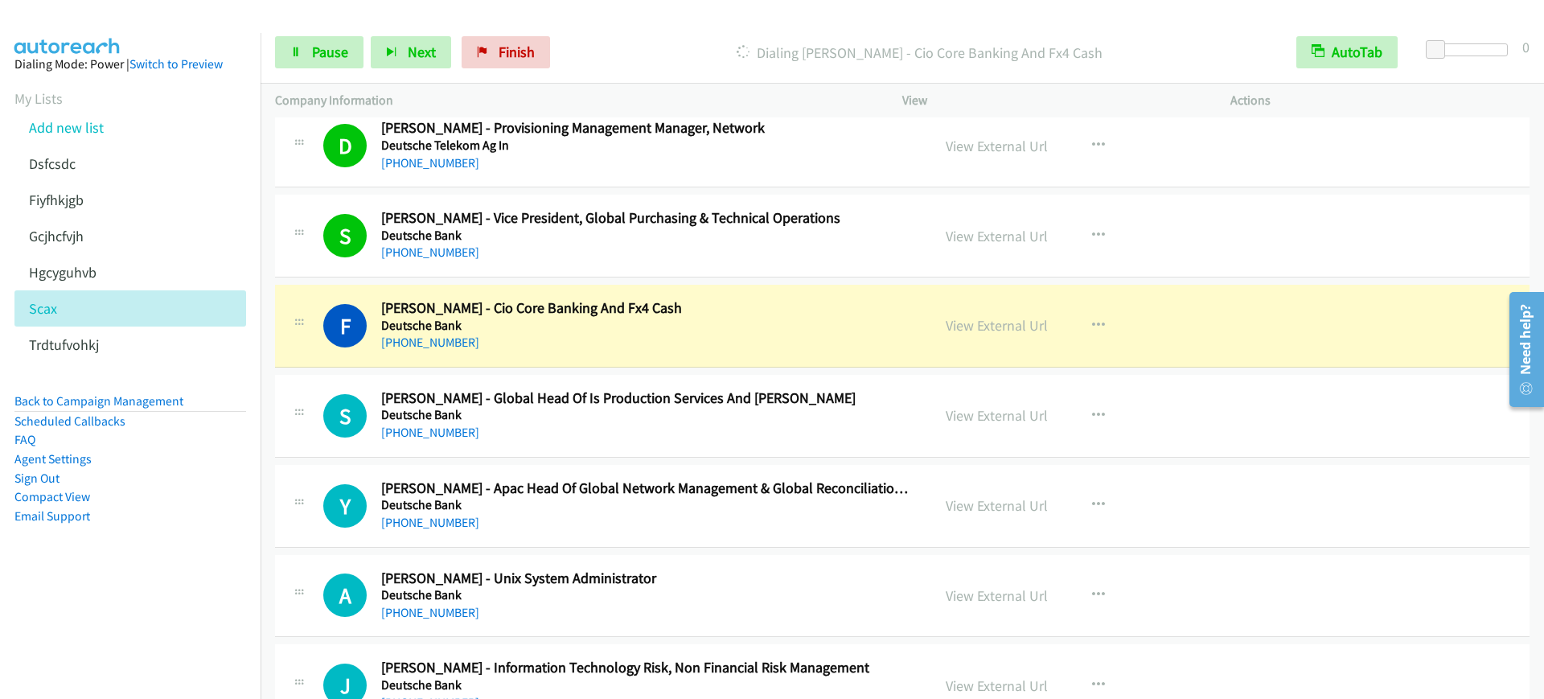
drag, startPoint x: 659, startPoint y: 244, endPoint x: 691, endPoint y: 241, distance: 32.3
click at [660, 244] on div "+65 9723 9120" at bounding box center [645, 252] width 528 height 19
click at [1028, 231] on link "View External Url" at bounding box center [997, 236] width 102 height 18
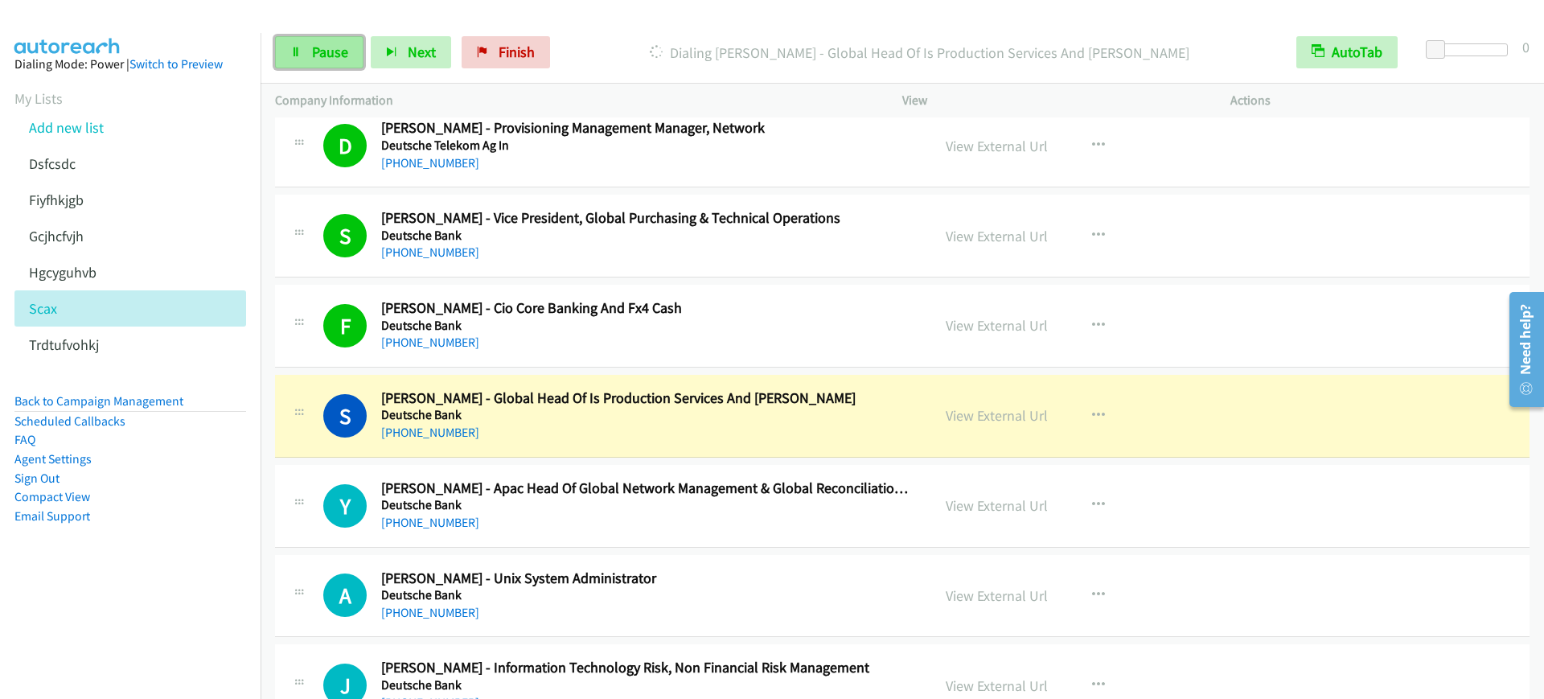
click at [325, 47] on span "Pause" at bounding box center [330, 52] width 36 height 18
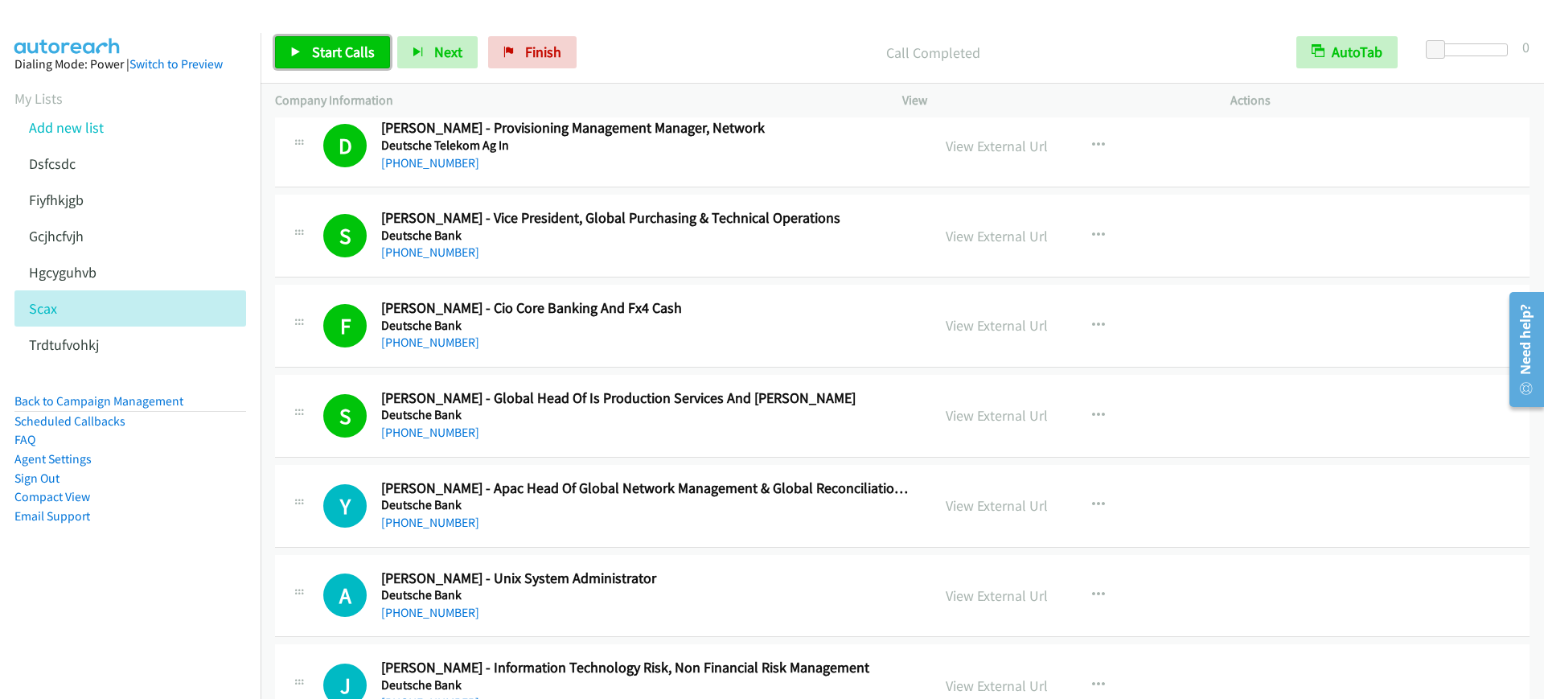
click at [341, 59] on span "Start Calls" at bounding box center [343, 52] width 63 height 18
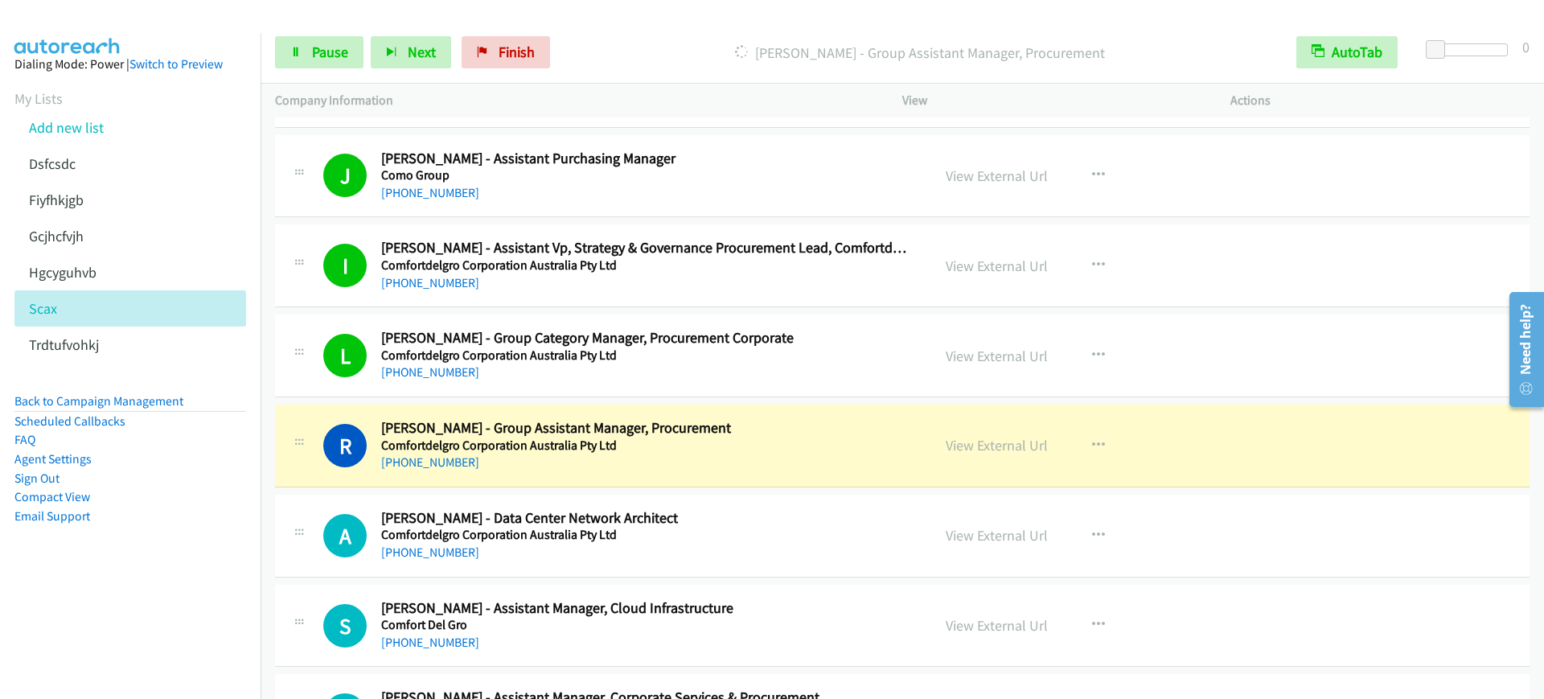
scroll to position [2010, 0]
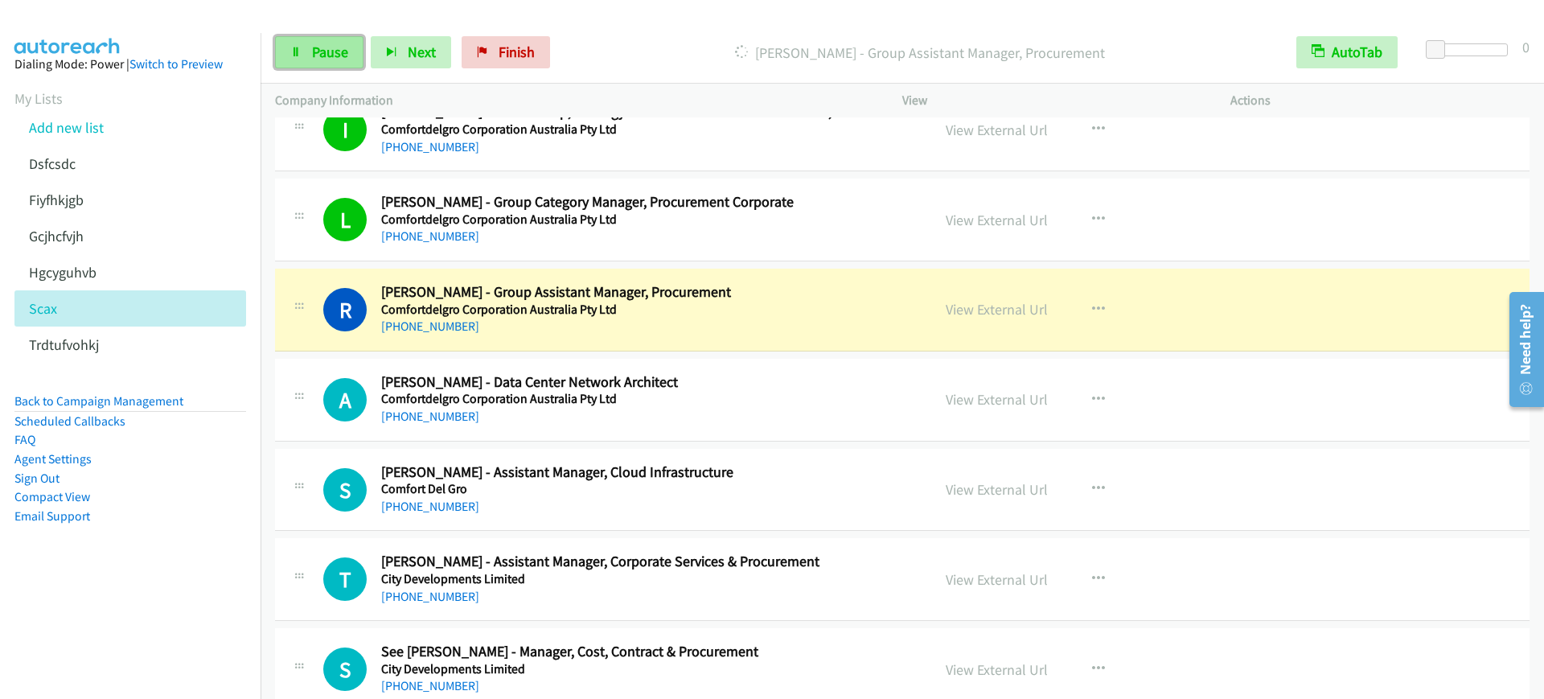
click at [318, 59] on span "Pause" at bounding box center [330, 52] width 36 height 18
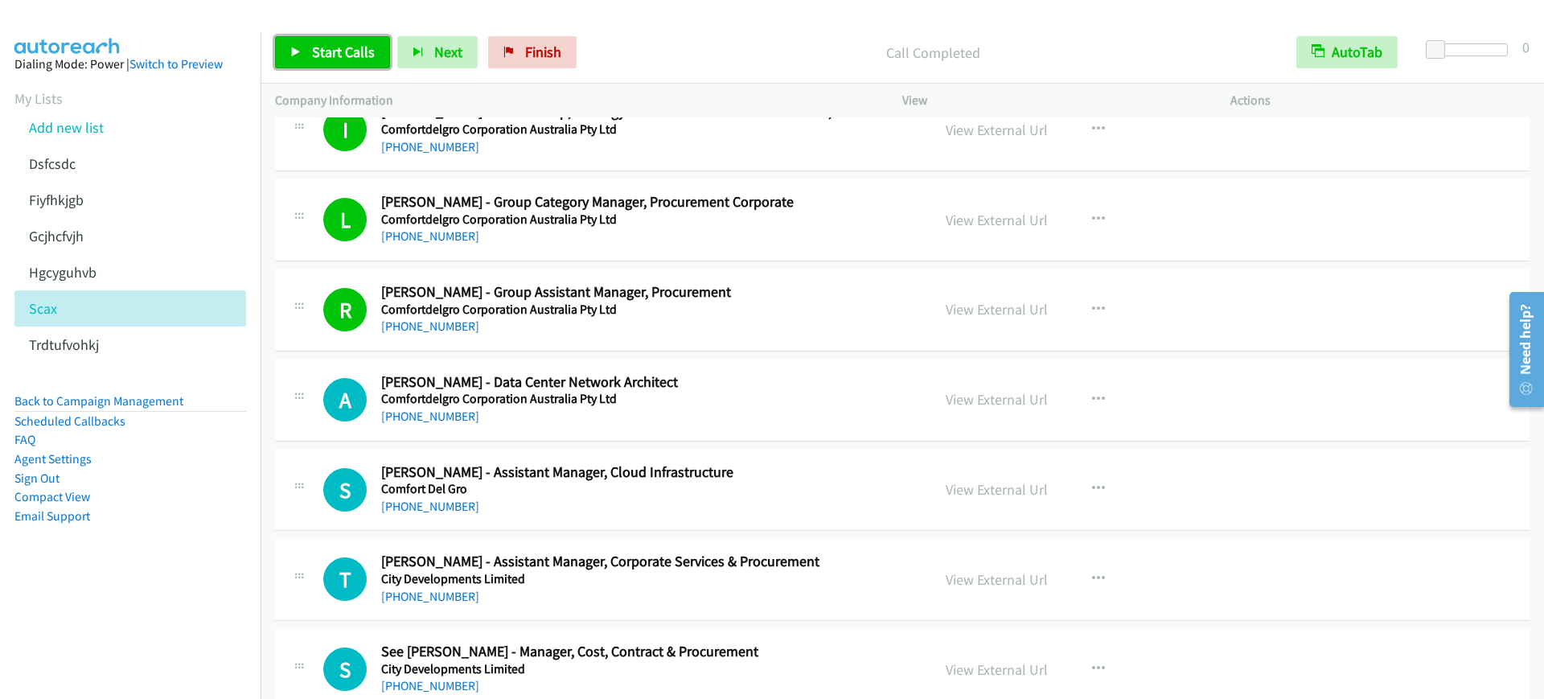
click at [339, 45] on span "Start Calls" at bounding box center [343, 52] width 63 height 18
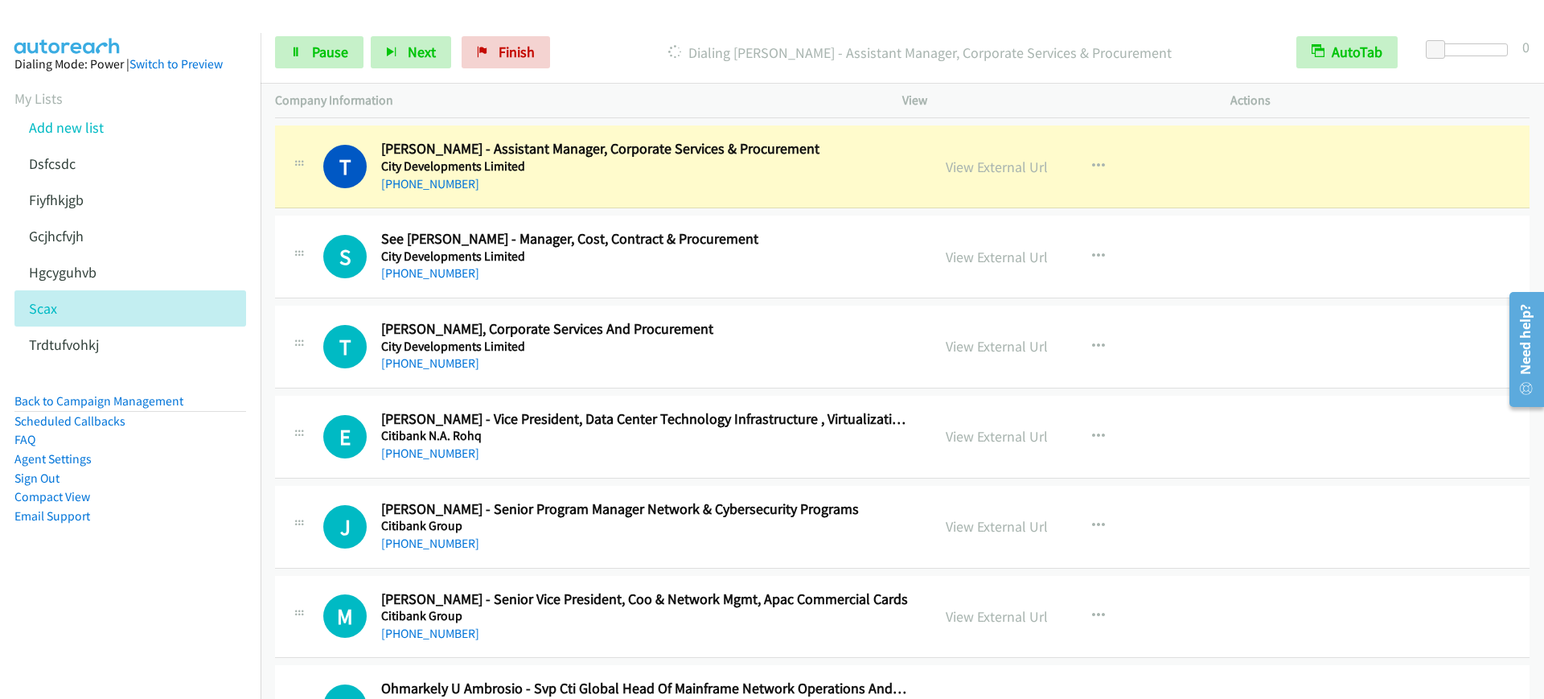
scroll to position [2412, 0]
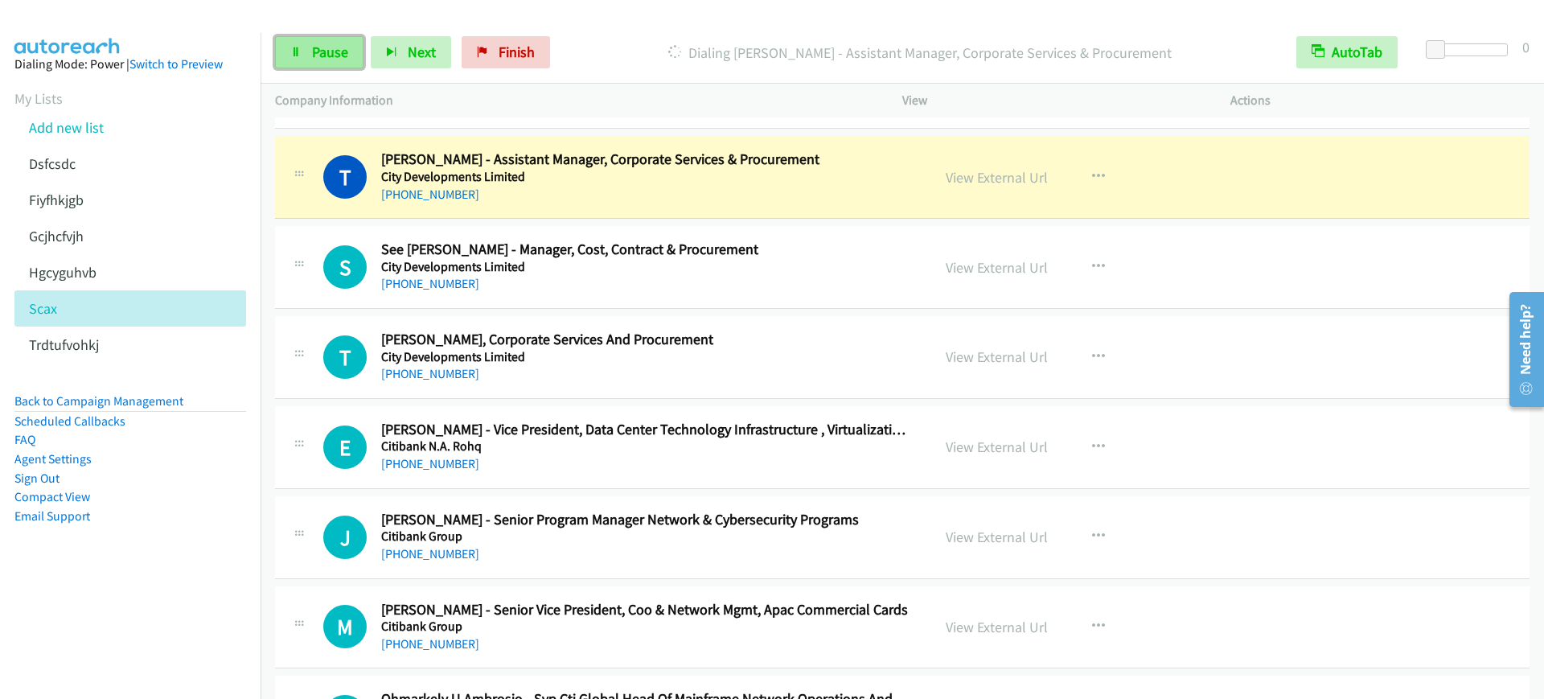
click at [314, 45] on span "Pause" at bounding box center [330, 52] width 36 height 18
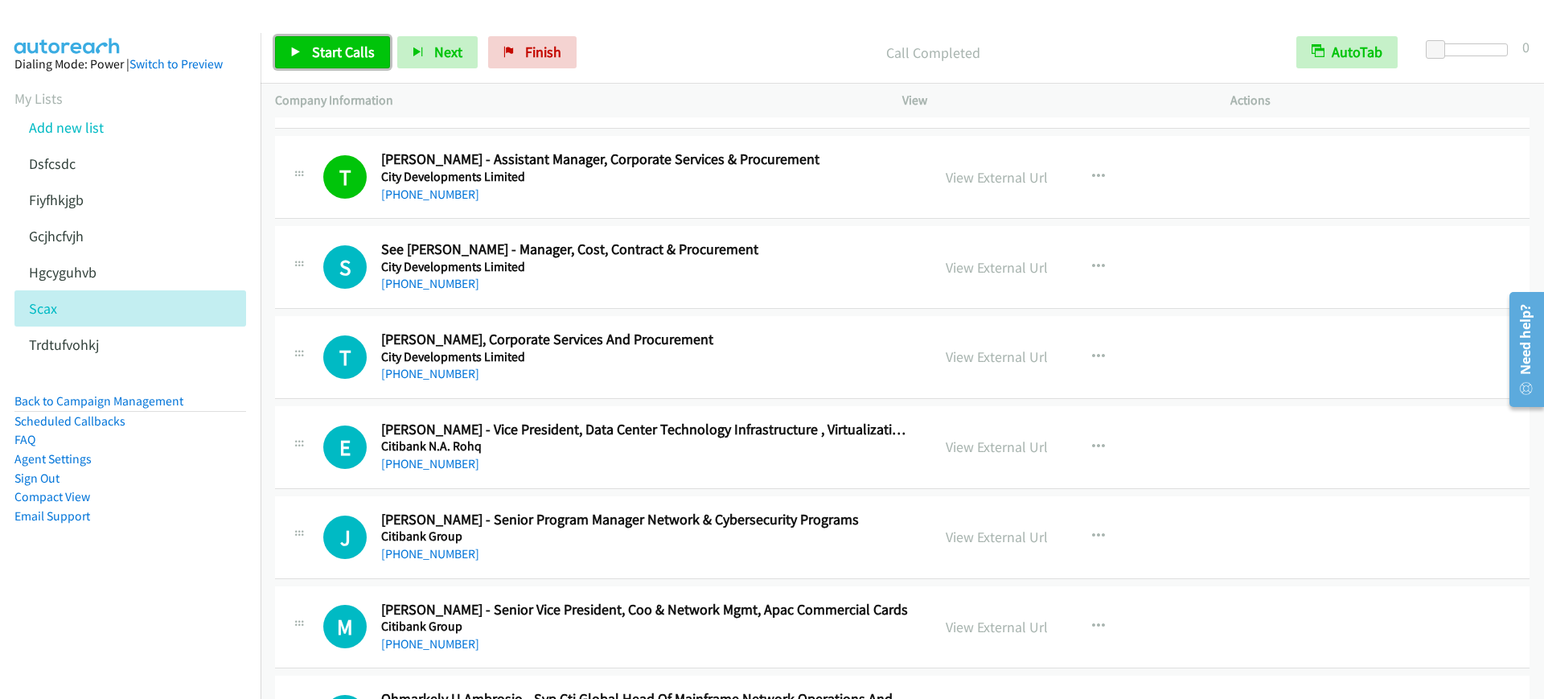
click at [319, 55] on span "Start Calls" at bounding box center [343, 52] width 63 height 18
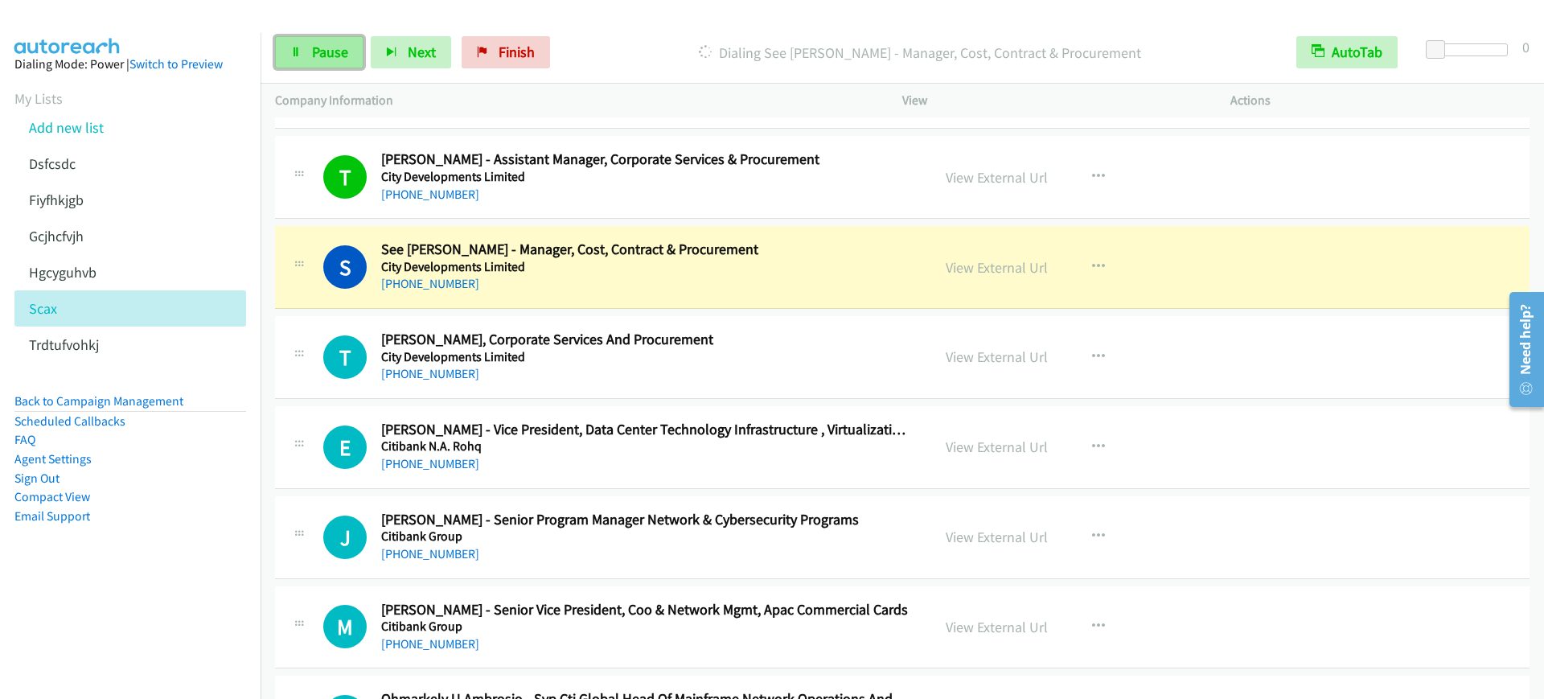
click at [324, 52] on span "Pause" at bounding box center [330, 52] width 36 height 18
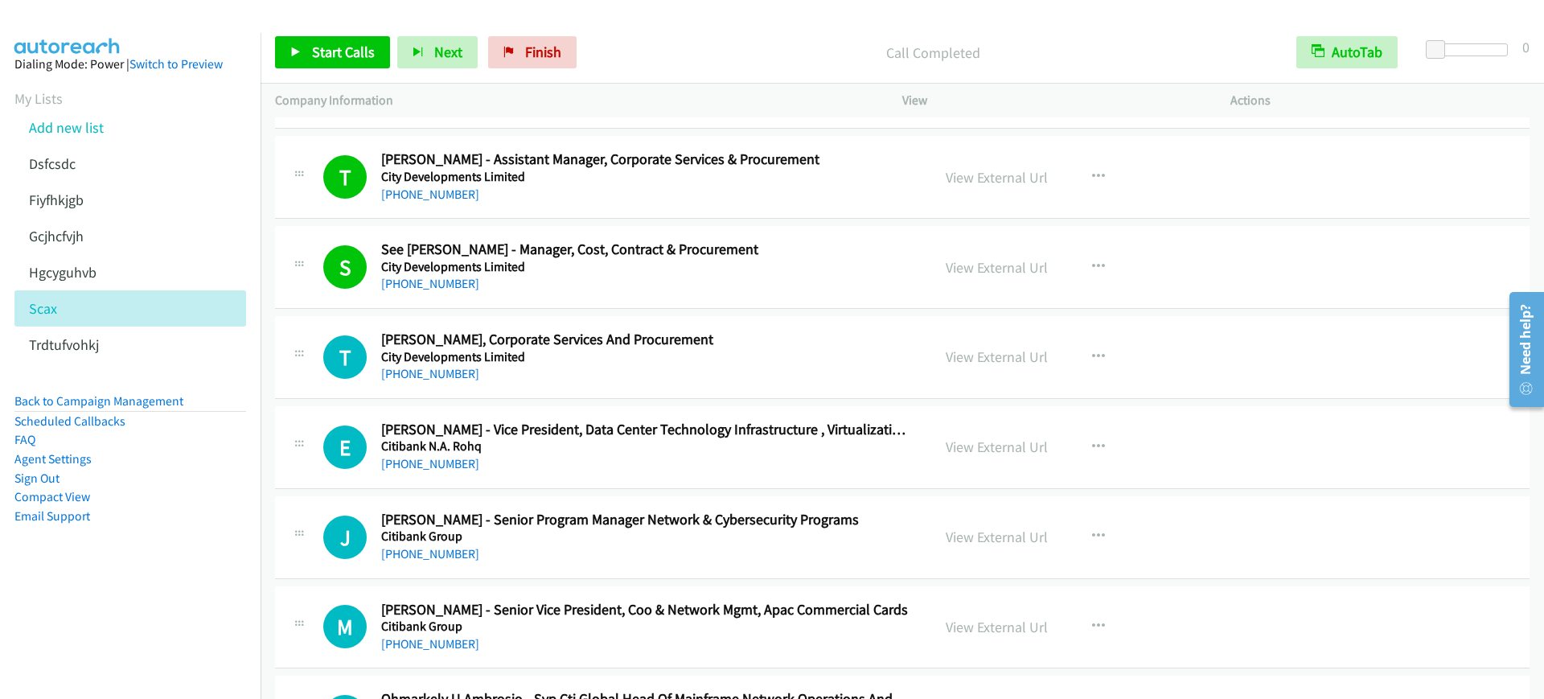
click at [782, 55] on p "Call Completed" at bounding box center [932, 53] width 669 height 22
click at [371, 33] on div "Start Calls Pause Next Finish Call Completed AutoTab AutoTab 0" at bounding box center [901, 53] width 1283 height 62
click at [347, 50] on span "Start Calls" at bounding box center [343, 52] width 63 height 18
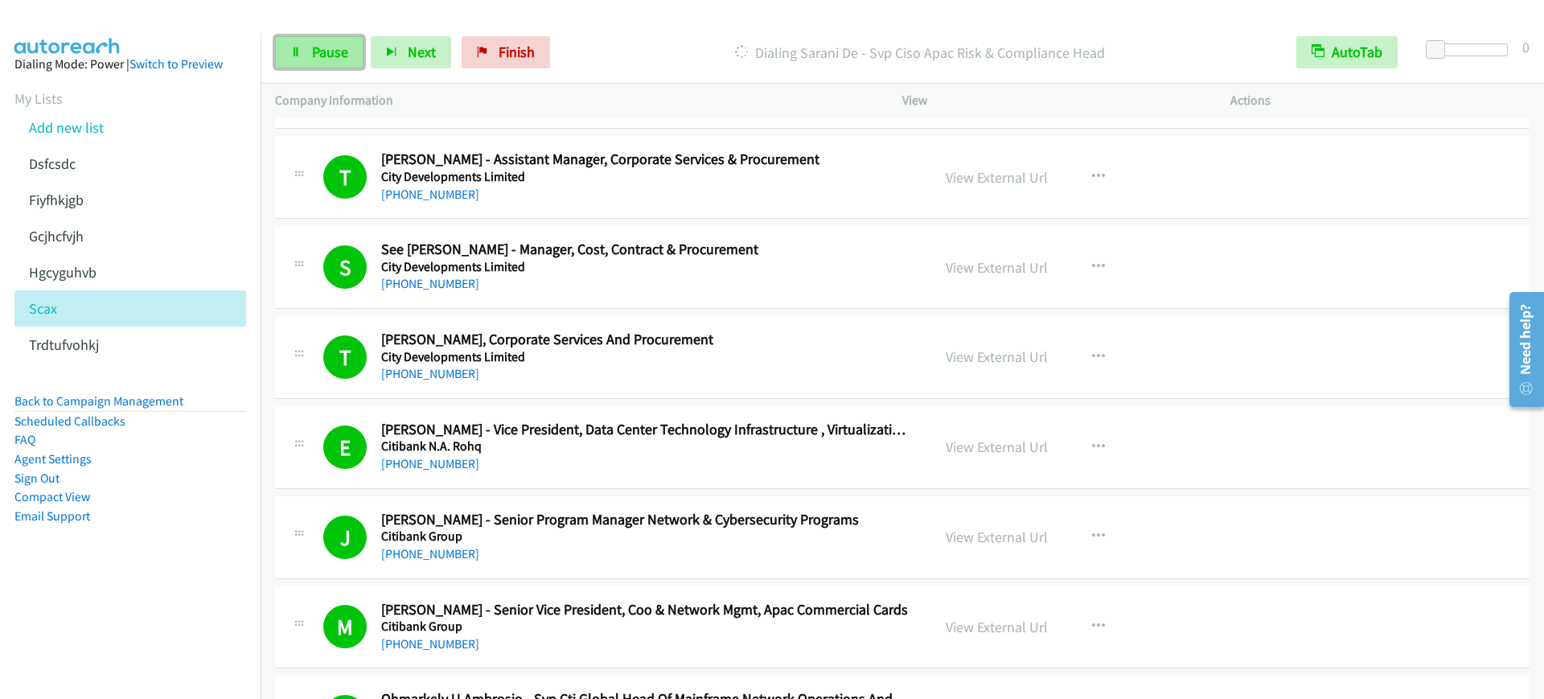
click at [307, 49] on link "Pause" at bounding box center [319, 52] width 88 height 32
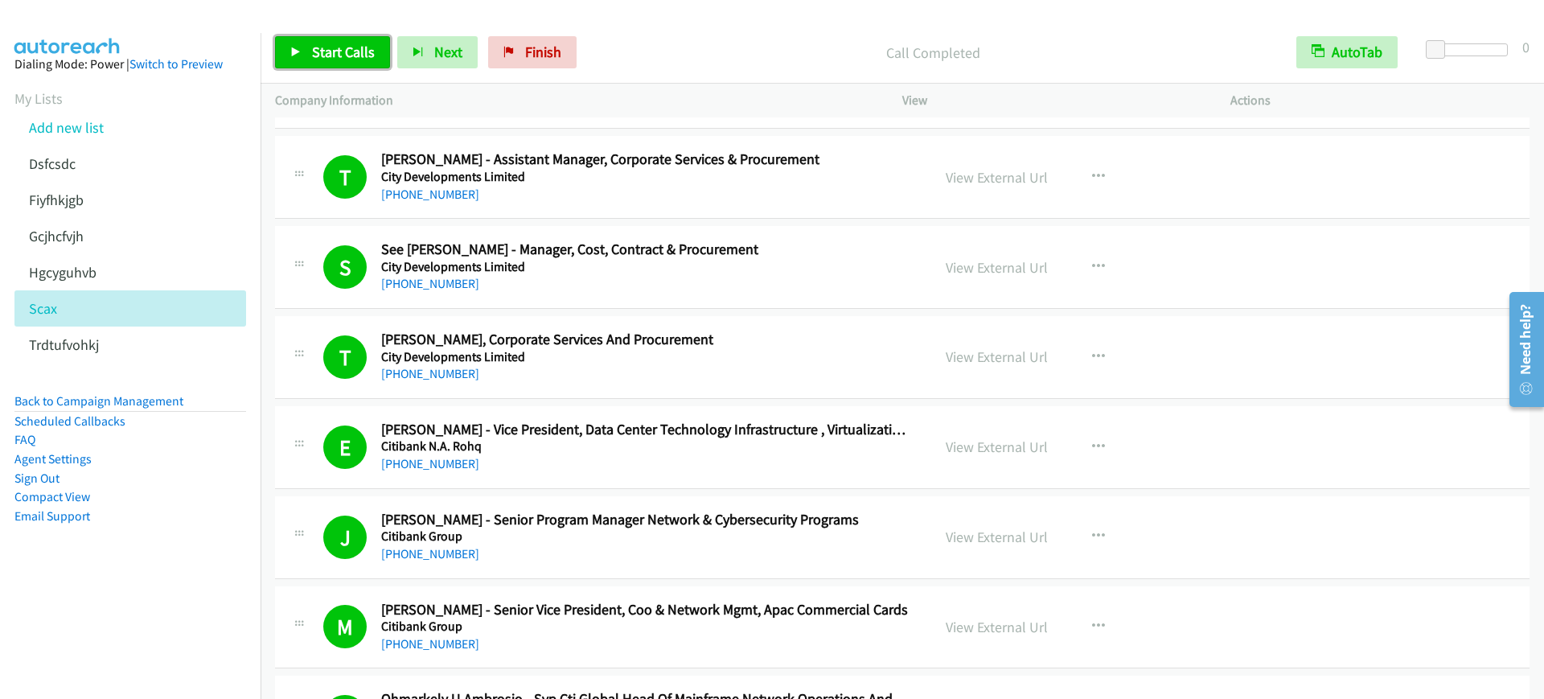
click at [353, 59] on span "Start Calls" at bounding box center [343, 52] width 63 height 18
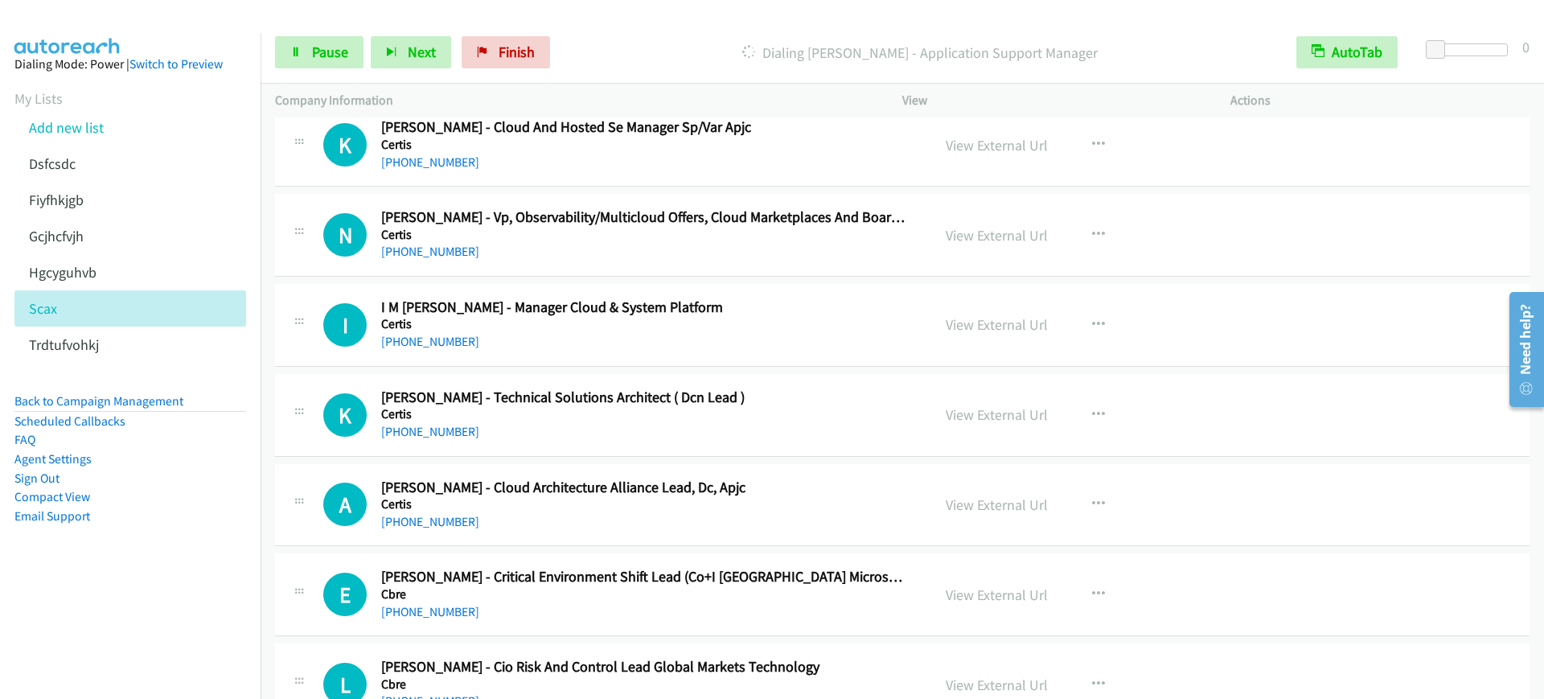
scroll to position [4824, 0]
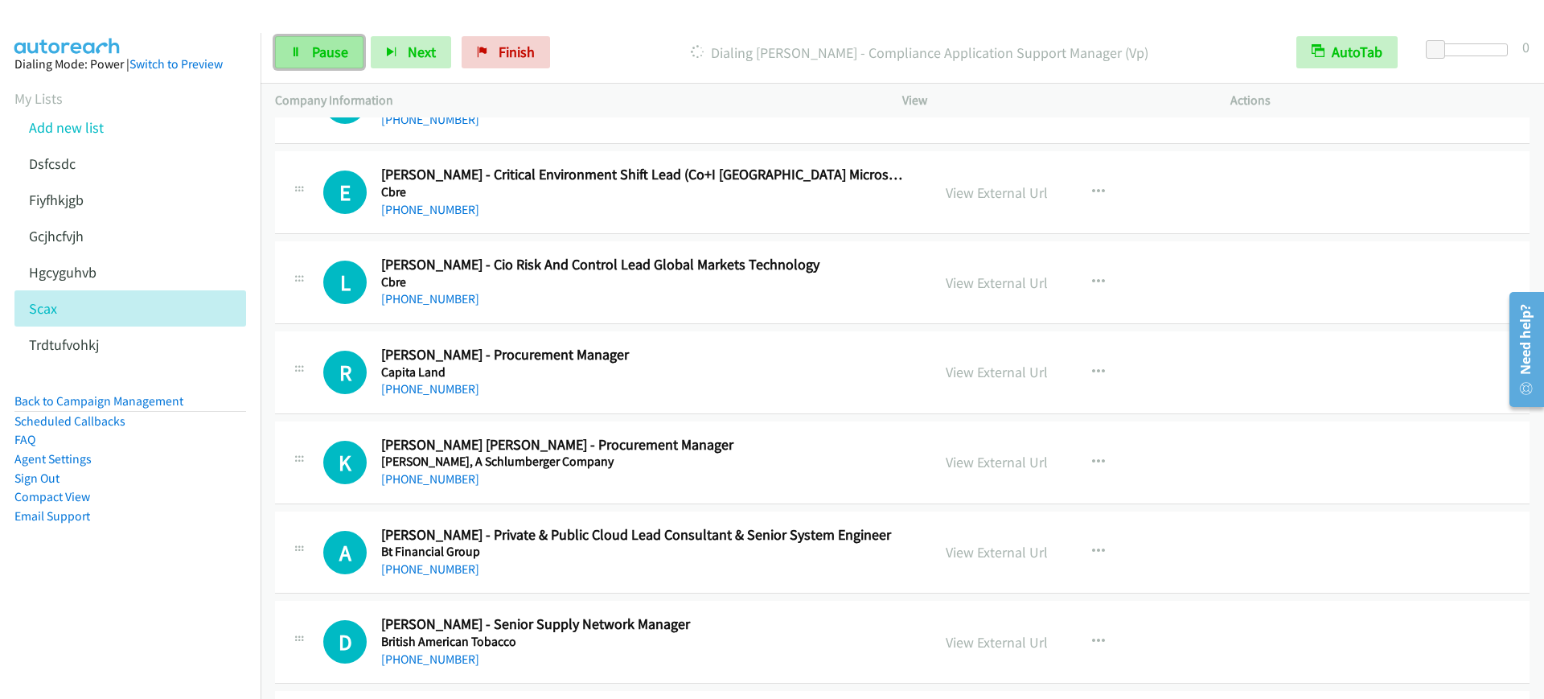
click at [330, 66] on link "Pause" at bounding box center [319, 52] width 88 height 32
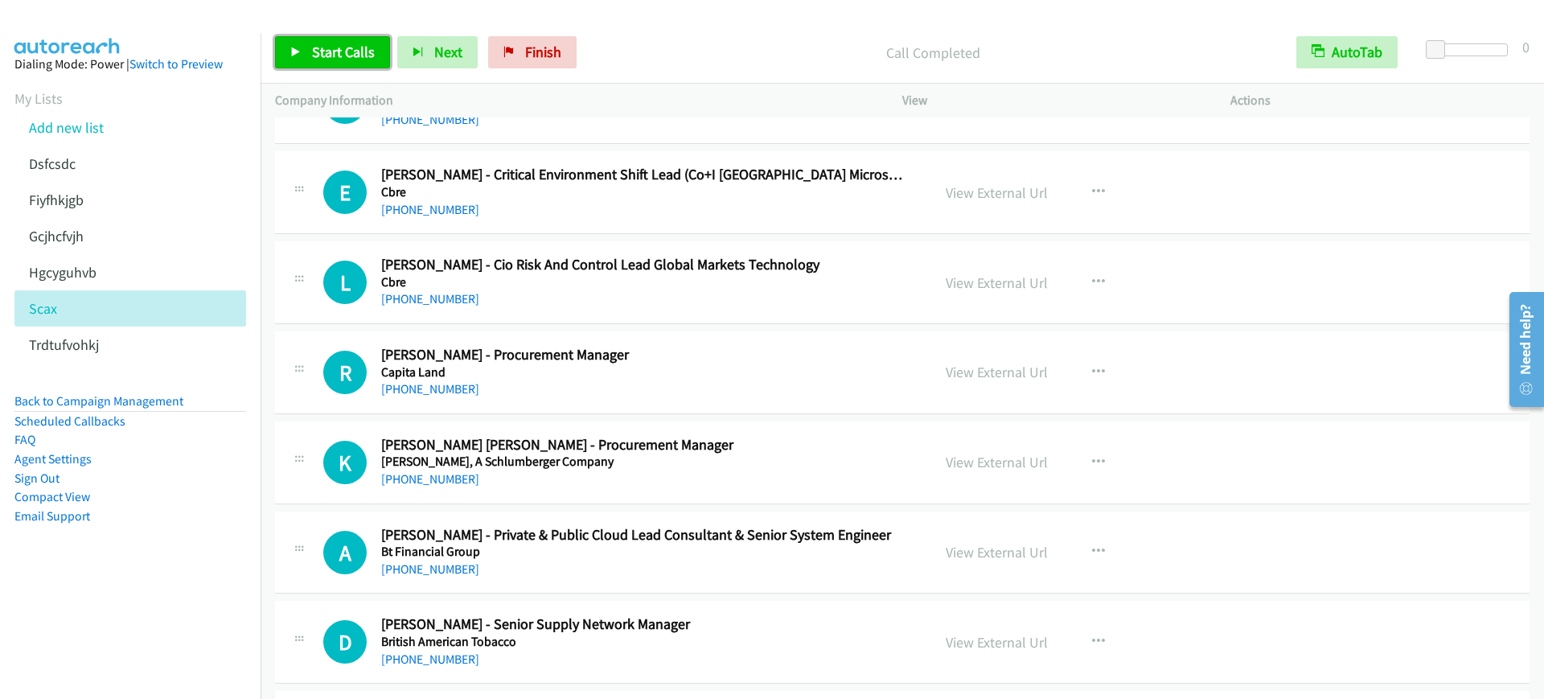
click at [314, 62] on link "Start Calls" at bounding box center [332, 52] width 115 height 32
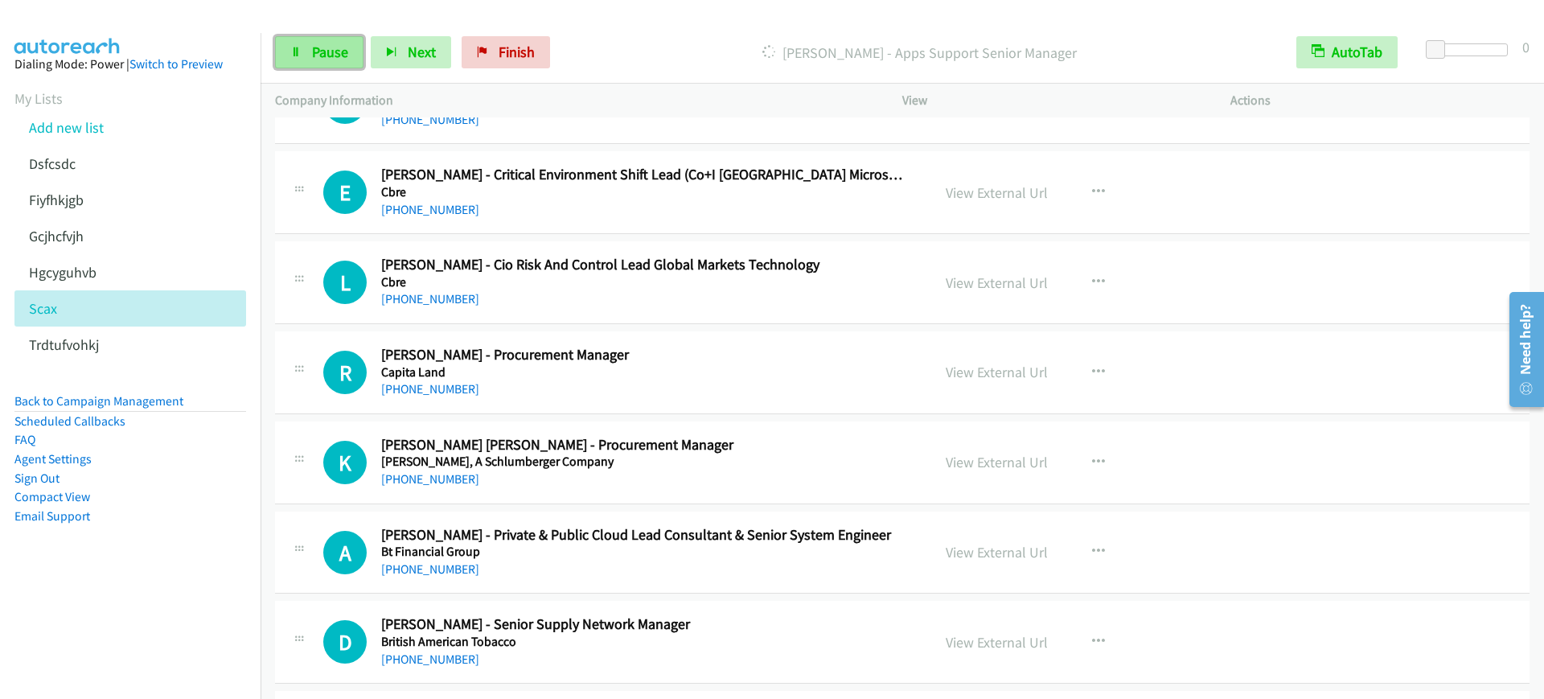
click at [322, 68] on link "Pause" at bounding box center [319, 52] width 88 height 32
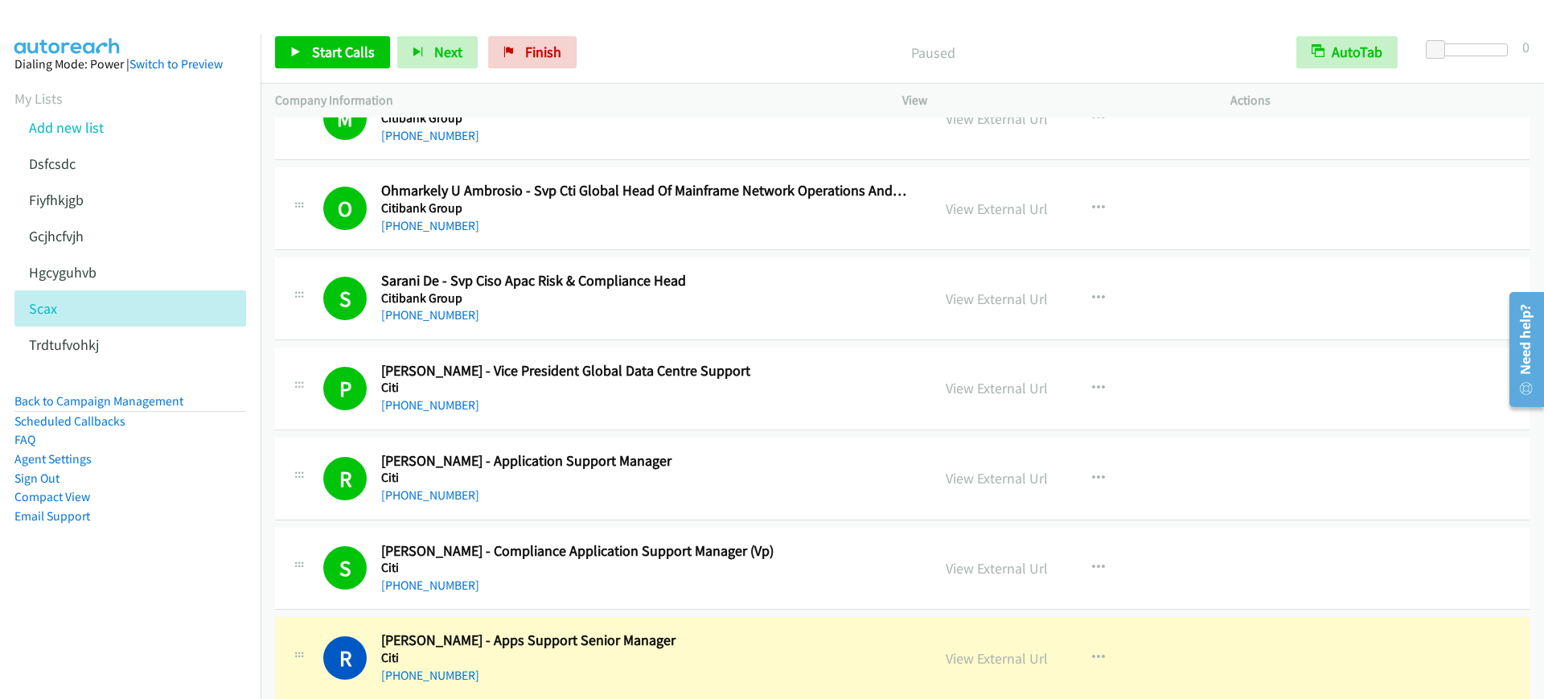
scroll to position [3322, 0]
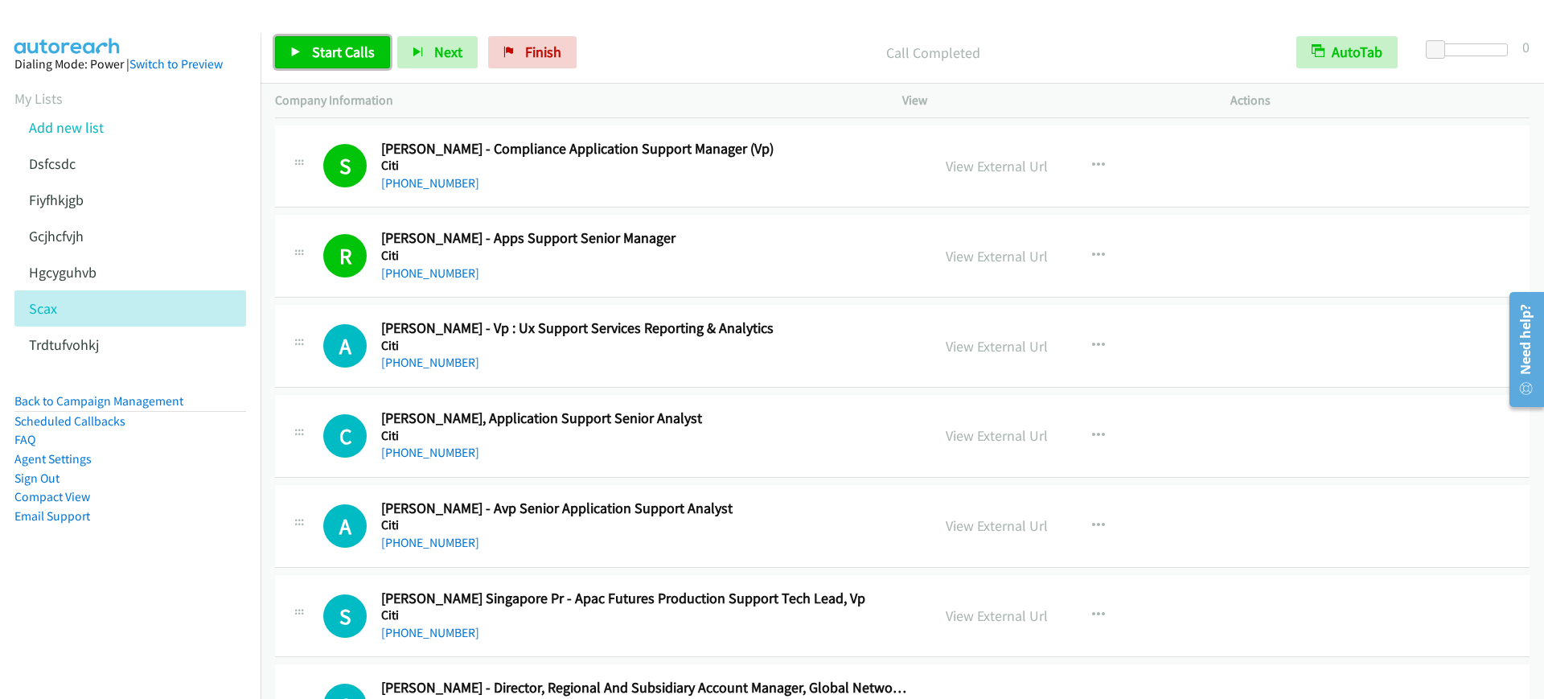
click at [332, 47] on span "Start Calls" at bounding box center [343, 52] width 63 height 18
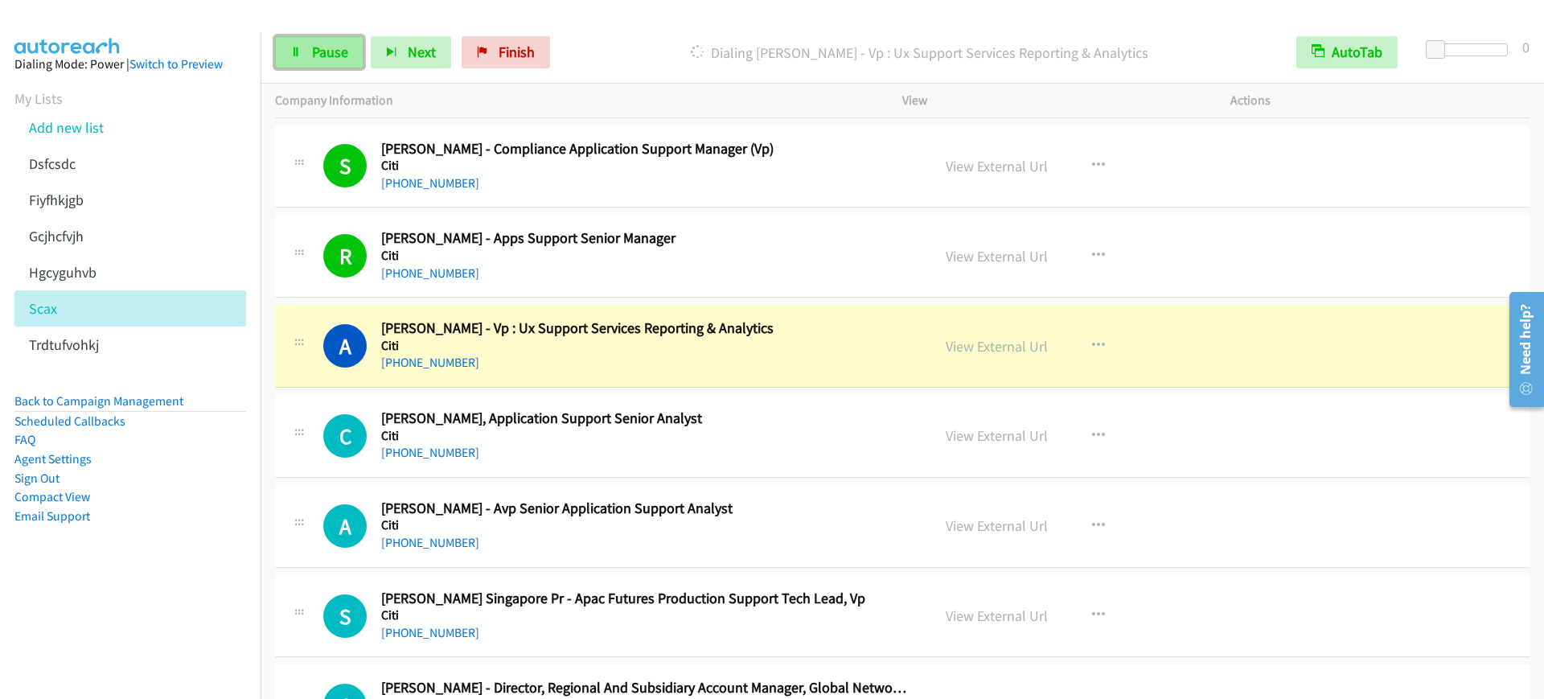
click at [332, 67] on link "Pause" at bounding box center [319, 52] width 88 height 32
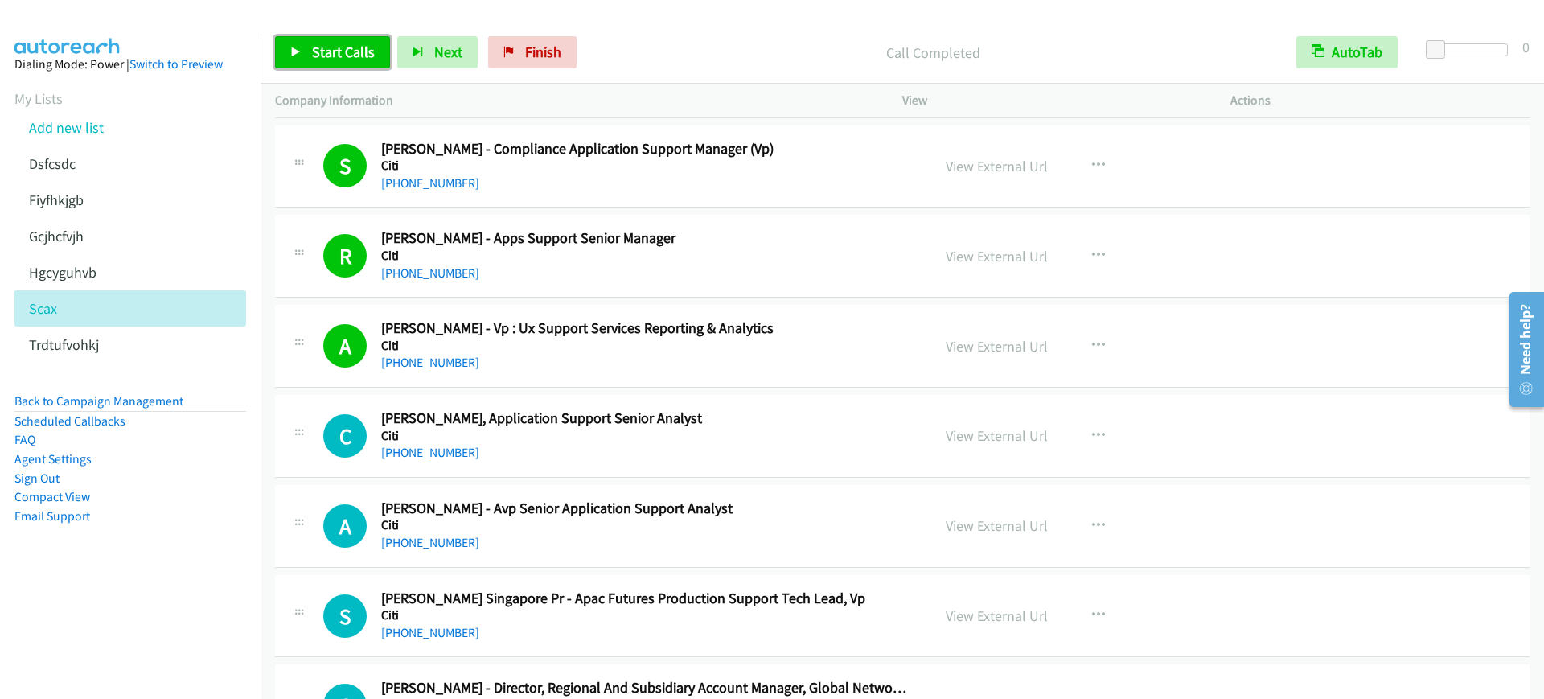
click at [360, 45] on span "Start Calls" at bounding box center [343, 52] width 63 height 18
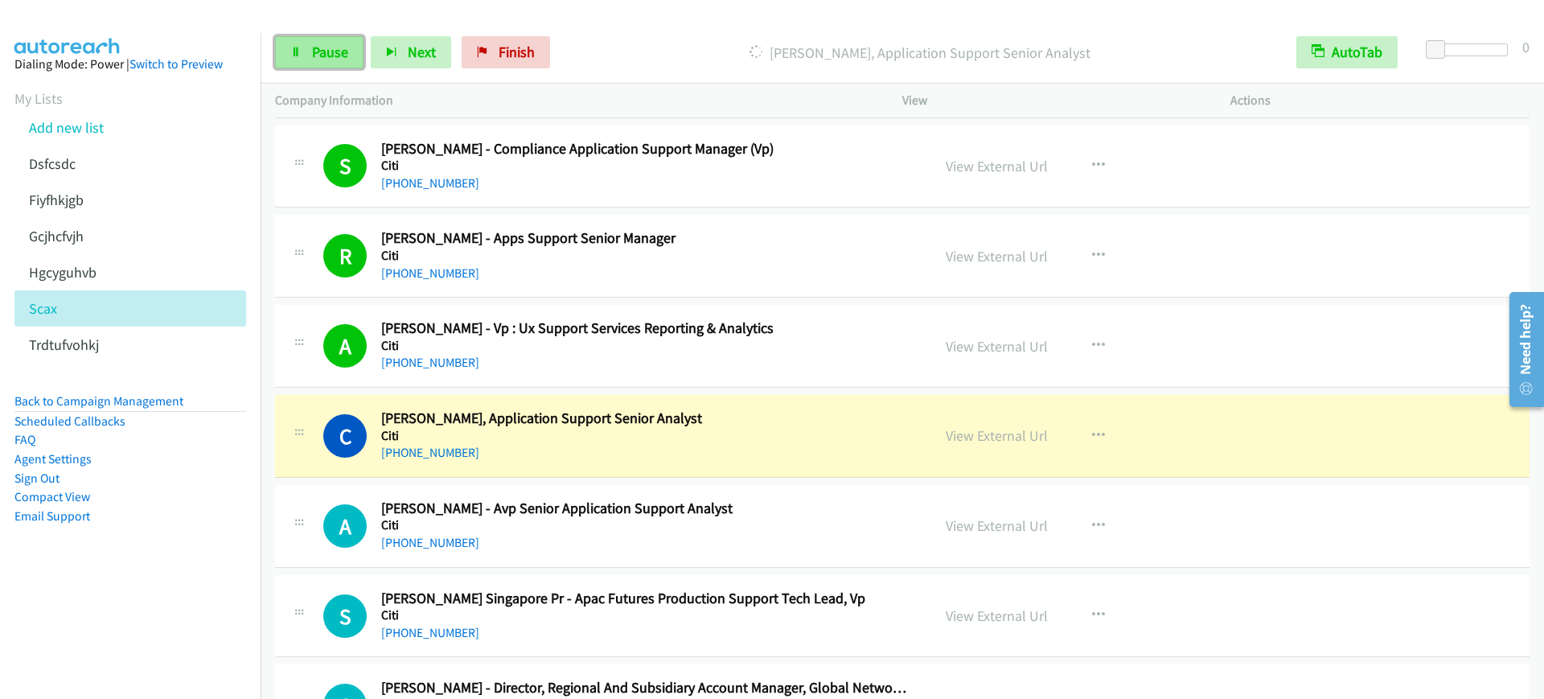
click at [328, 60] on span "Pause" at bounding box center [330, 52] width 36 height 18
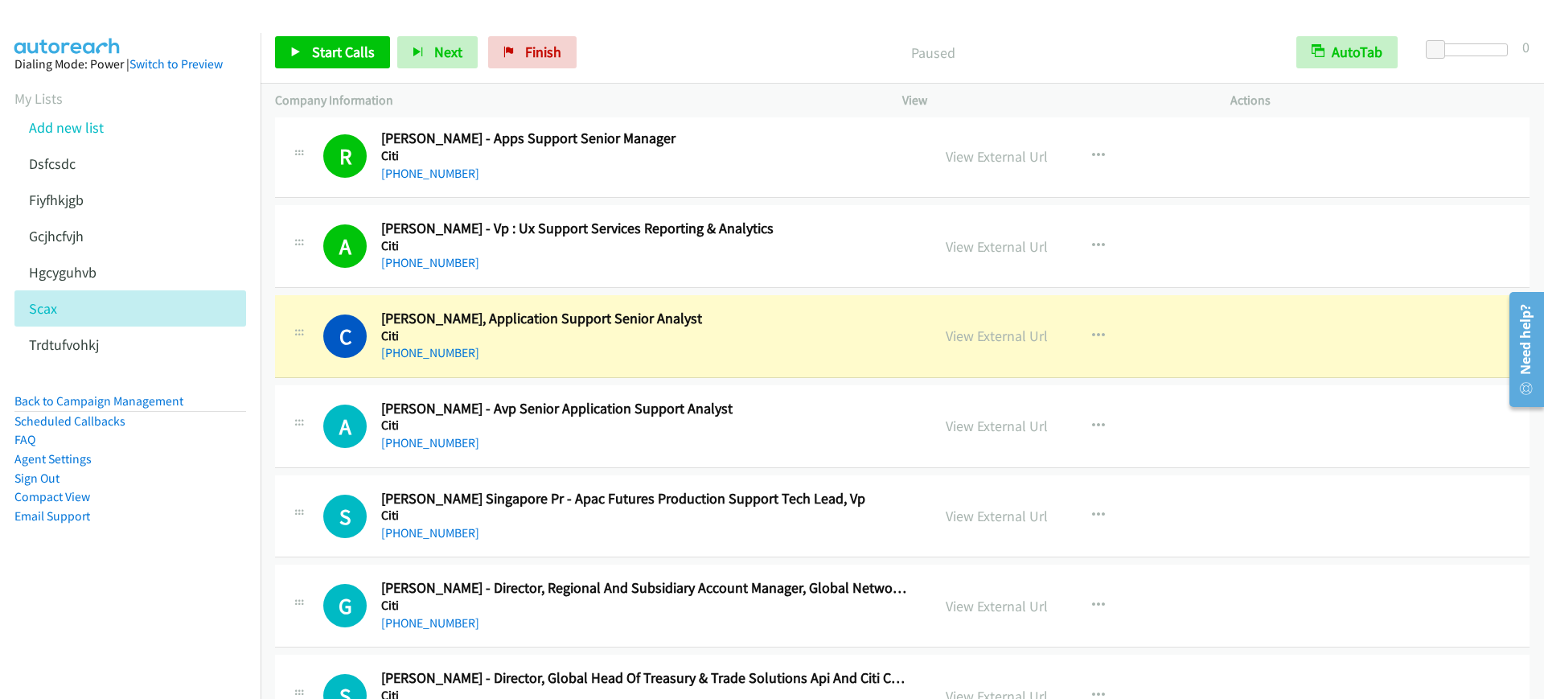
scroll to position [3423, 0]
